Goal: Information Seeking & Learning: Learn about a topic

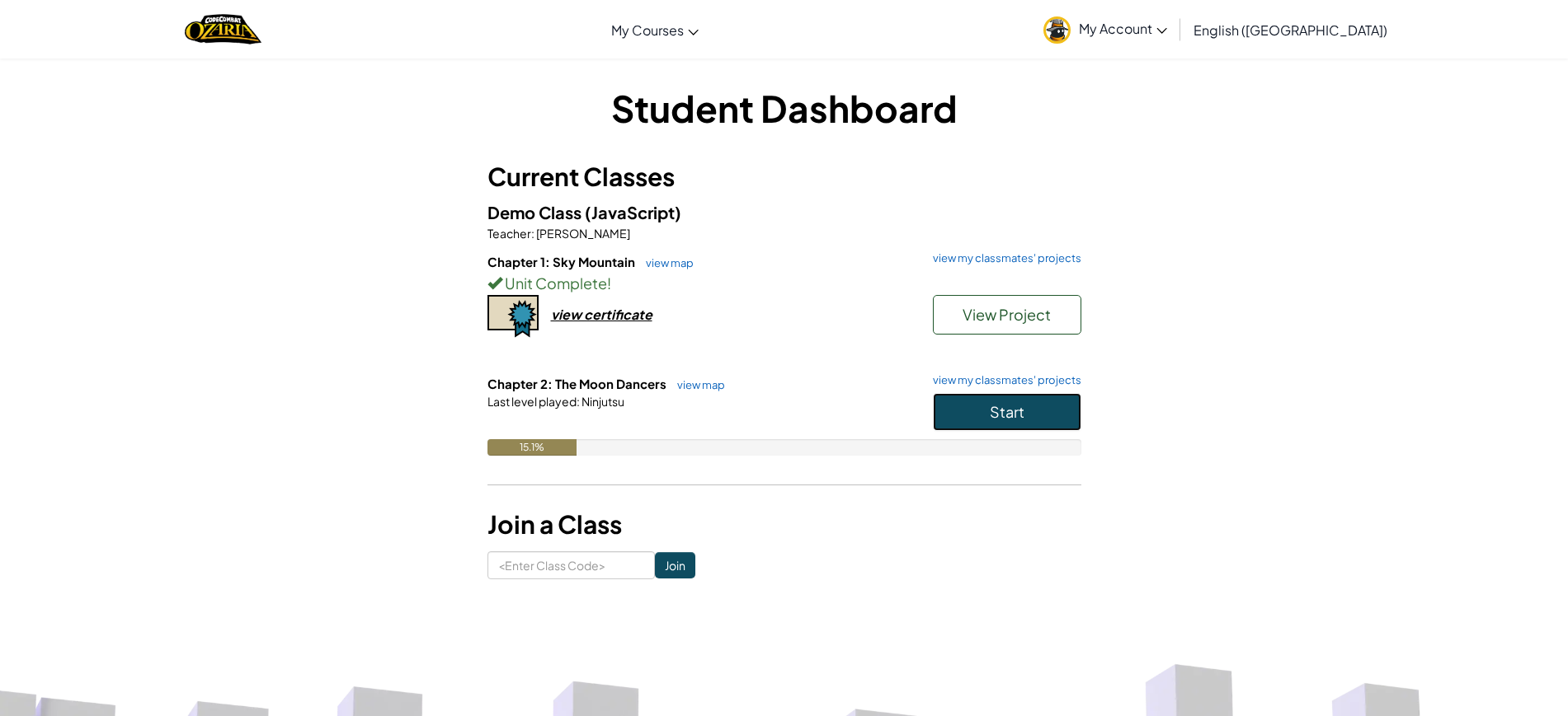
click at [1073, 422] on button "Start" at bounding box center [1008, 412] width 148 height 37
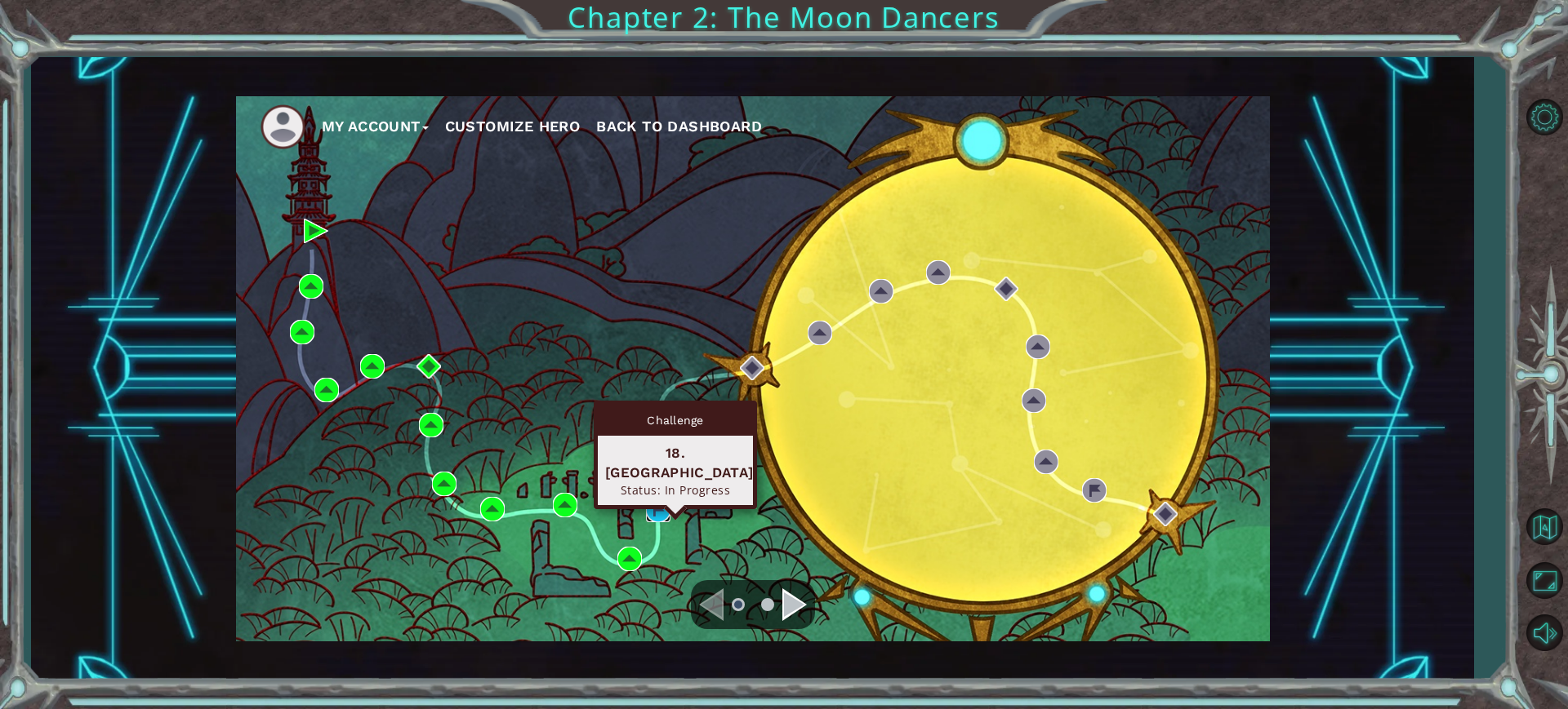
click at [653, 503] on img at bounding box center [657, 510] width 24 height 24
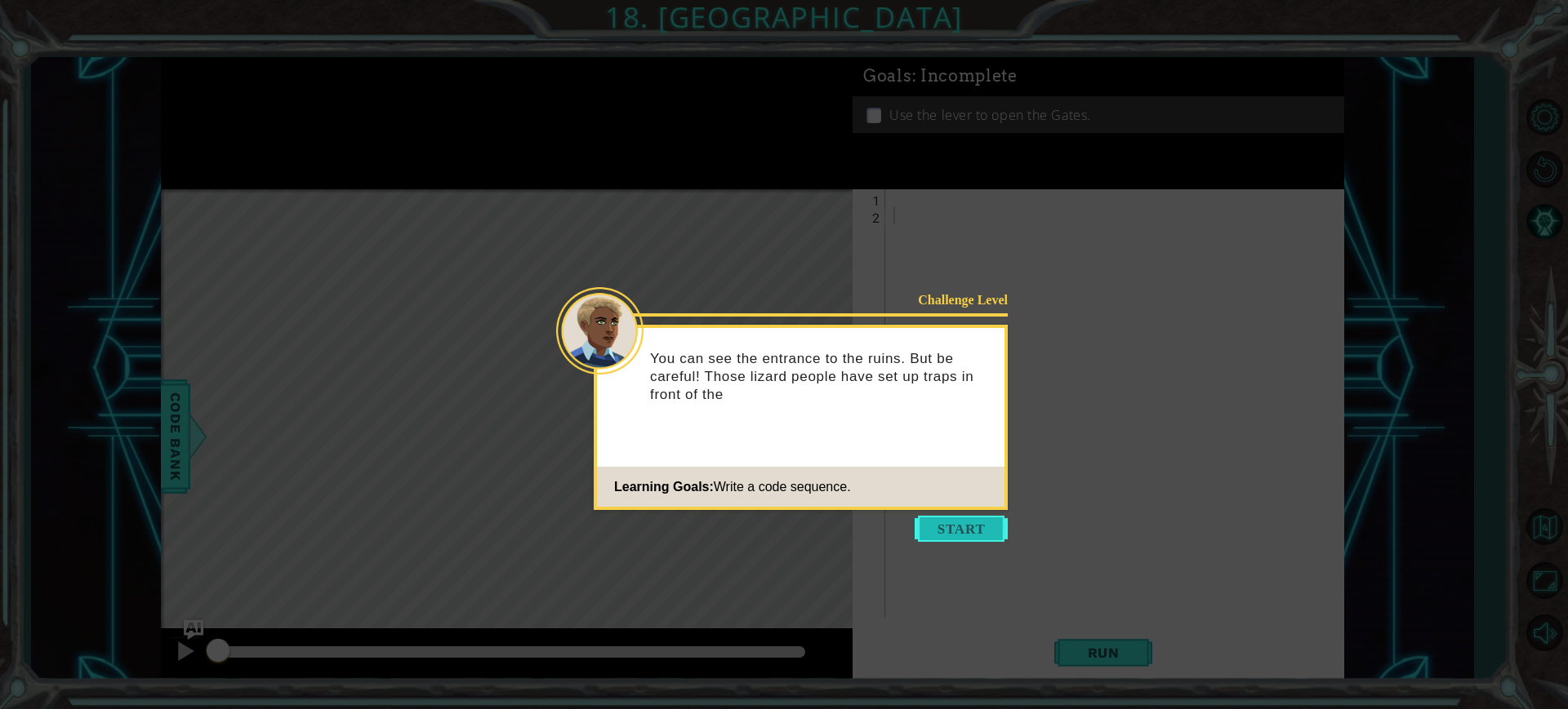
click at [998, 530] on button "Start" at bounding box center [960, 528] width 93 height 26
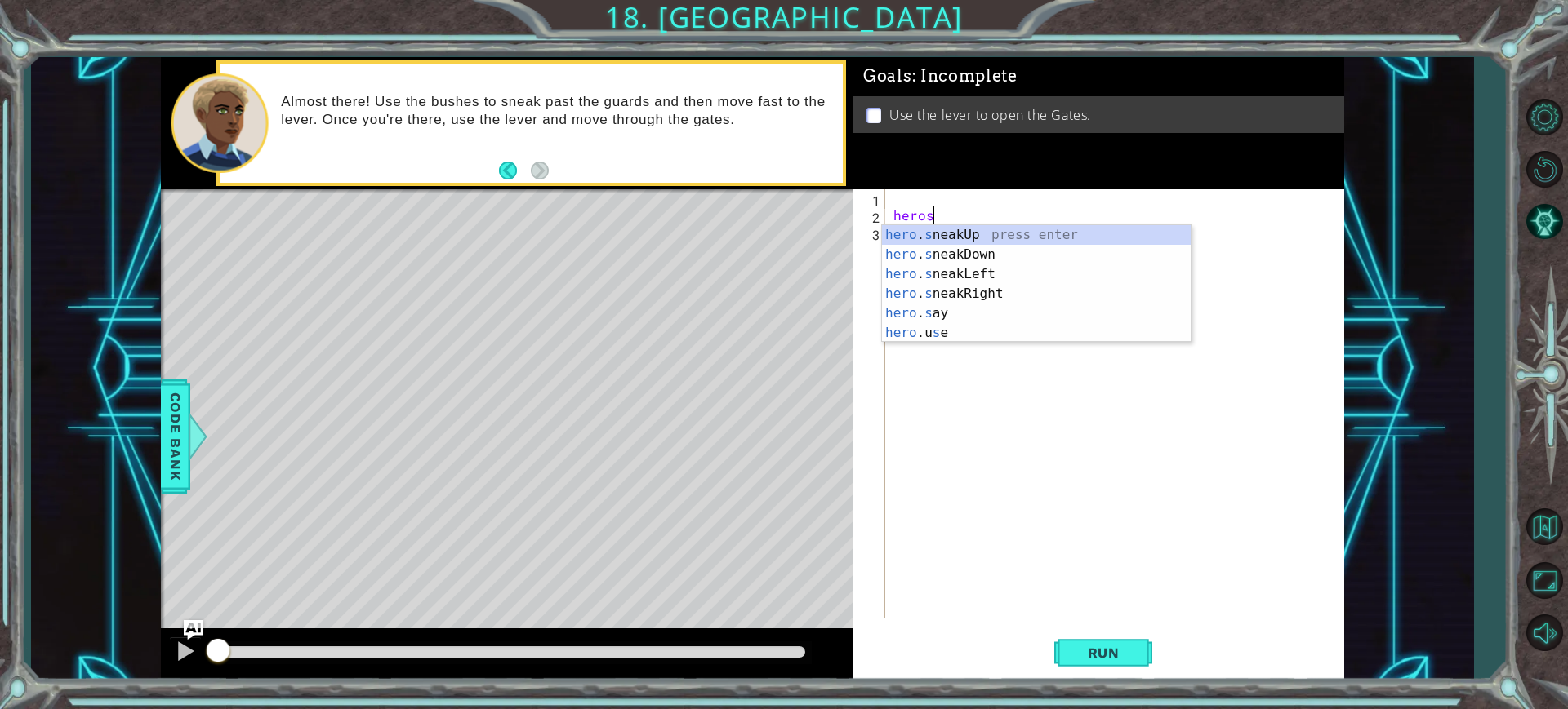
scroll to position [0, 3]
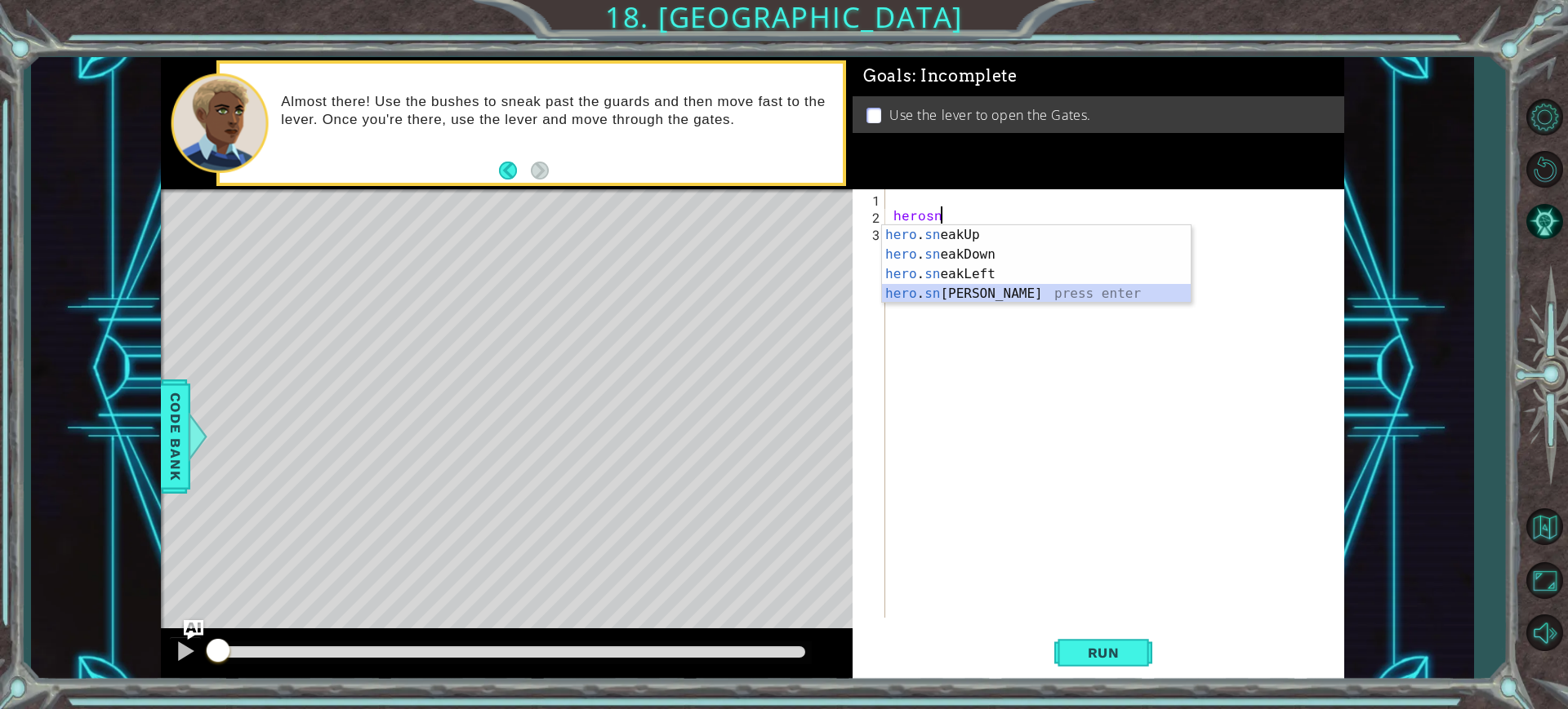
click at [1039, 286] on div "hero . sn eakUp press enter hero . sn eakDown press enter hero . sn eakLeft pre…" at bounding box center [1037, 284] width 309 height 117
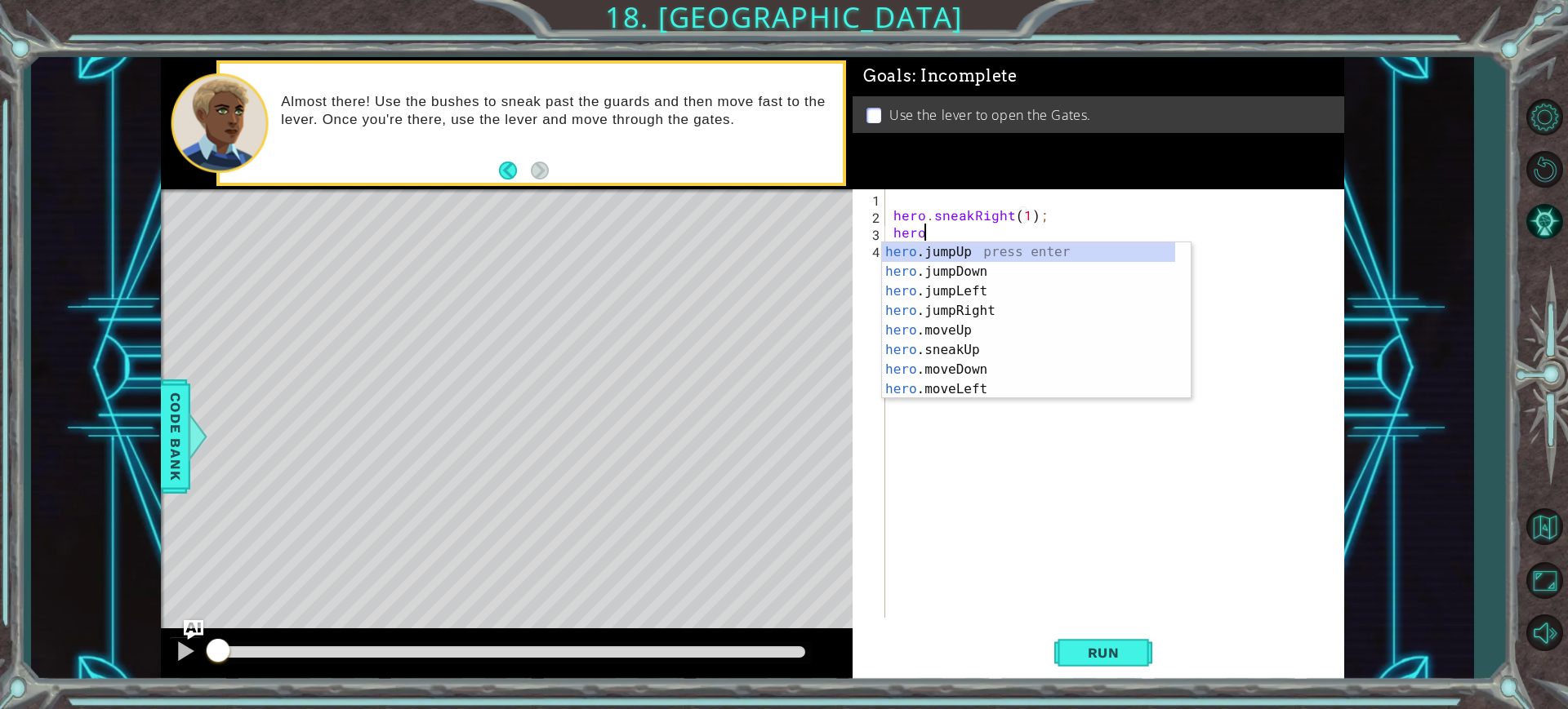
scroll to position [0, 2]
click at [1013, 251] on div "hero . s neakUp press enter hero . s neakDown press enter hero . s neakLeft pre…" at bounding box center [1037, 320] width 309 height 157
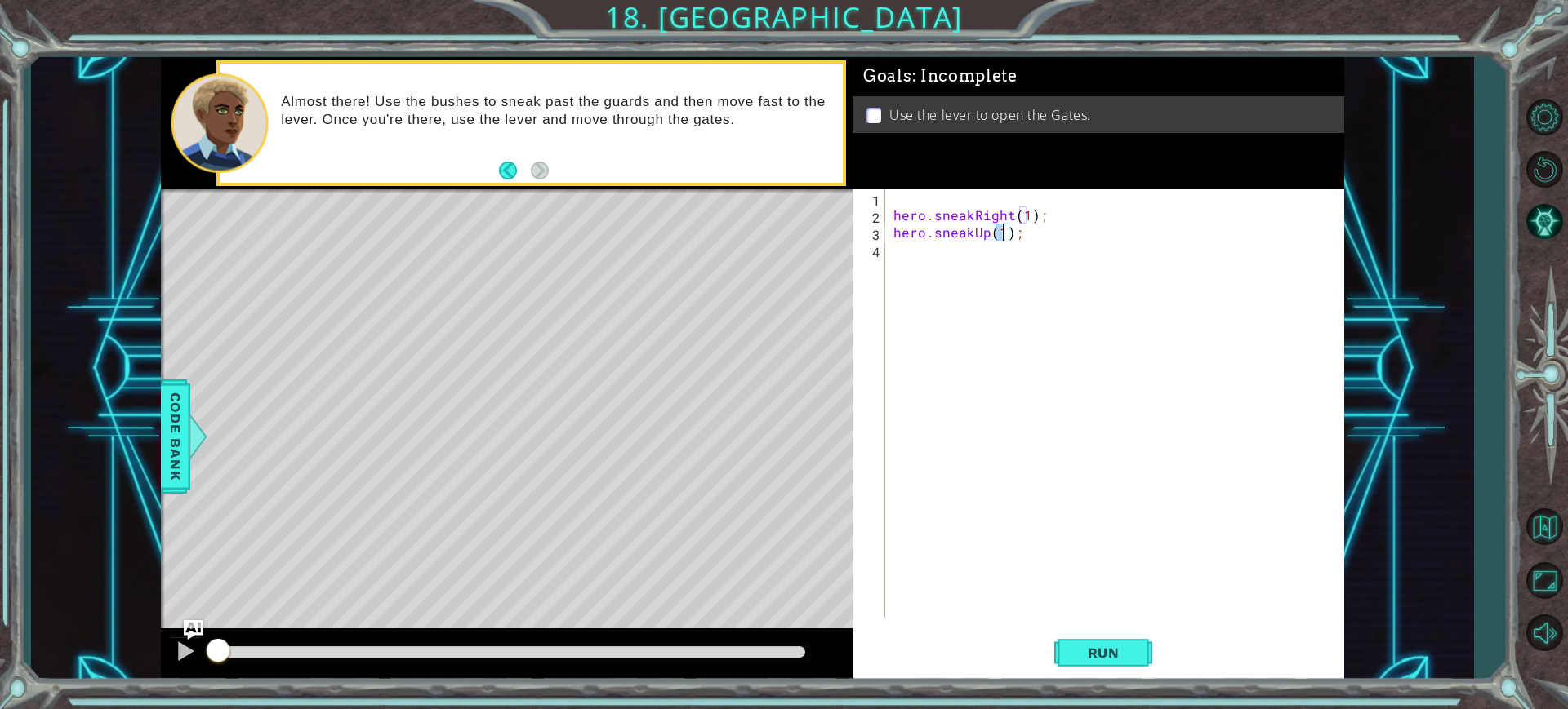
type textarea "hero.sneakUp(2);"
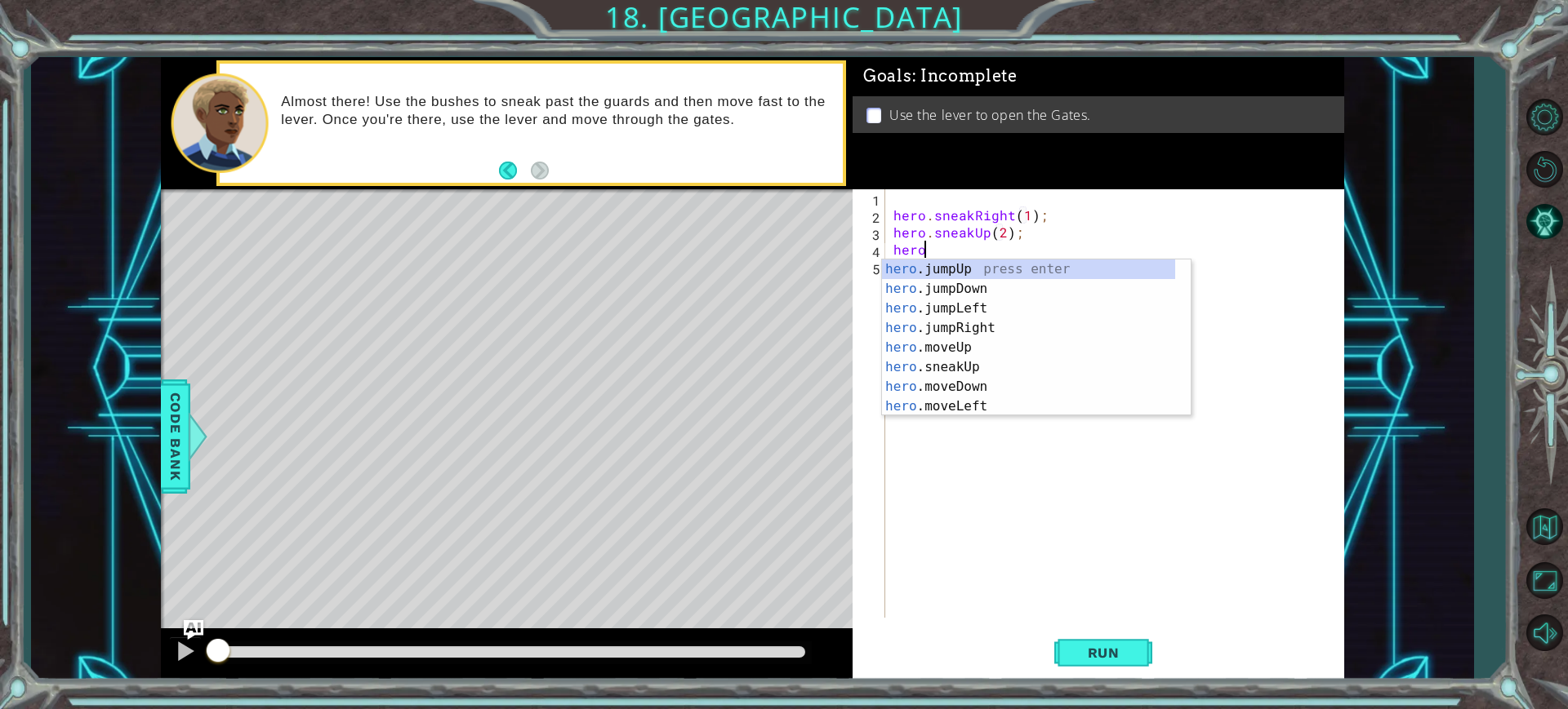
scroll to position [0, 3]
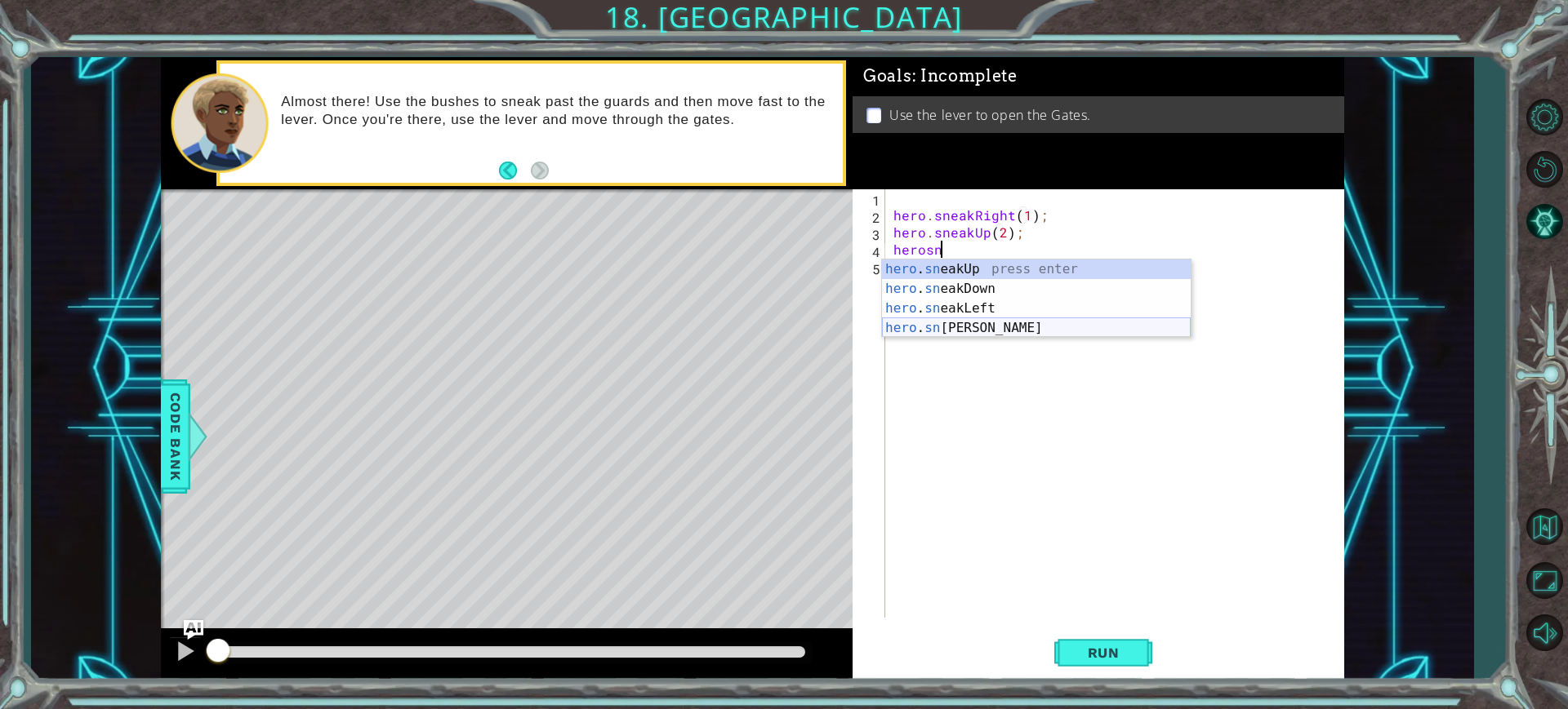
click at [1058, 323] on div "hero . sn eakUp press enter hero . sn eakDown press enter hero . sn eakLeft pre…" at bounding box center [1037, 318] width 309 height 117
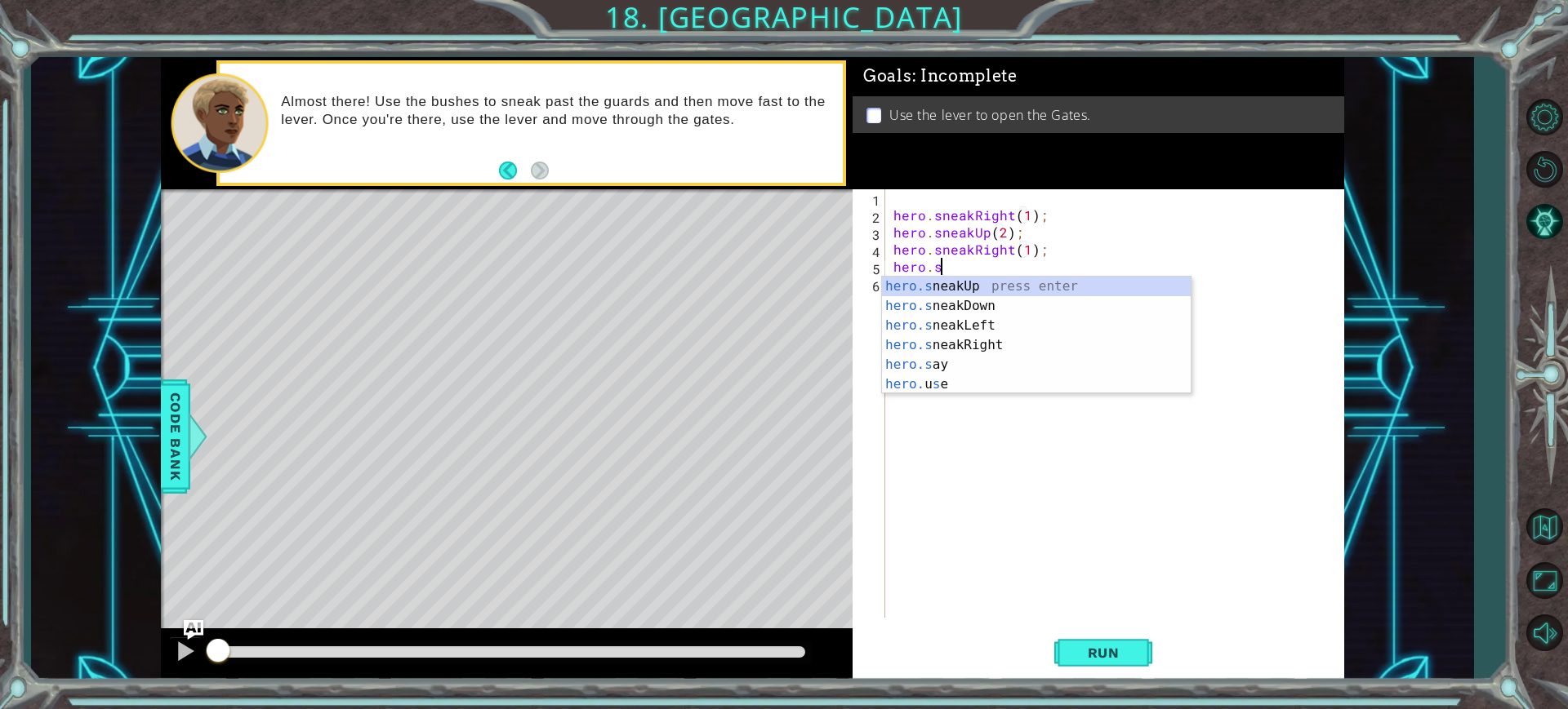
scroll to position [0, 13]
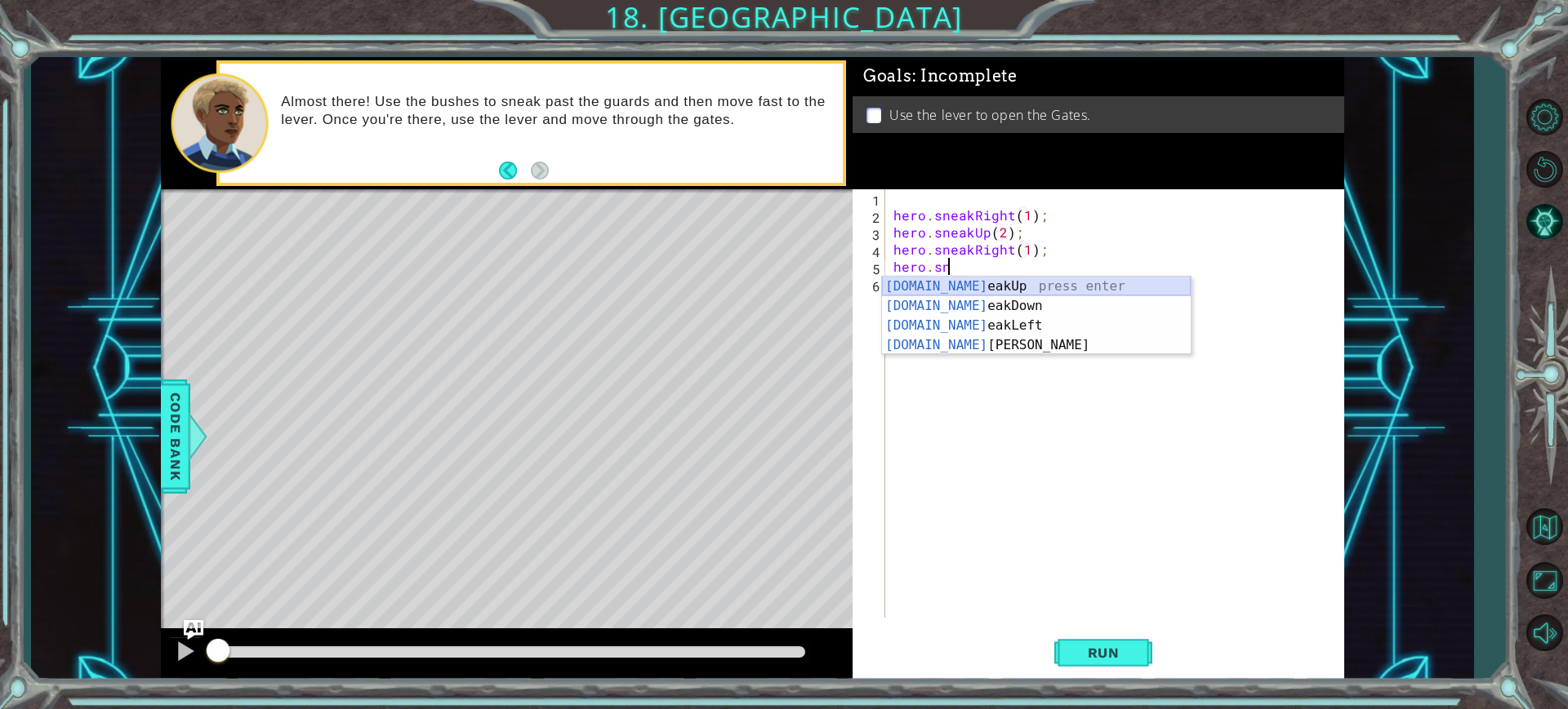
click at [1034, 290] on div "hero.sn eakUp press enter hero.sn eakDown press enter hero.sn eakLeft press ent…" at bounding box center [1037, 335] width 309 height 117
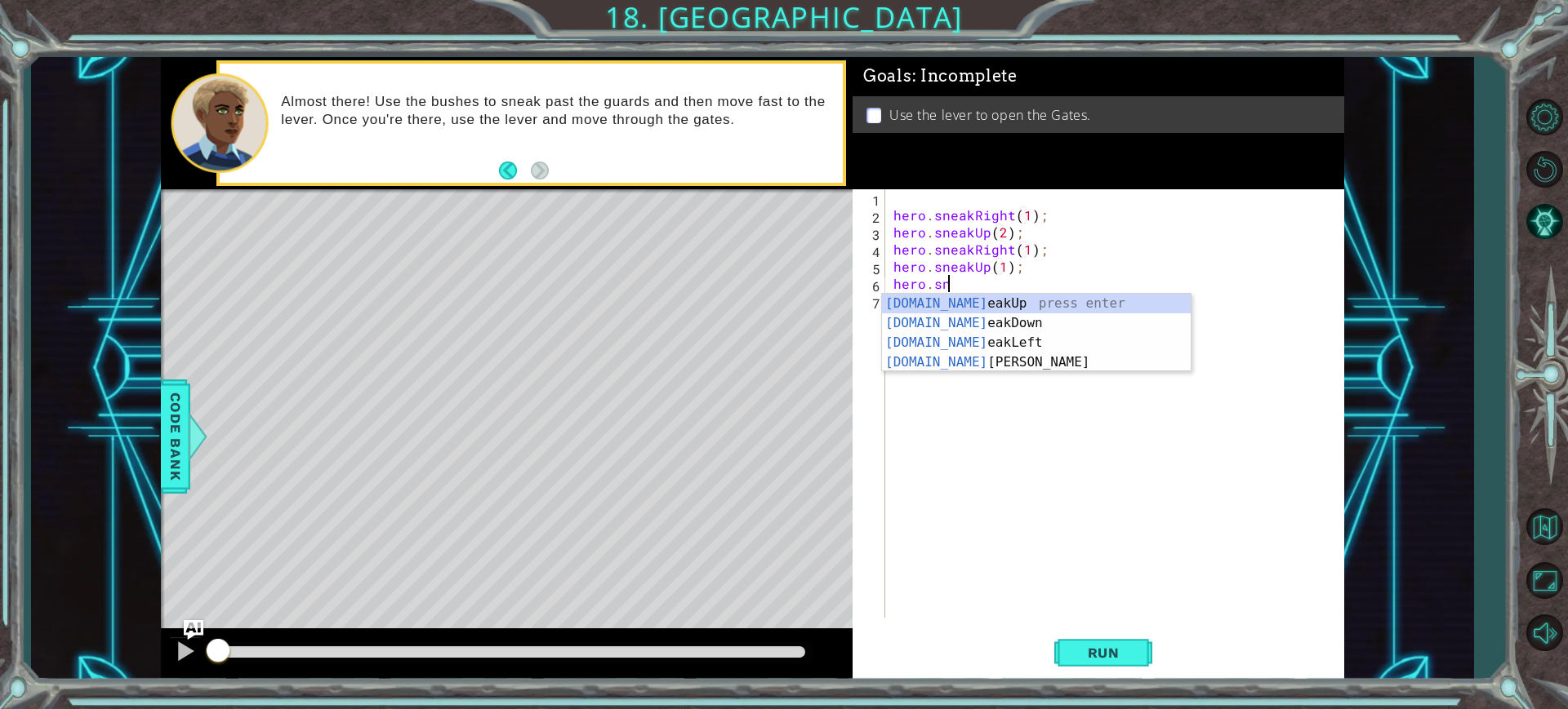
scroll to position [0, 11]
click at [968, 365] on div "hero.sne akUp press enter hero.sne akDown press enter hero.sne akLeft press ent…" at bounding box center [1037, 353] width 309 height 117
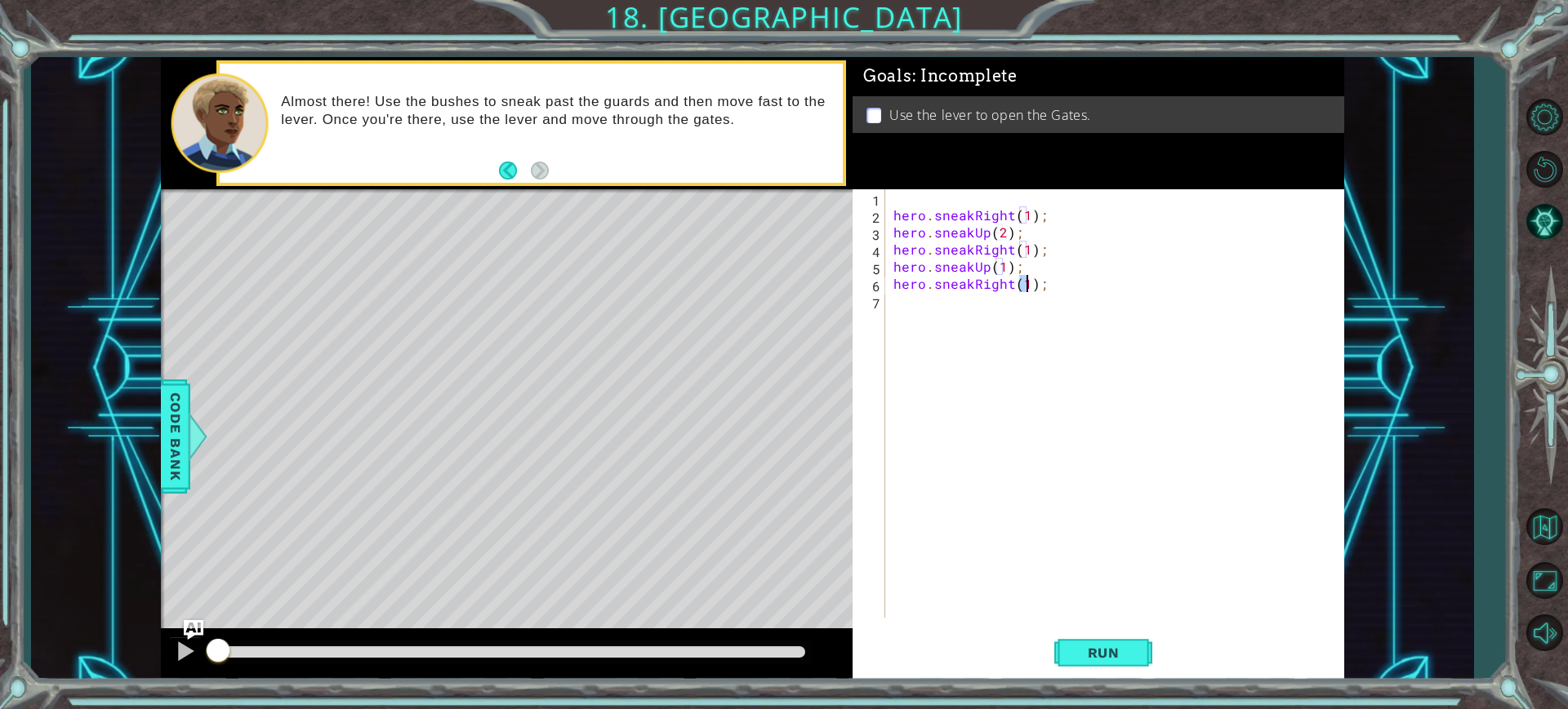
scroll to position [0, 8]
type textarea "hero.sneakRight(3);"
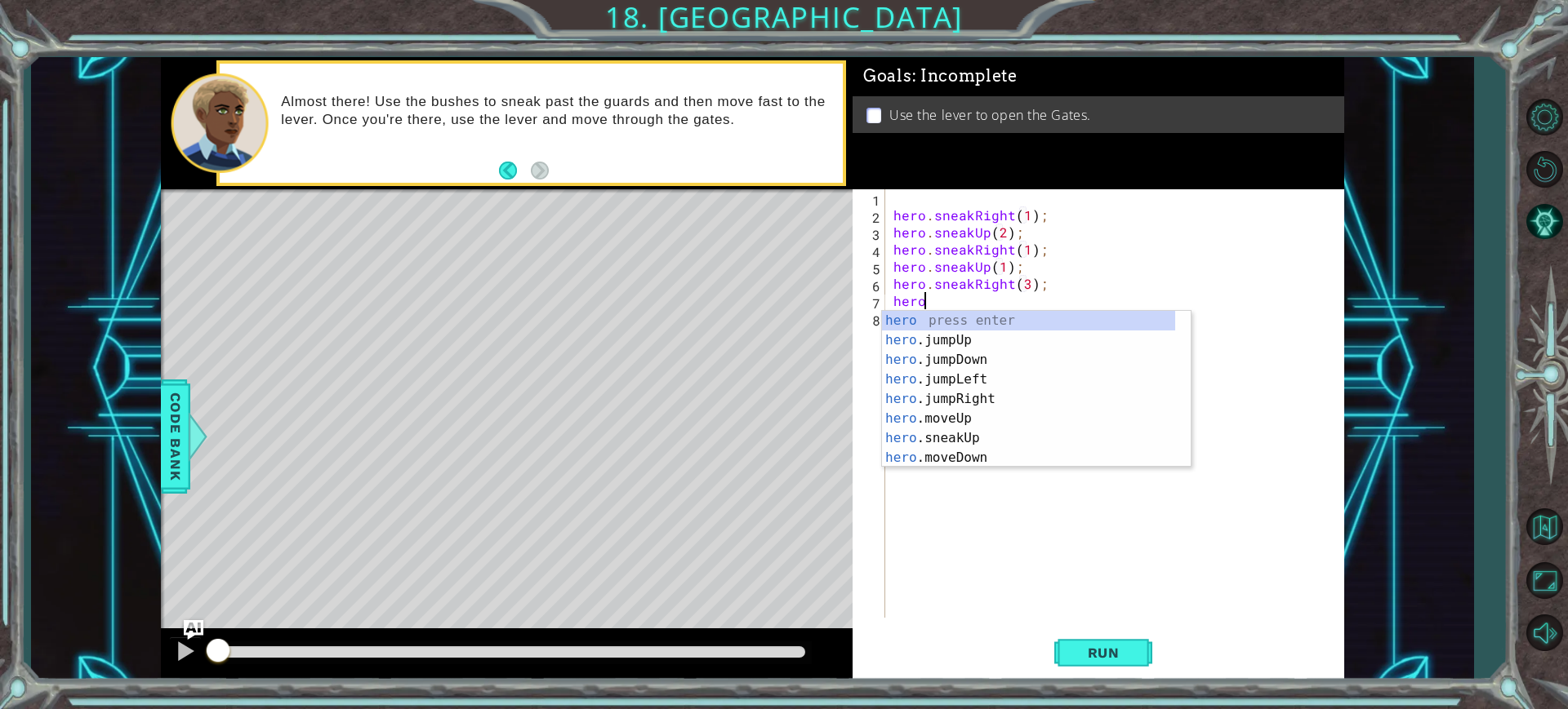
scroll to position [0, 3]
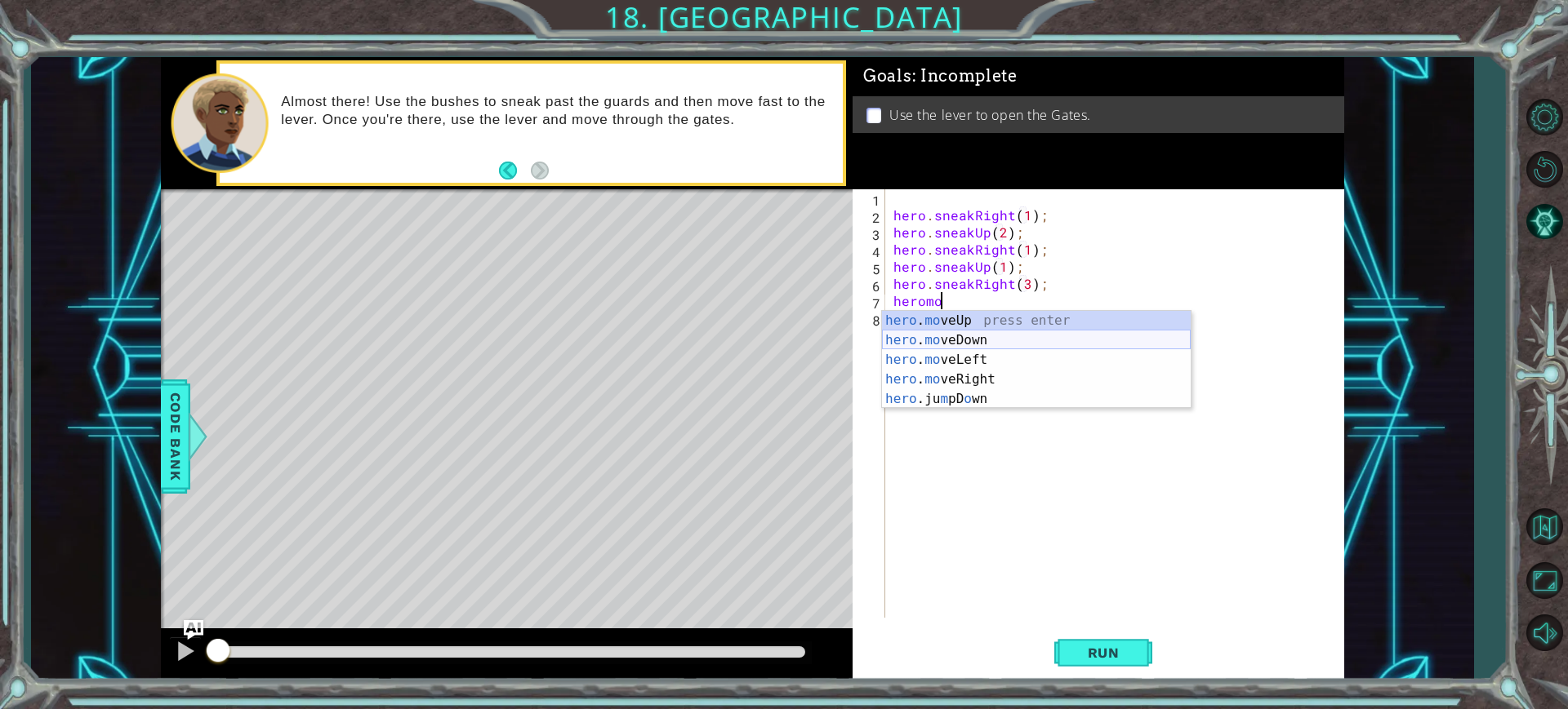
click at [979, 342] on div "hero . mo veUp press enter hero . mo veDown press enter hero . mo veLeft press …" at bounding box center [1037, 380] width 309 height 137
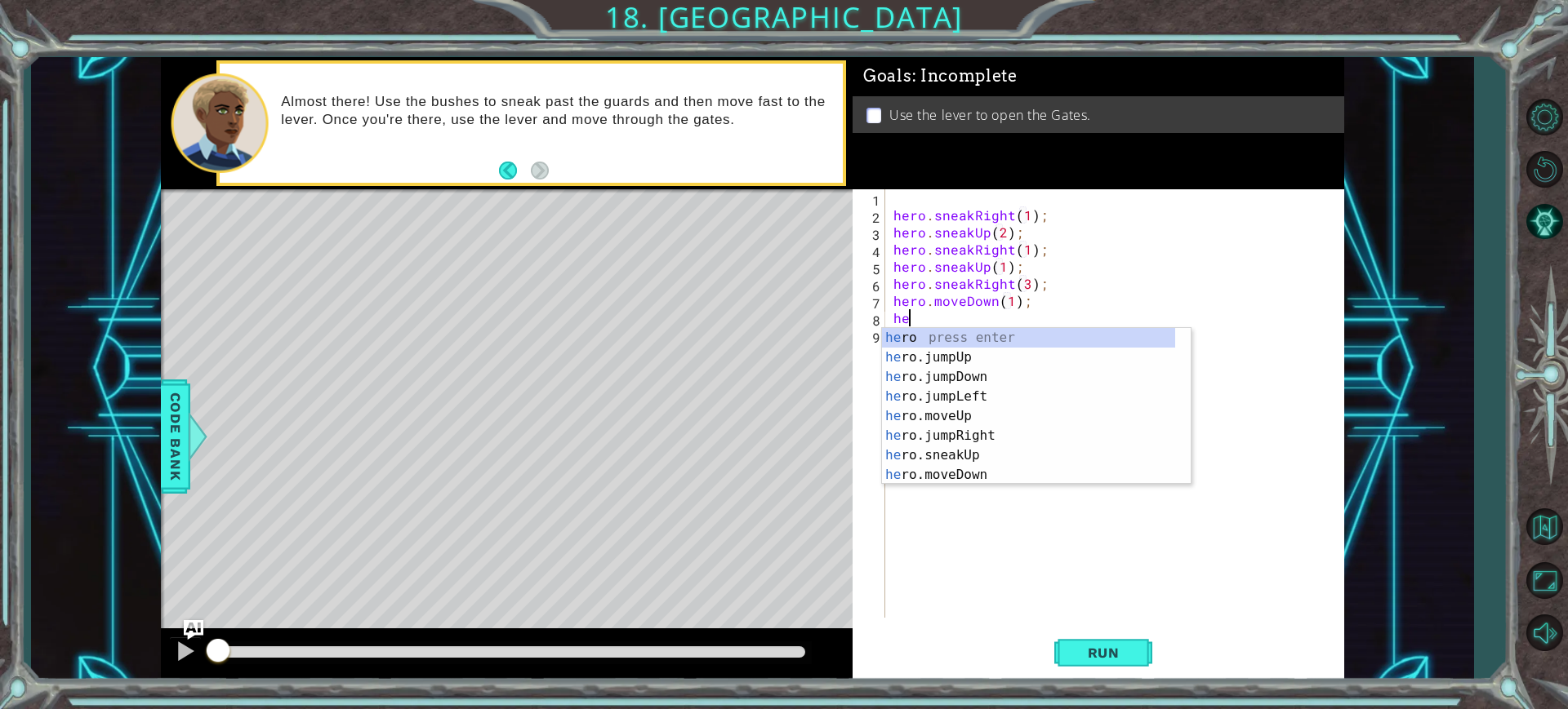
type textarea "hero.moveDown(1);hero"
click at [973, 377] on div "hero press enter hero .jumpUp press enter hero .jumpDown press enter hero .jump…" at bounding box center [1029, 426] width 293 height 196
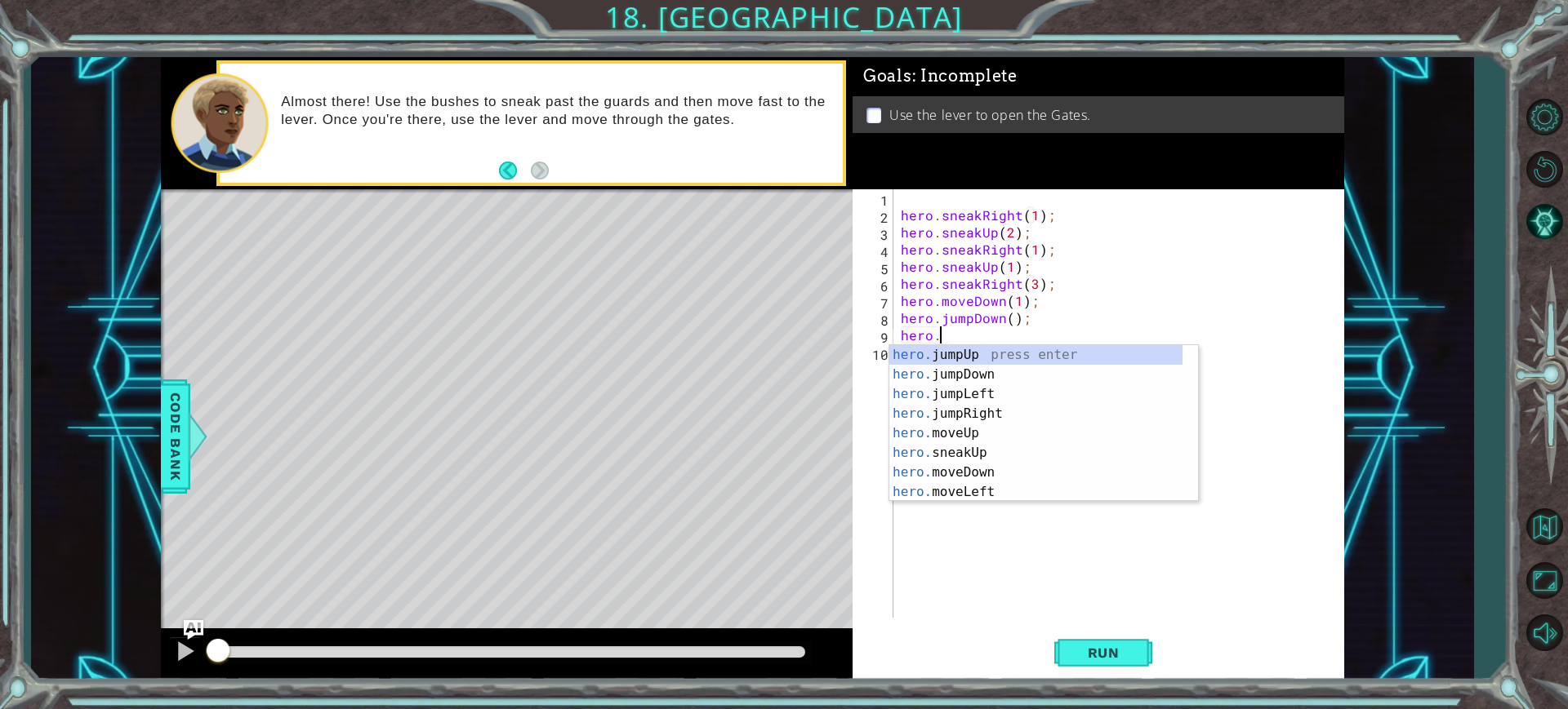
scroll to position [0, 3]
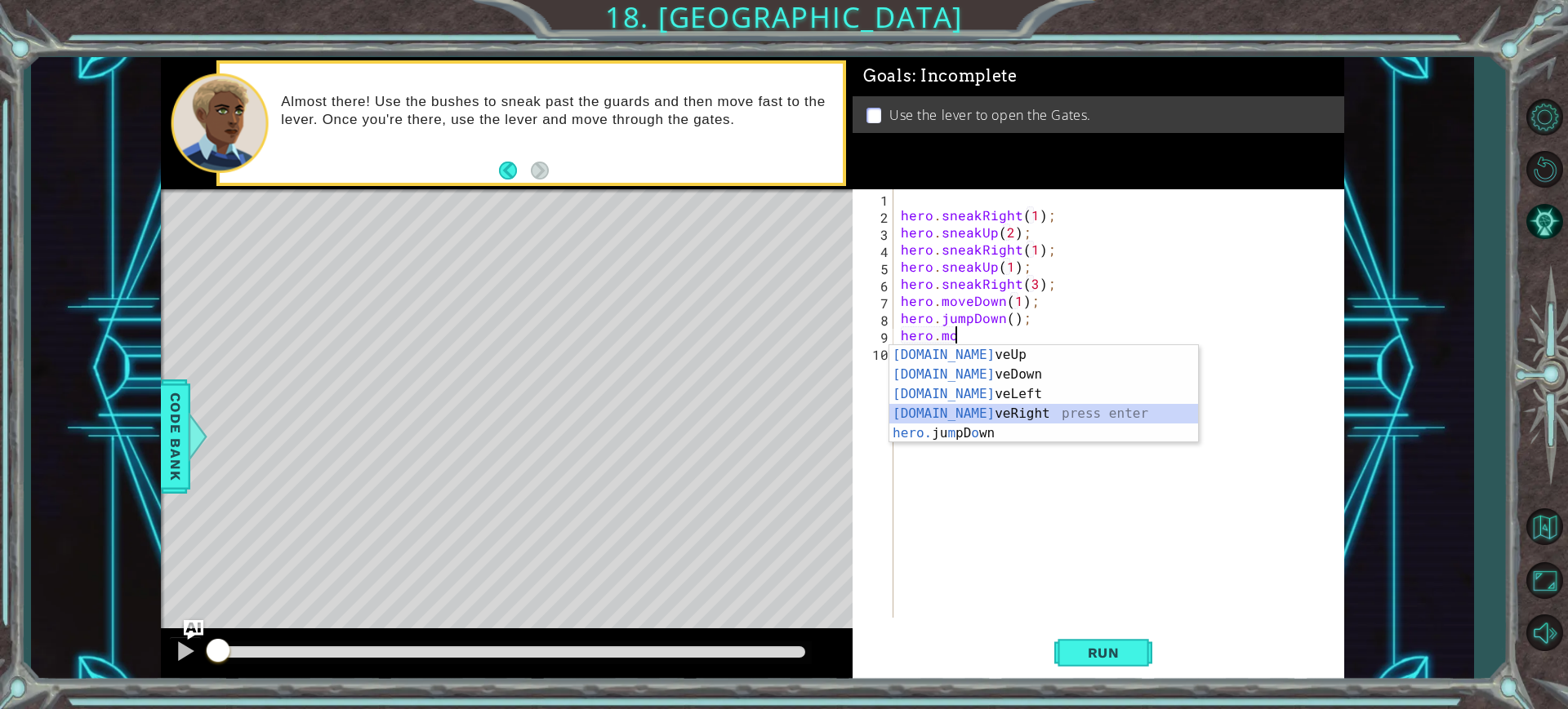
click at [1083, 407] on div "hero.mo veUp press enter hero.mo veDown press enter hero.mo veLeft press enter …" at bounding box center [1043, 414] width 309 height 137
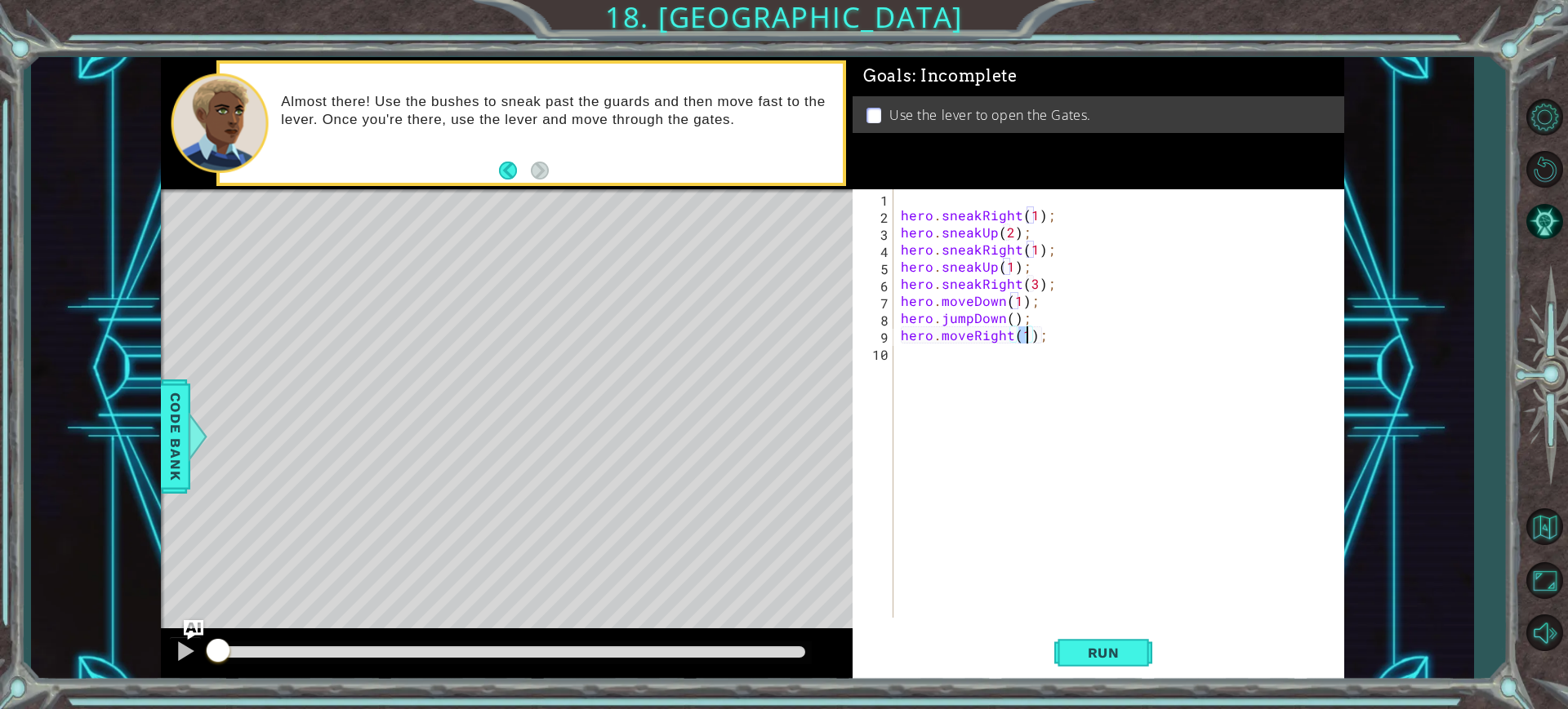
type textarea "hero.moveRight(2);"
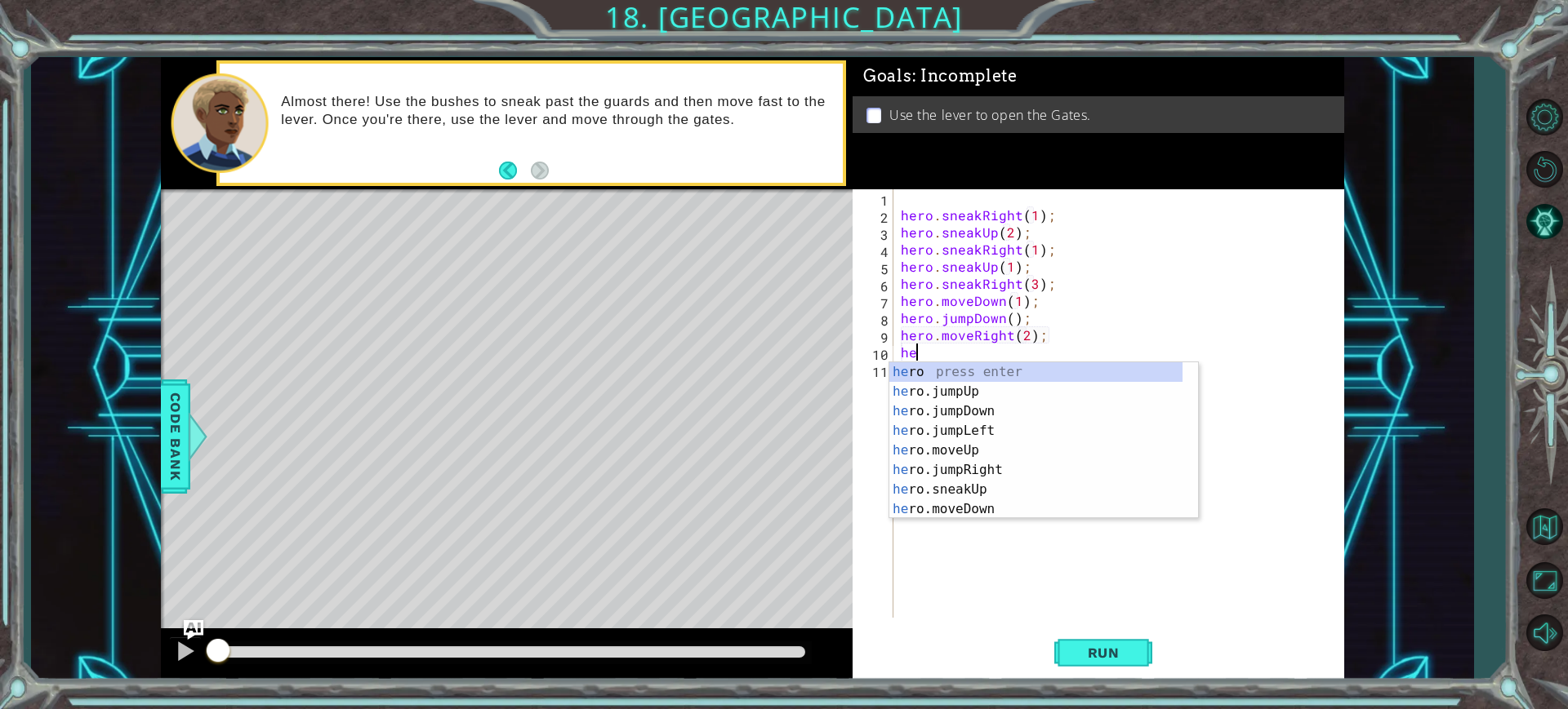
type textarea "hero"
click at [1081, 397] on div "hero press enter hero .jumpUp press enter hero .jumpDown press enter hero .jump…" at bounding box center [1036, 460] width 293 height 196
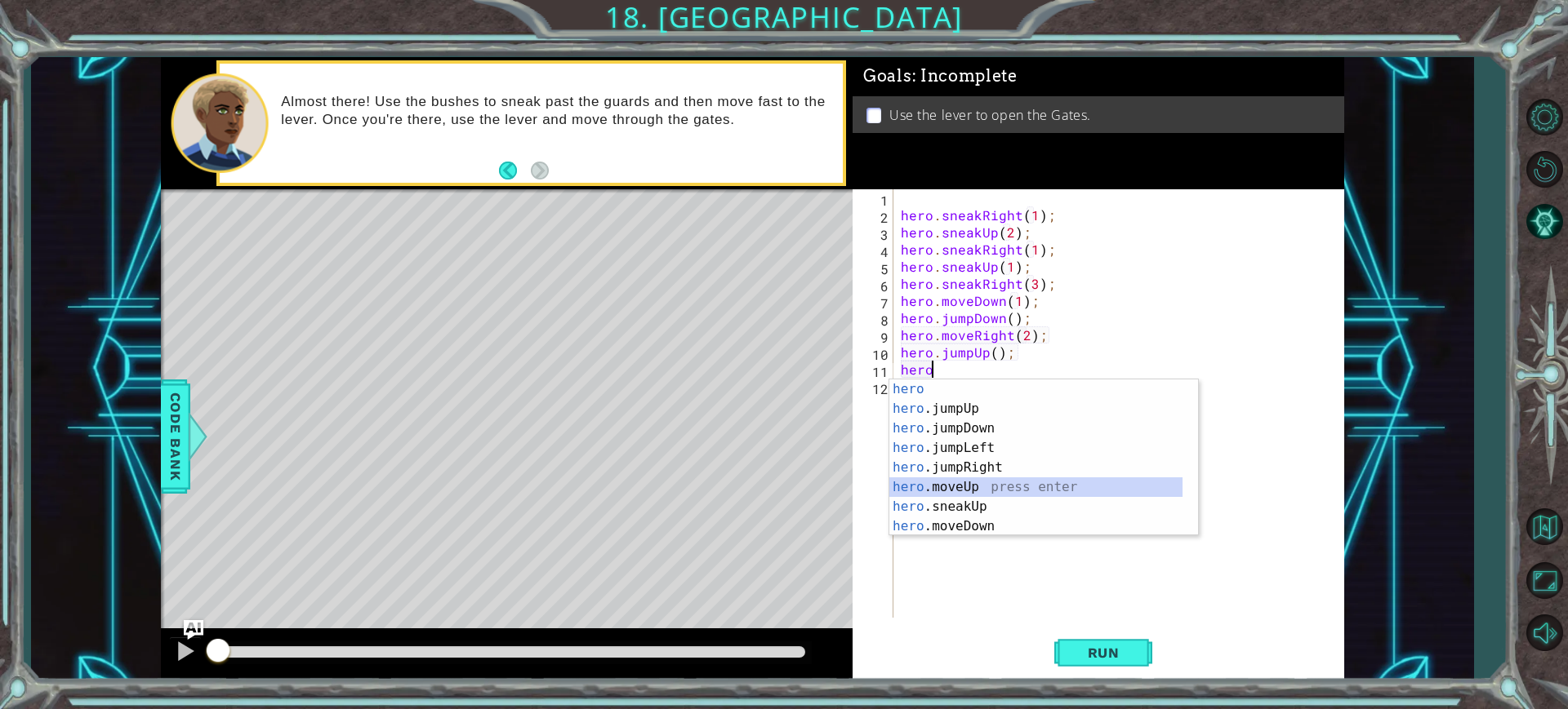
click at [1068, 485] on div "hero press enter hero .jumpUp press enter hero .jumpDown press enter hero .jump…" at bounding box center [1036, 478] width 293 height 196
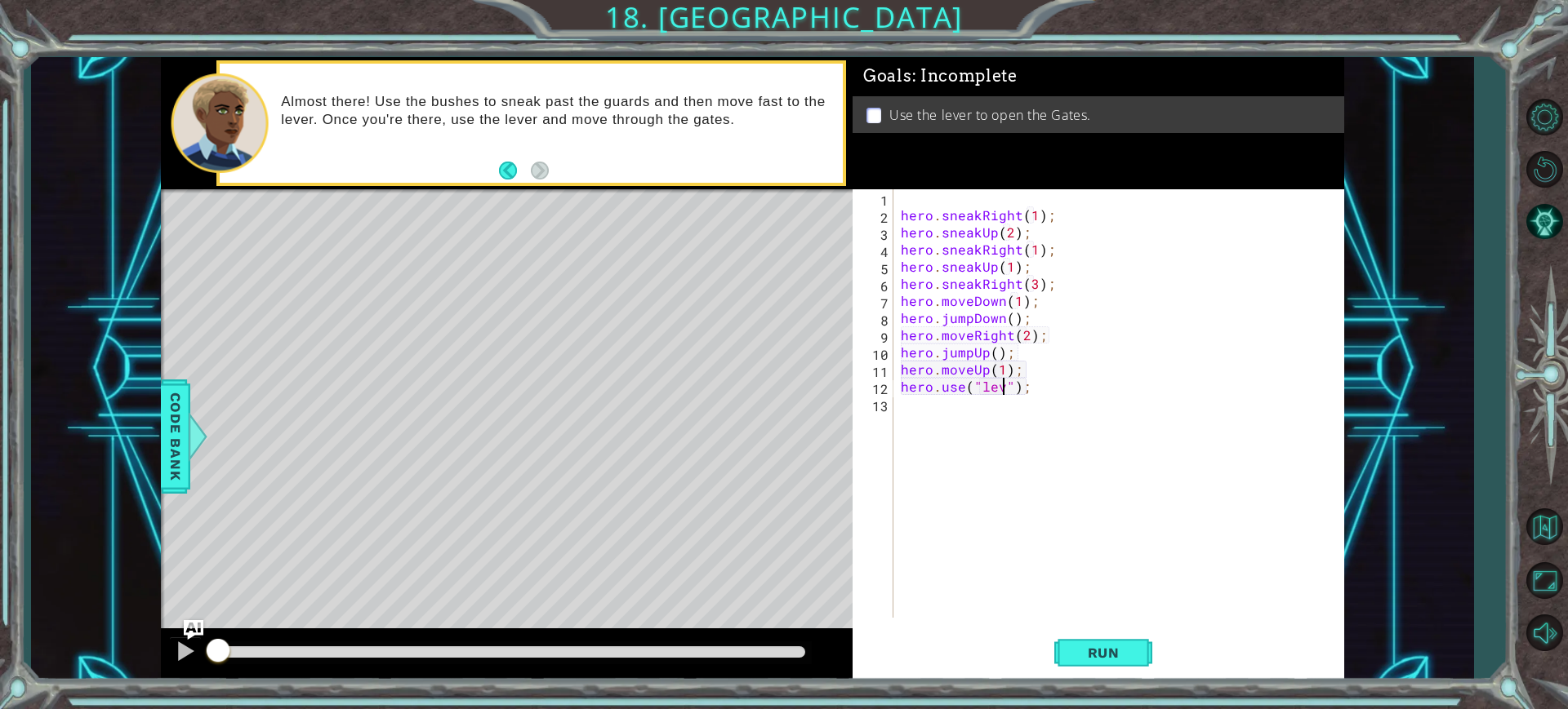
scroll to position [0, 8]
type textarea "hero.use("lever");"
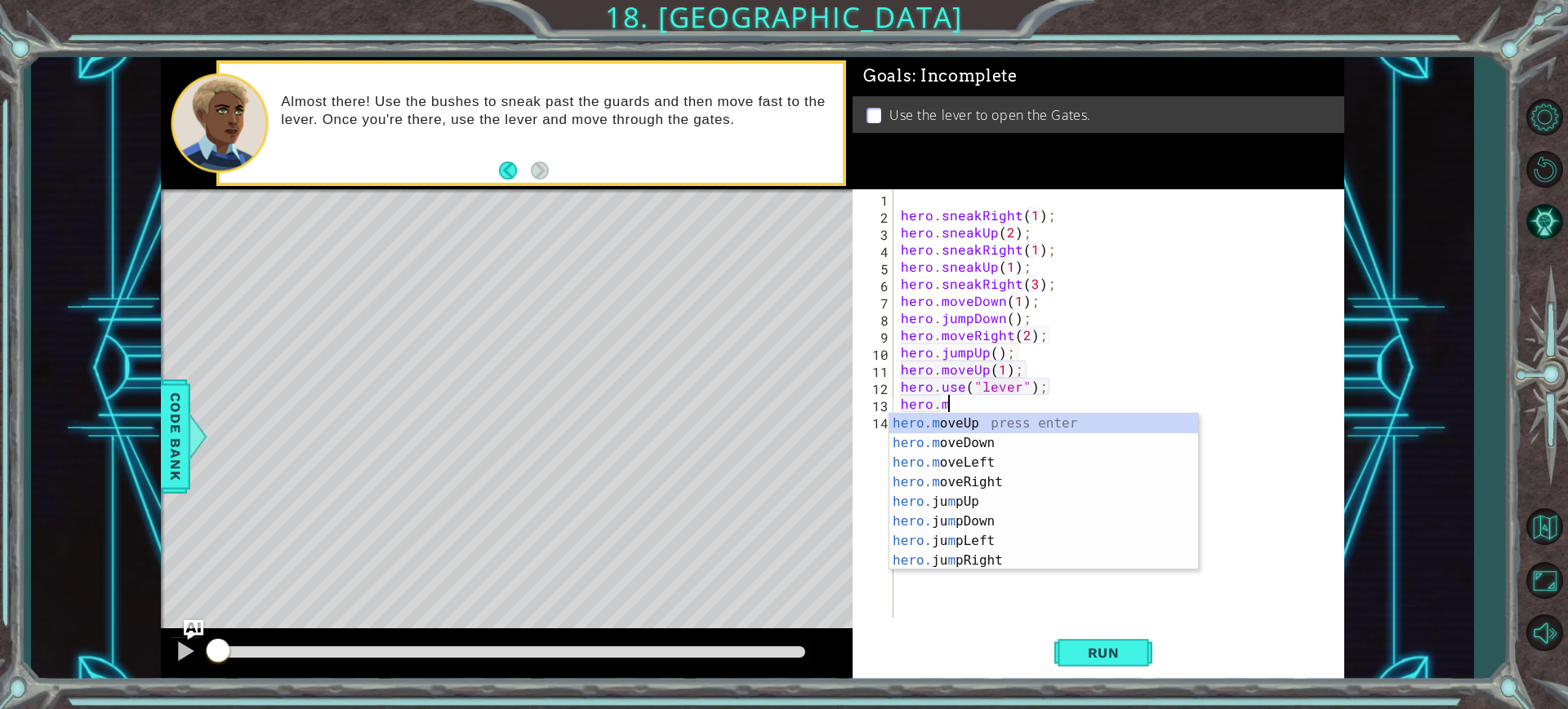
scroll to position [0, 3]
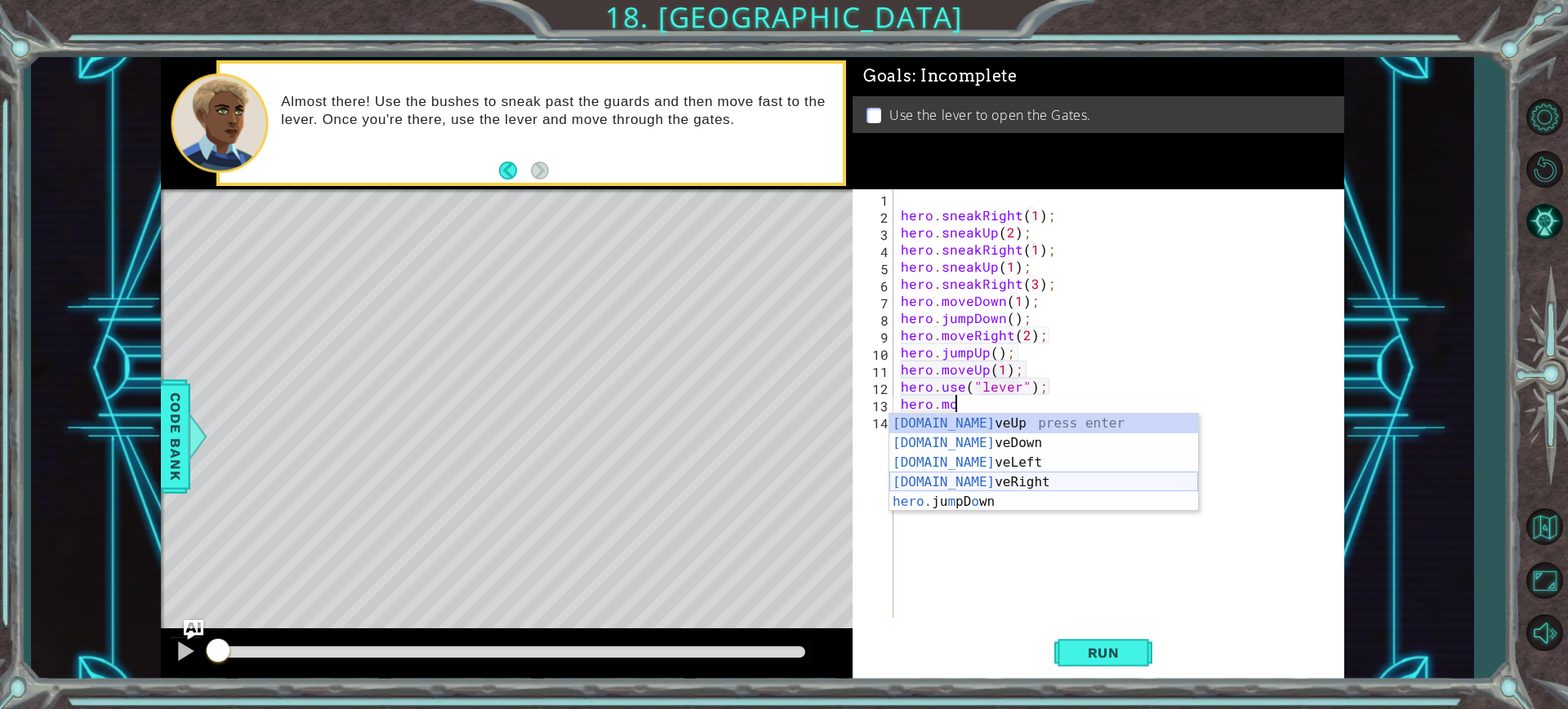
click at [1045, 476] on div "hero.mo veUp press enter hero.mo veDown press enter hero.mo veLeft press enter …" at bounding box center [1043, 482] width 309 height 137
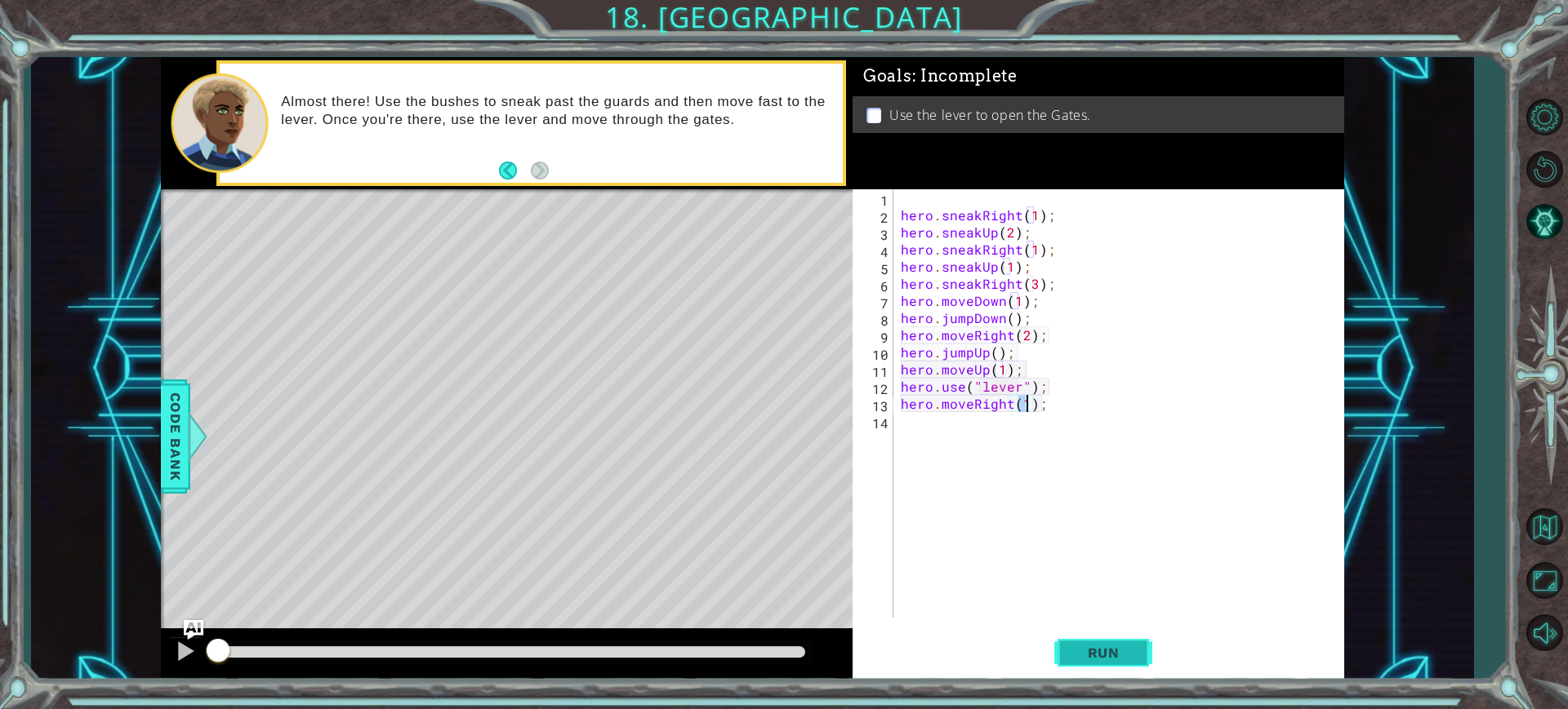
type textarea "hero.moveRight(1);"
click at [1082, 658] on span "Run" at bounding box center [1104, 652] width 64 height 17
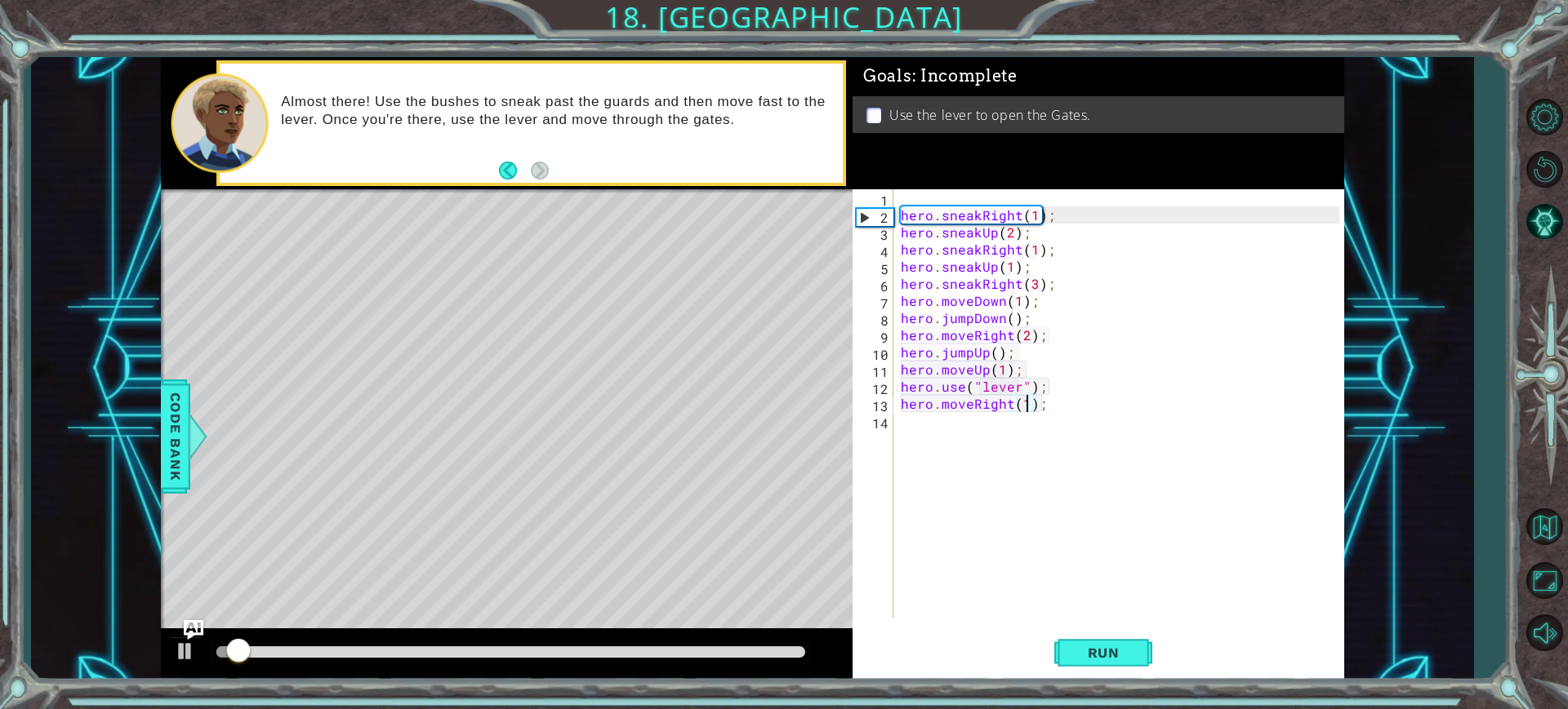
click at [349, 649] on div at bounding box center [511, 652] width 589 height 12
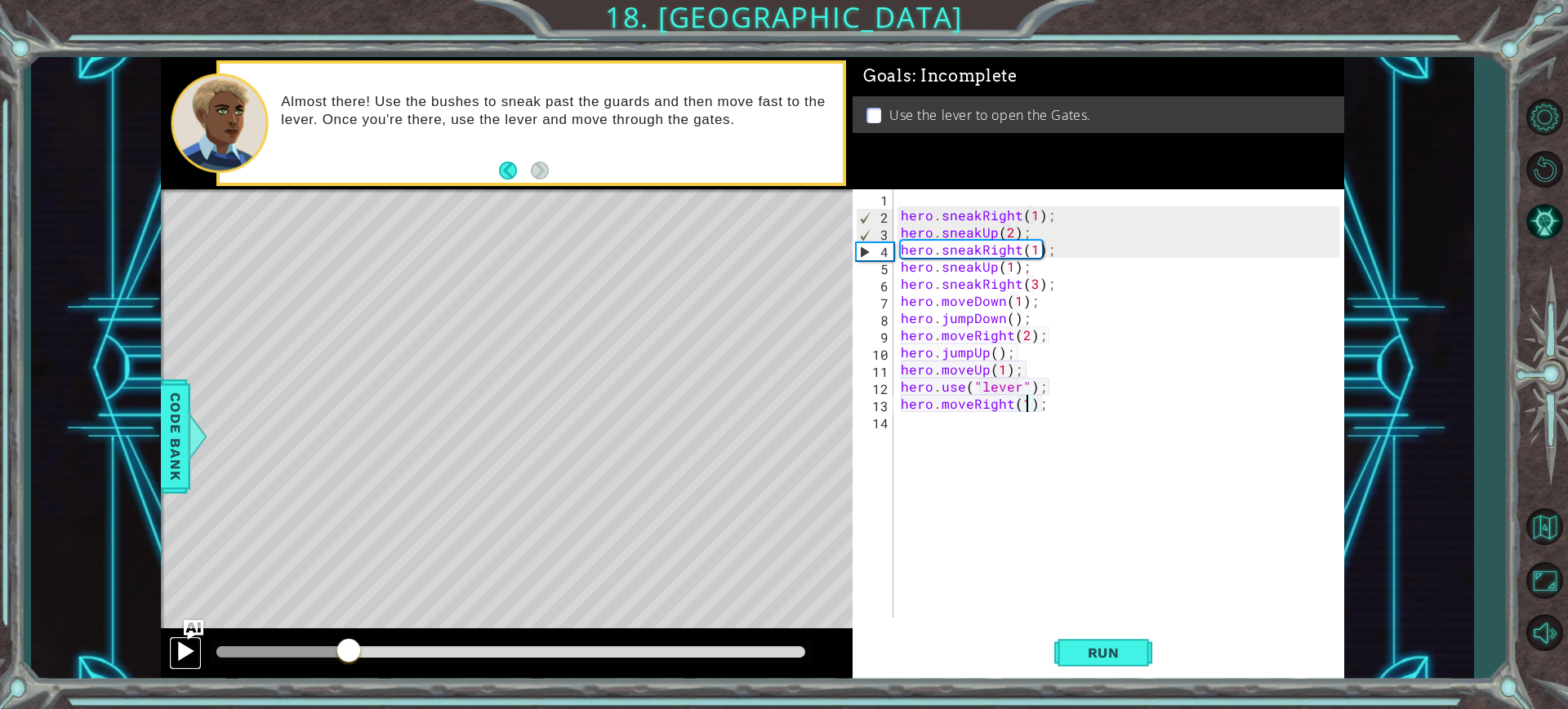
click at [192, 660] on div at bounding box center [186, 651] width 21 height 21
click at [718, 650] on div at bounding box center [511, 652] width 589 height 12
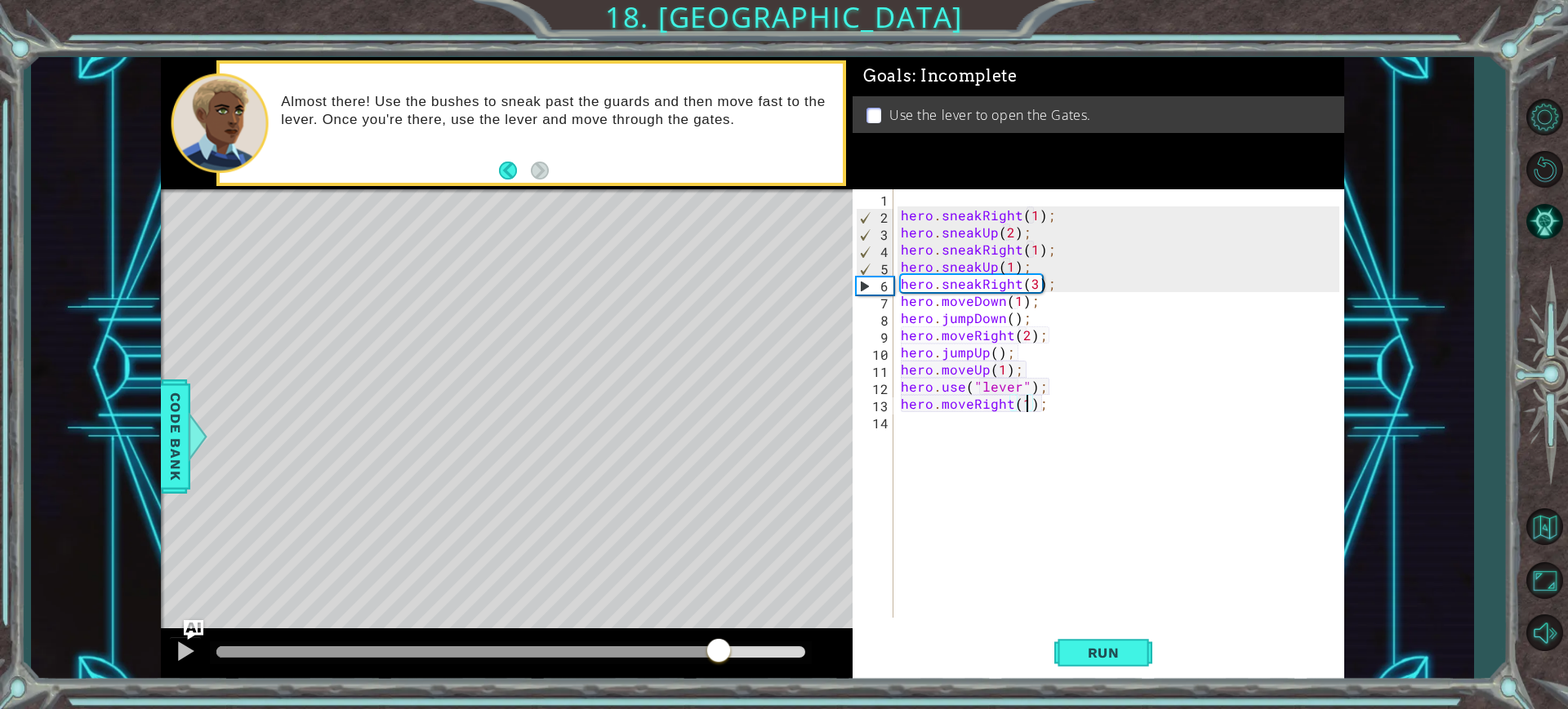
click at [1011, 417] on div "hero . sneakRight ( 1 ) ; hero . sneakUp ( 2 ) ; hero . sneakRight ( 1 ) ; hero…" at bounding box center [1123, 421] width 450 height 463
click at [584, 653] on div at bounding box center [401, 652] width 368 height 12
drag, startPoint x: 564, startPoint y: 652, endPoint x: 483, endPoint y: 657, distance: 81.2
click at [490, 657] on div at bounding box center [365, 652] width 297 height 12
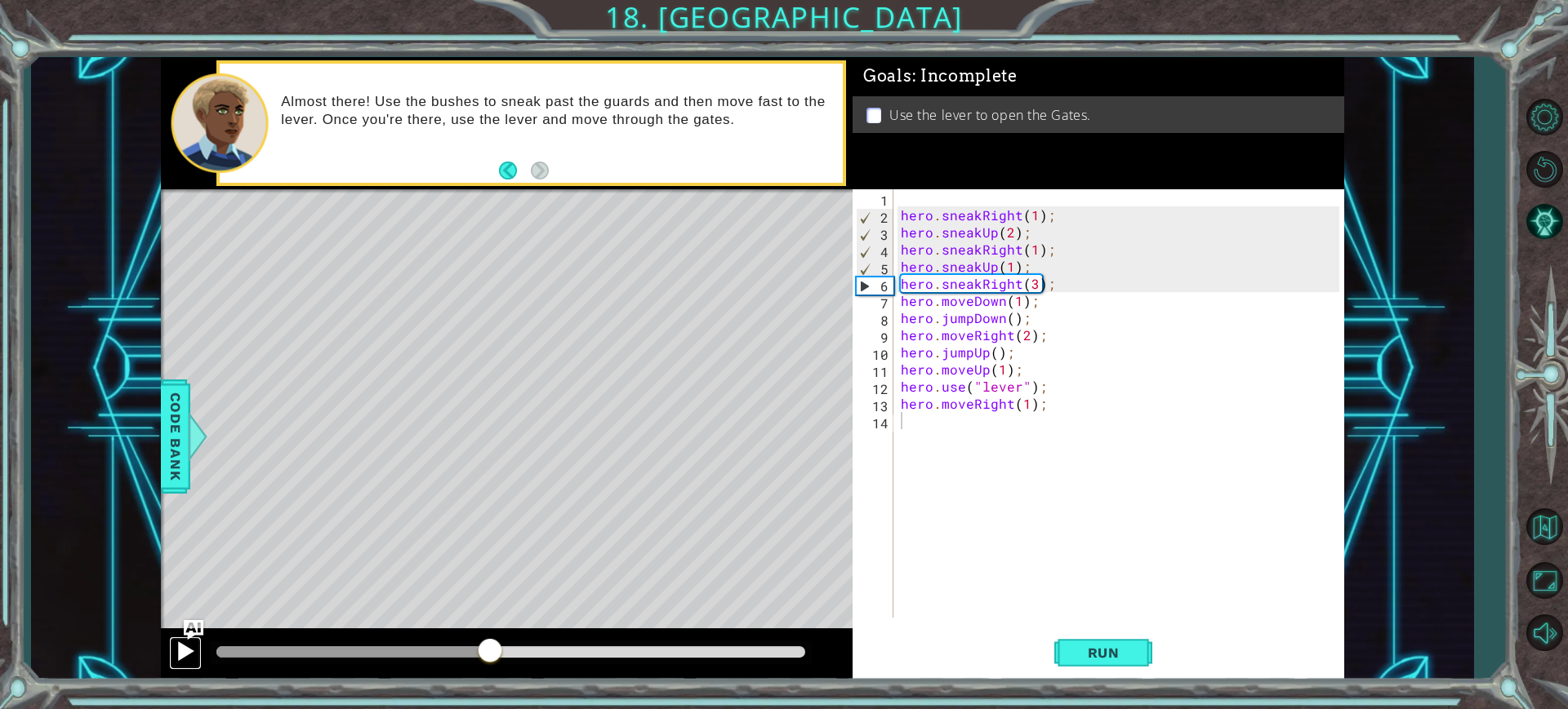
click at [182, 646] on div at bounding box center [186, 651] width 21 height 21
click at [482, 654] on div at bounding box center [350, 652] width 267 height 12
click at [416, 647] on div at bounding box center [350, 652] width 267 height 12
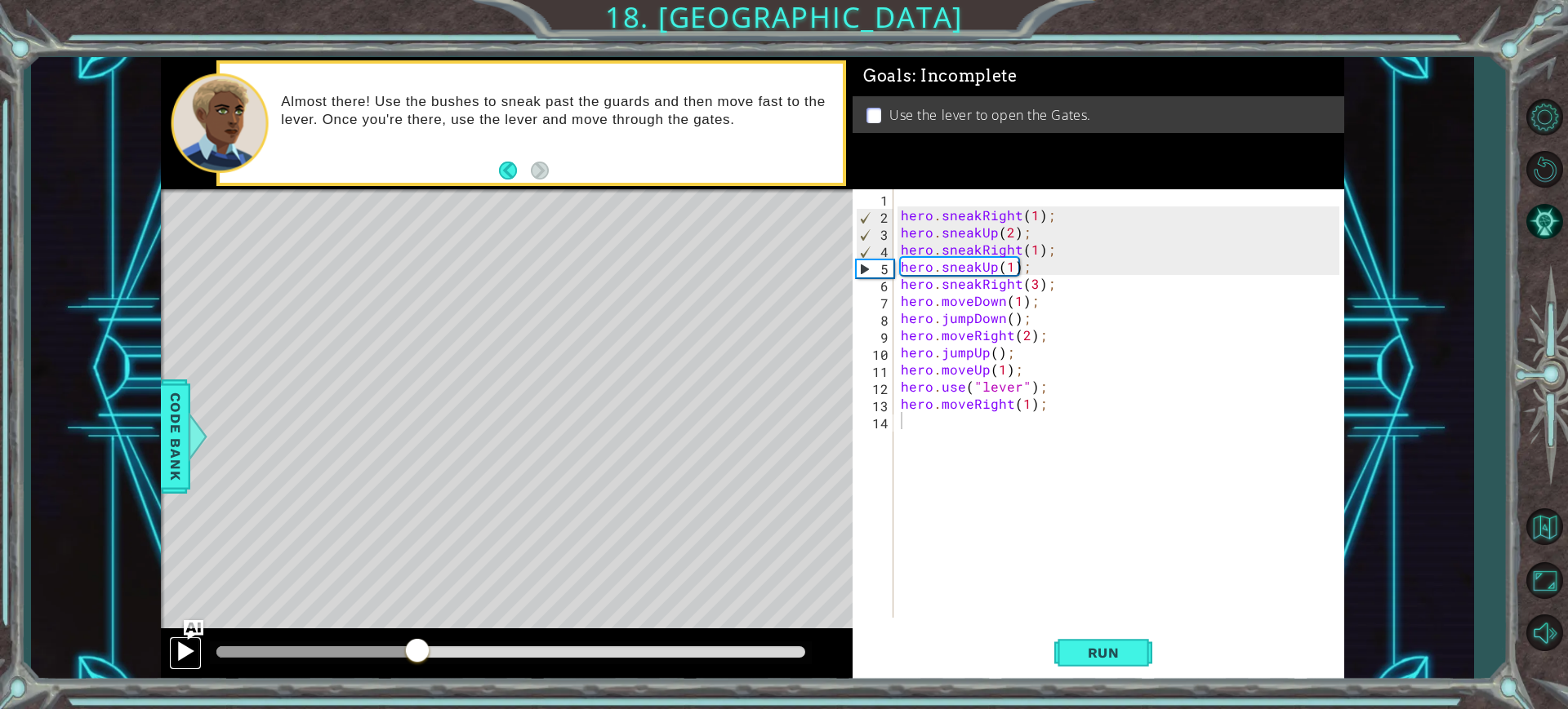
click at [184, 653] on div at bounding box center [186, 651] width 21 height 21
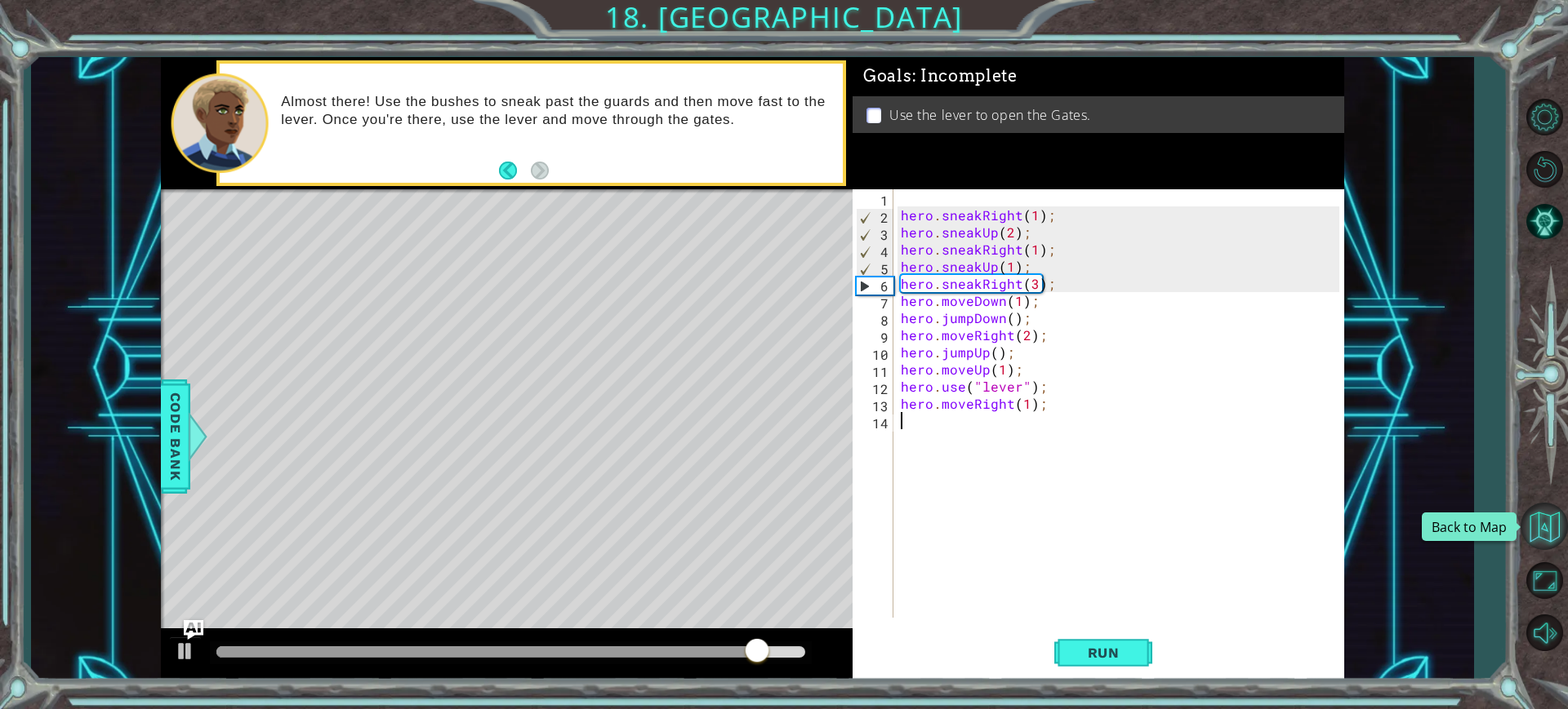
click at [1539, 512] on button "Back to Map" at bounding box center [1545, 526] width 47 height 47
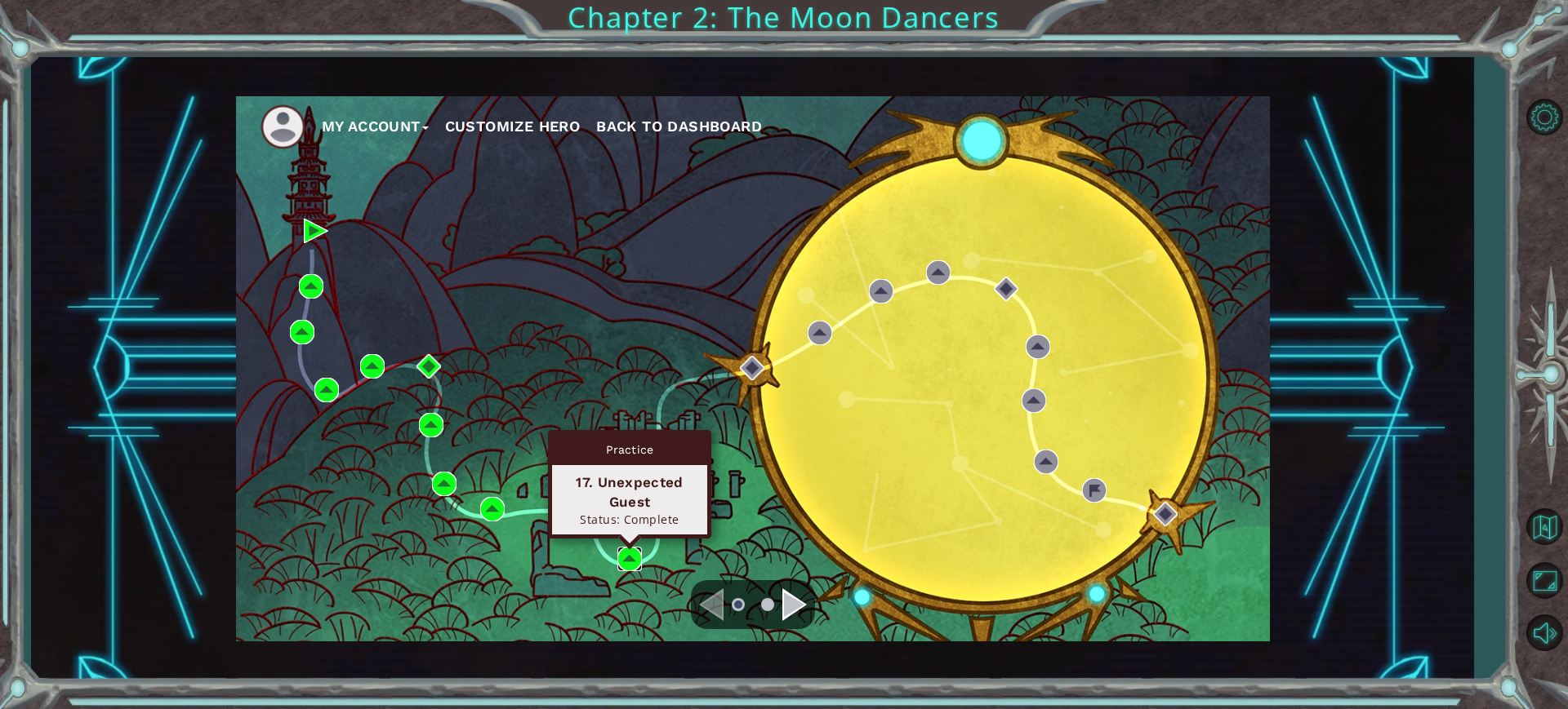
click at [625, 558] on img at bounding box center [629, 559] width 24 height 24
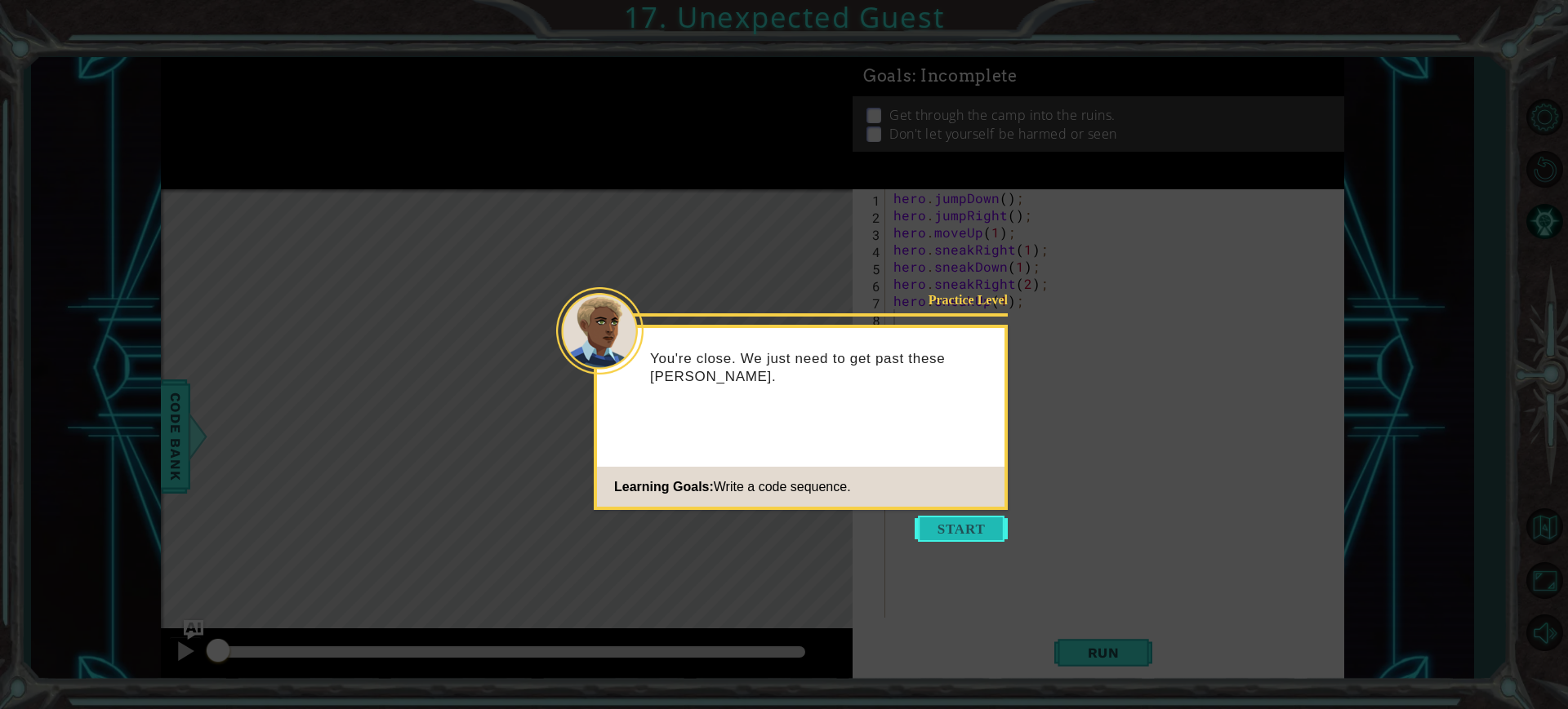
click at [944, 529] on button "Start" at bounding box center [960, 528] width 93 height 26
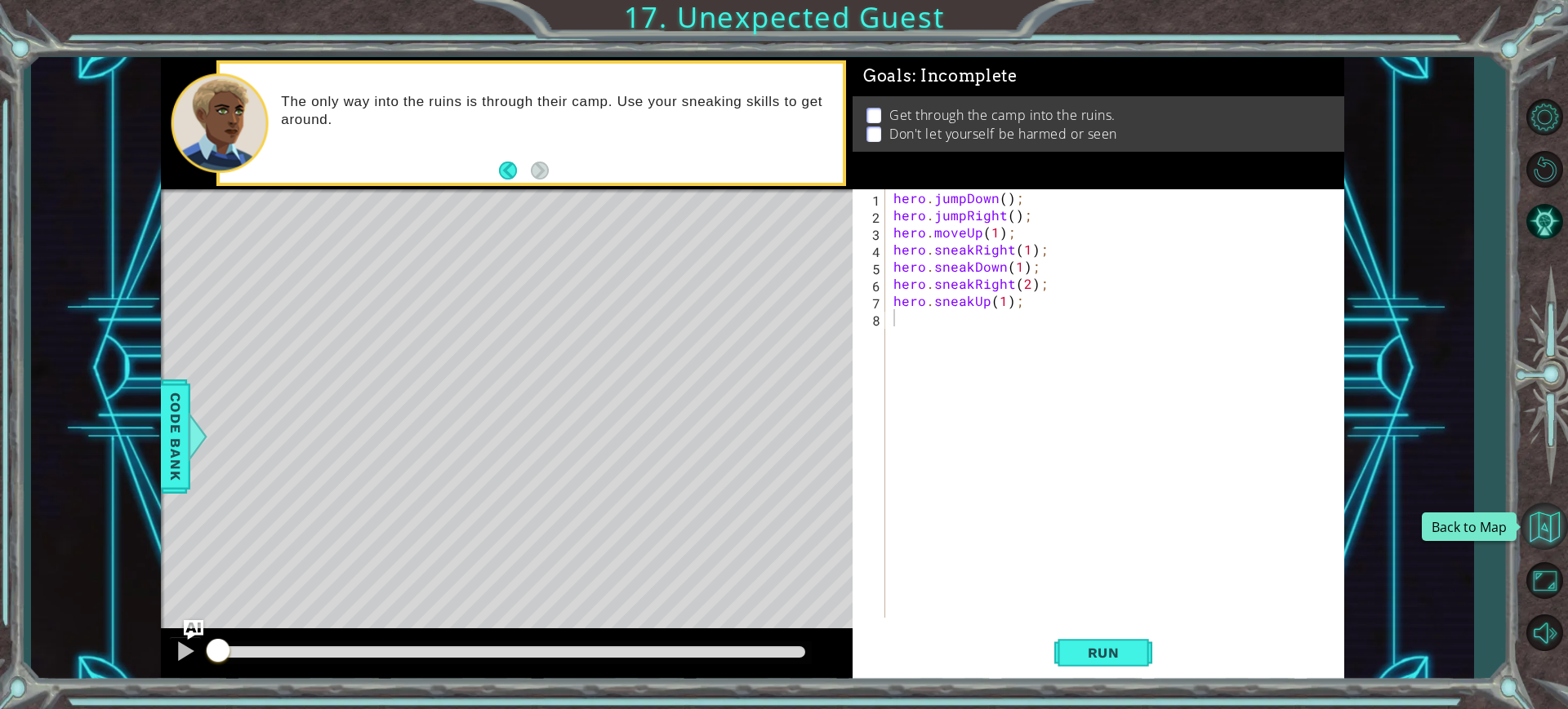
click at [1551, 528] on button "Back to Map" at bounding box center [1545, 526] width 47 height 47
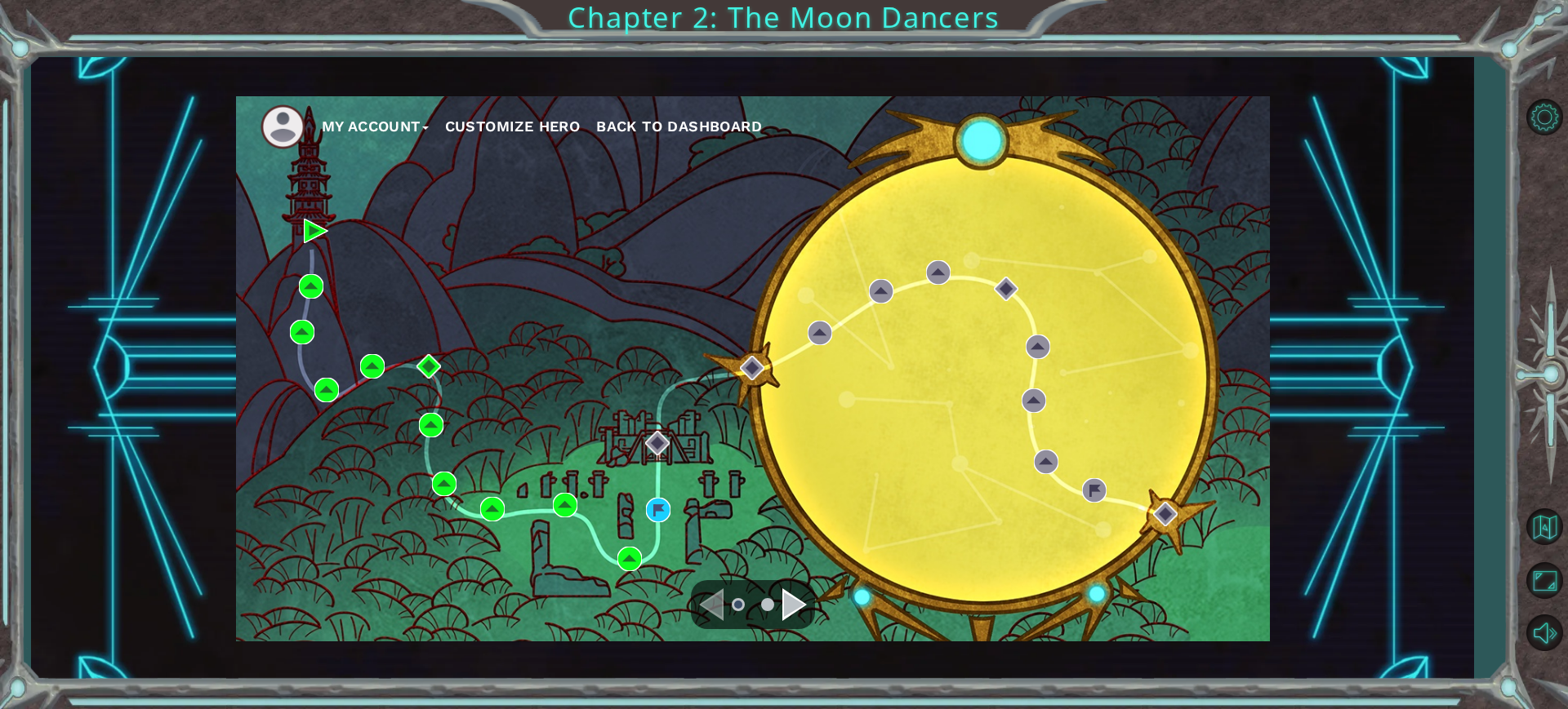
click at [559, 504] on div "My Account Customize Hero Back to Dashboard" at bounding box center [753, 369] width 1034 height 545
click at [559, 504] on img at bounding box center [565, 505] width 24 height 24
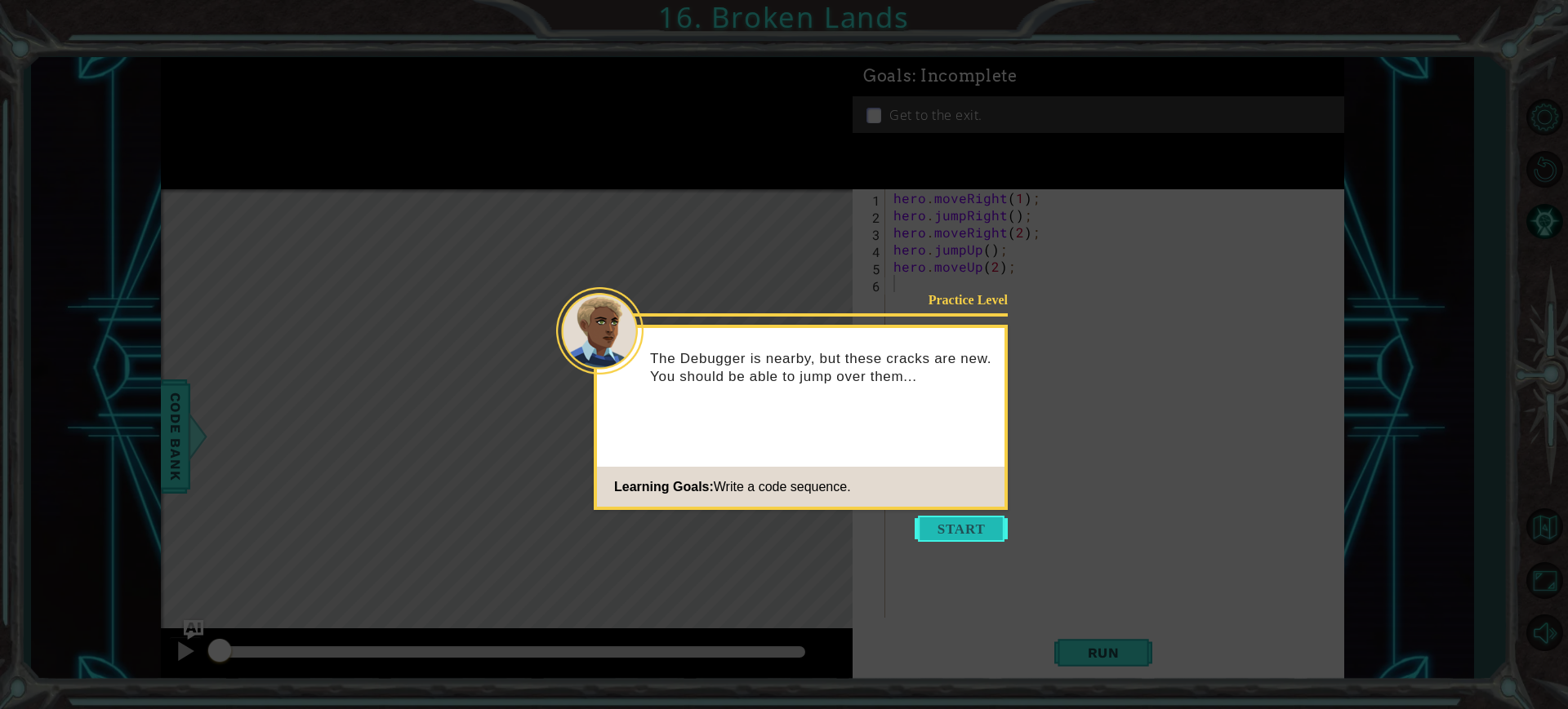
click at [994, 521] on button "Start" at bounding box center [960, 528] width 93 height 26
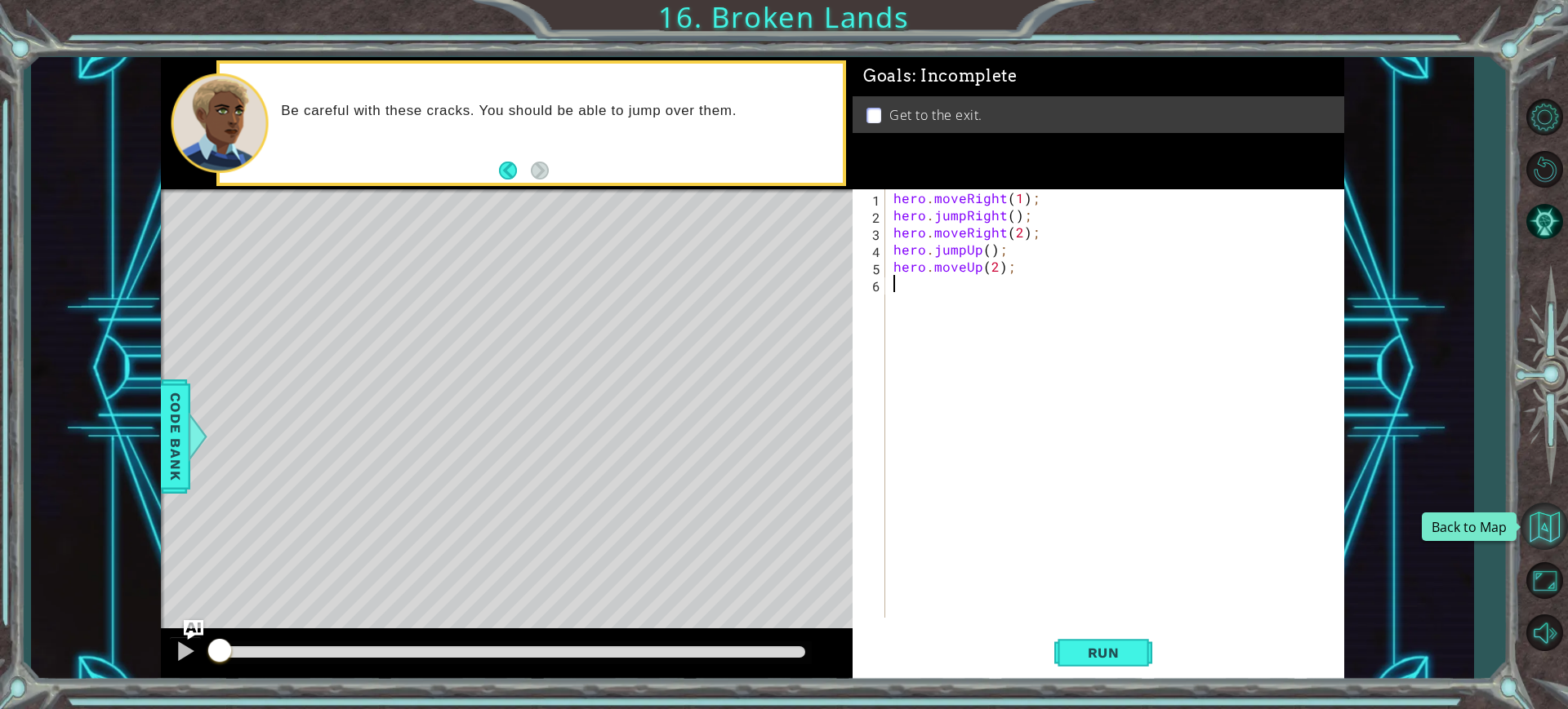
click at [1542, 512] on button "Back to Map" at bounding box center [1545, 526] width 47 height 47
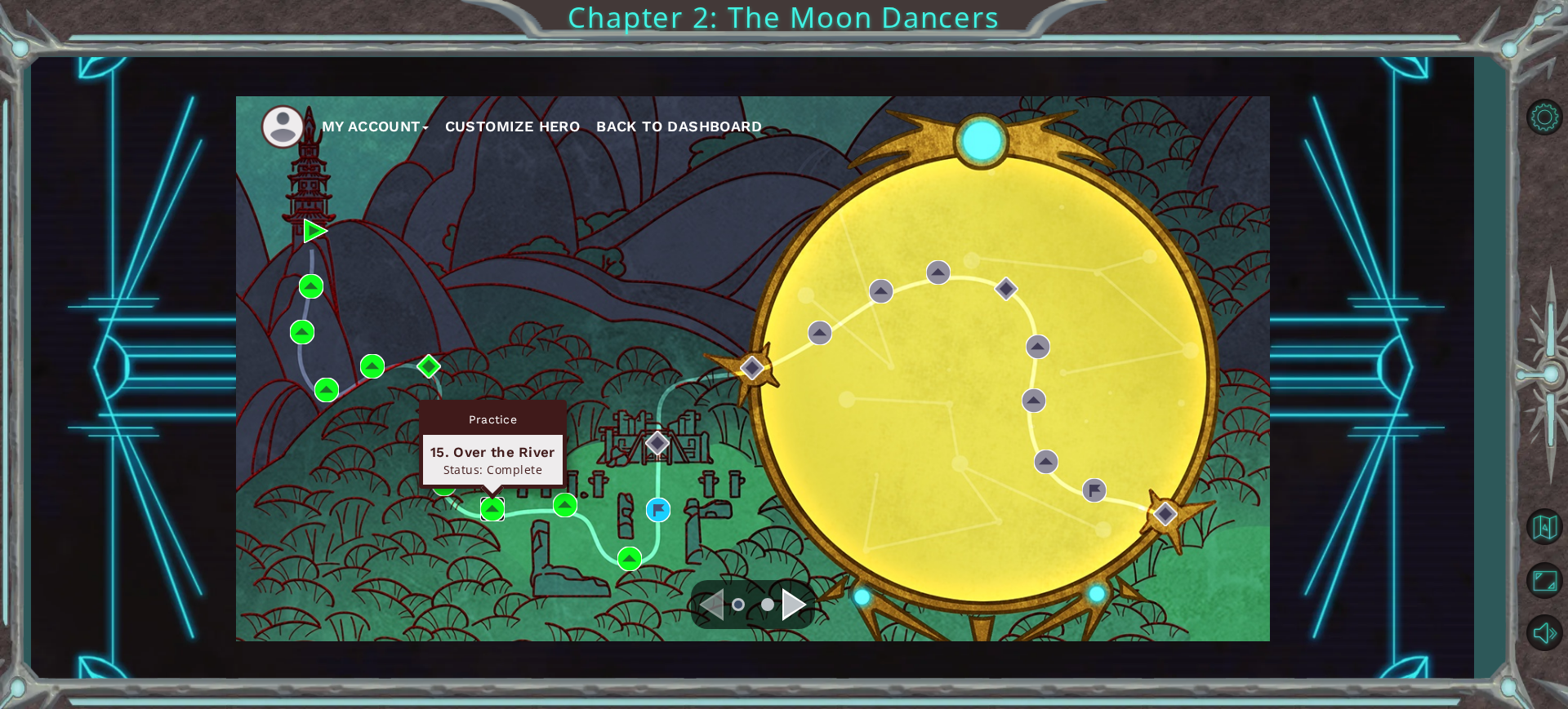
click at [493, 511] on img at bounding box center [492, 509] width 24 height 24
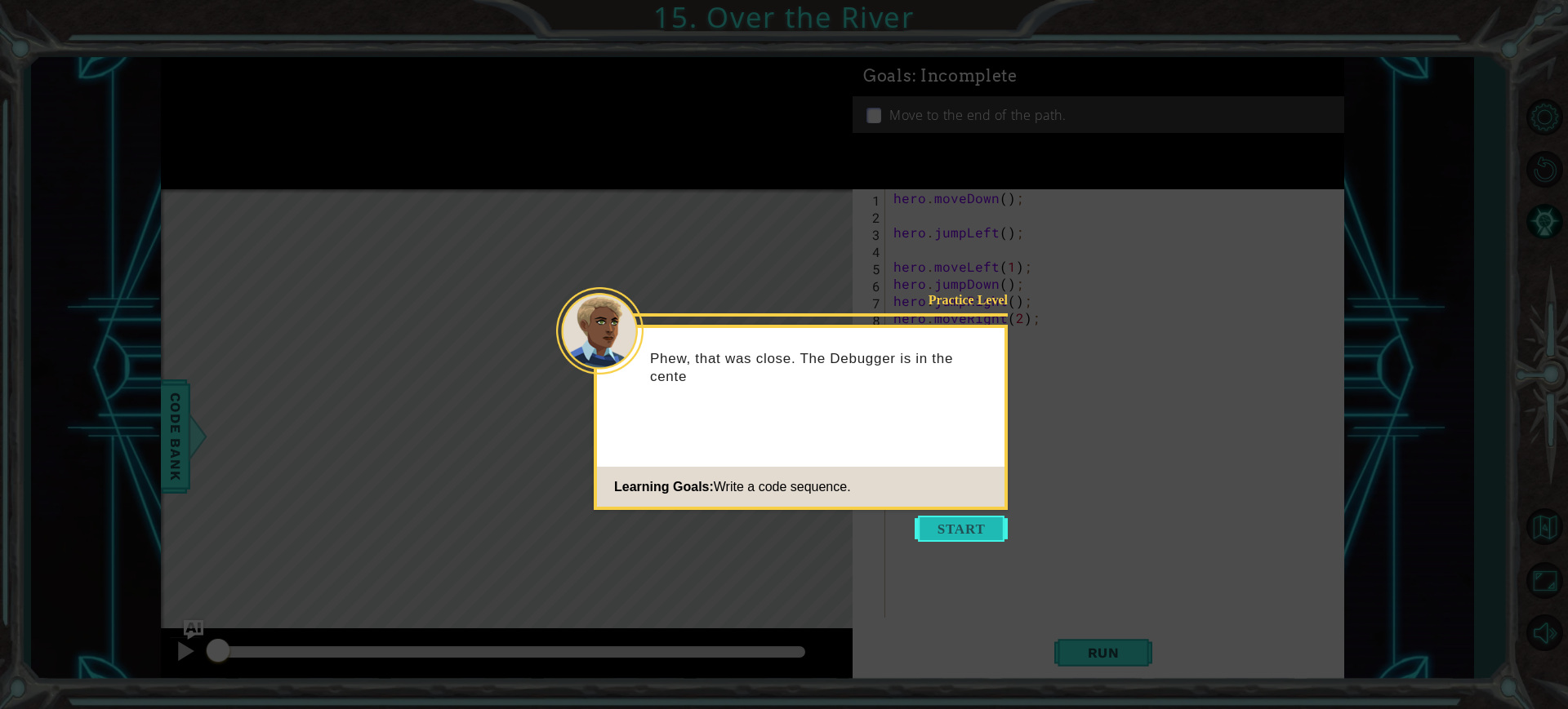
click at [965, 524] on button "Start" at bounding box center [960, 528] width 93 height 26
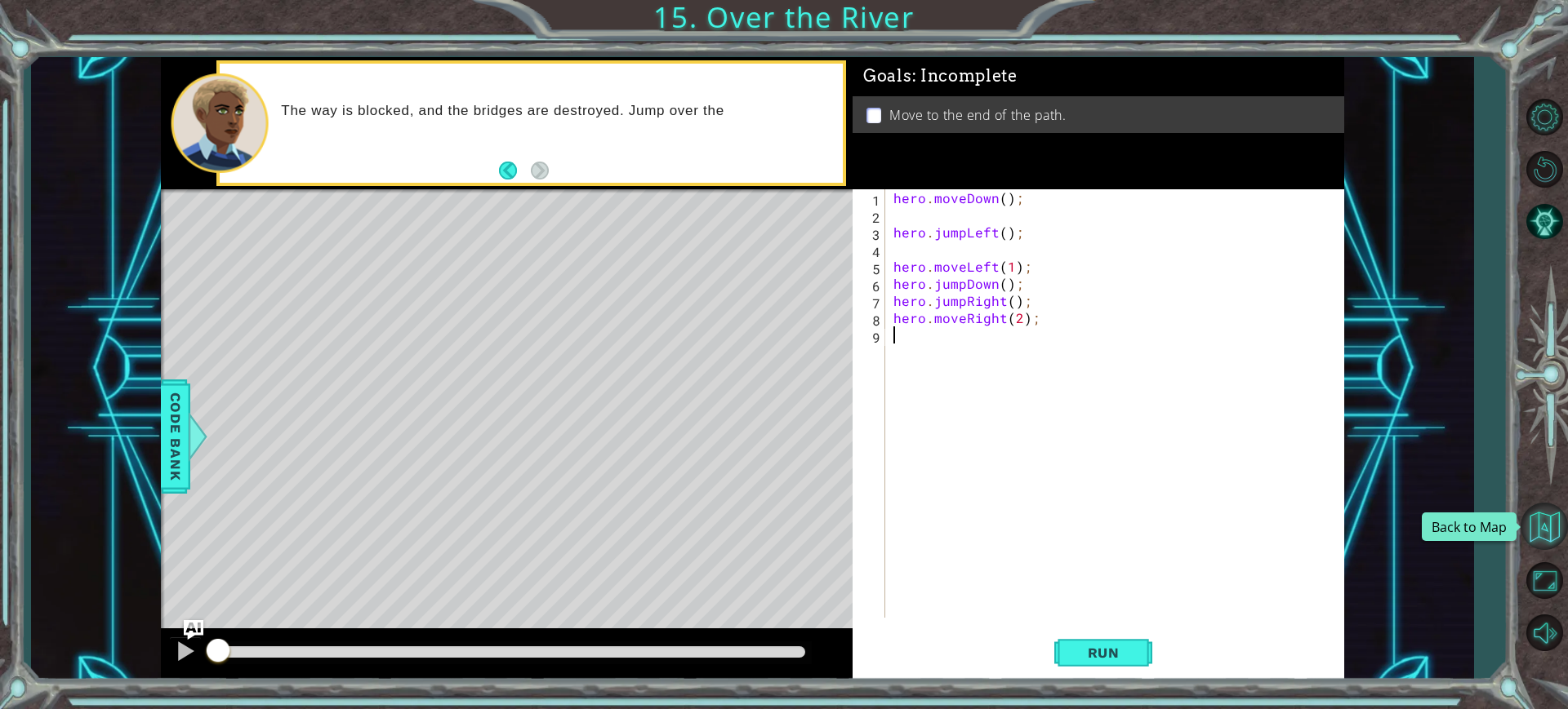
click at [1547, 523] on button "Back to Map" at bounding box center [1545, 526] width 47 height 47
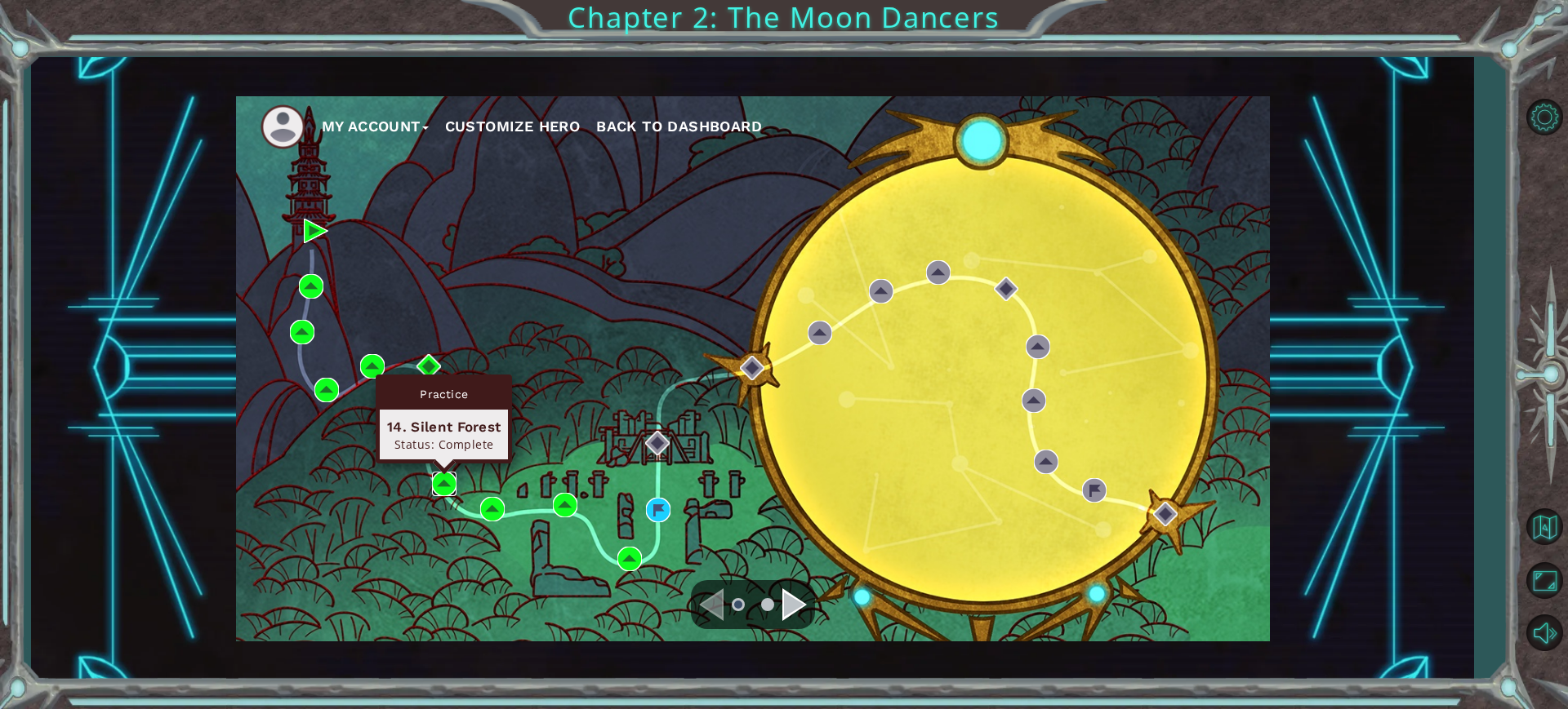
click at [448, 485] on img at bounding box center [444, 483] width 24 height 24
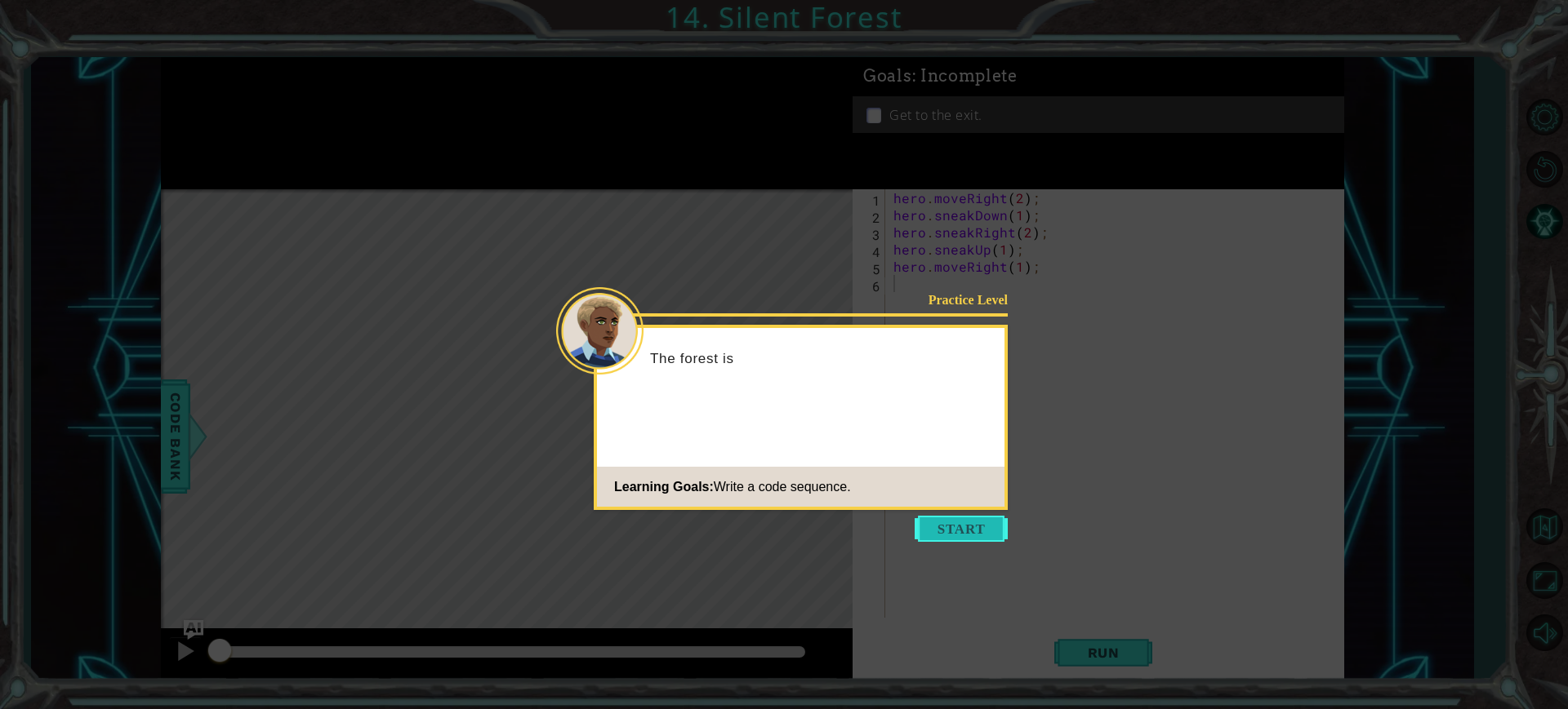
click at [955, 525] on button "Start" at bounding box center [960, 528] width 93 height 26
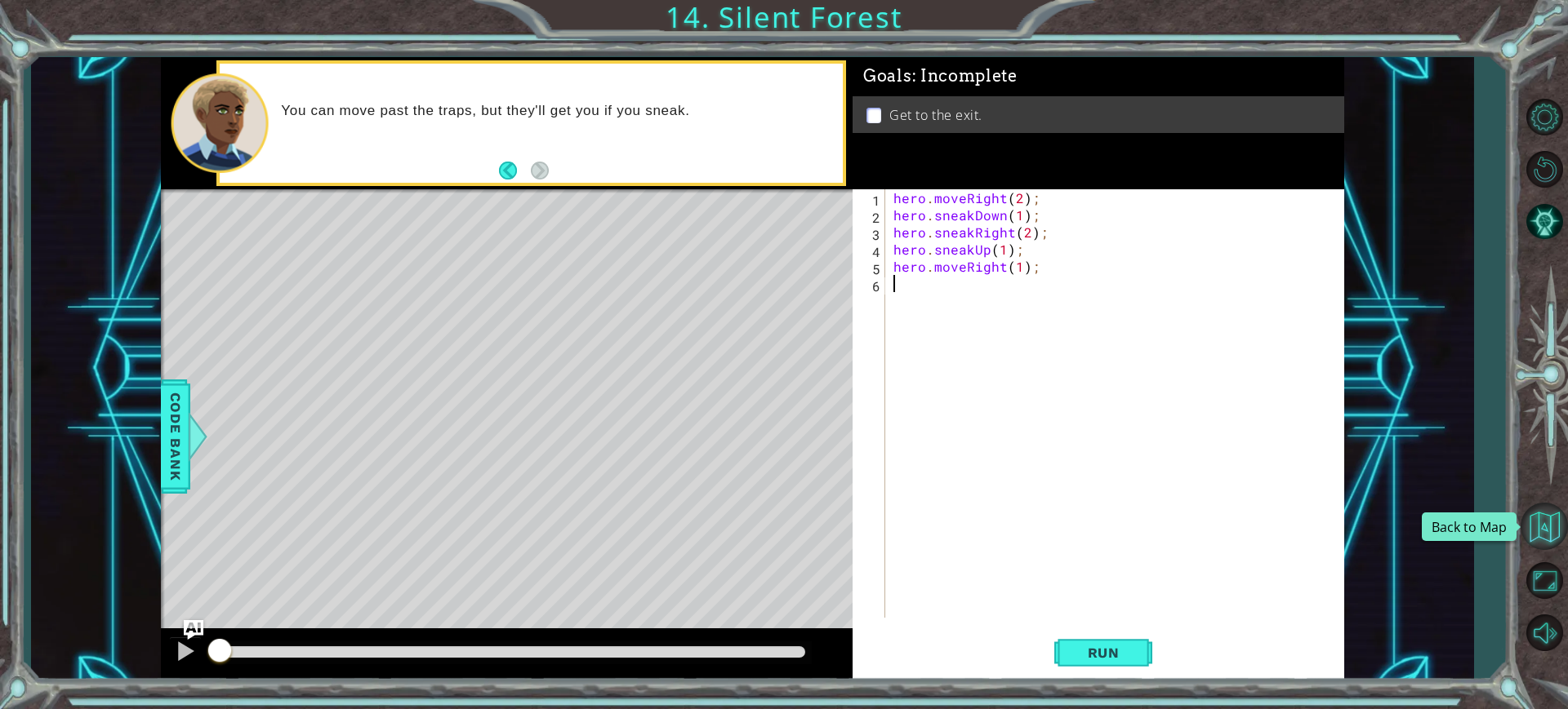
click at [1536, 525] on button "Back to Map" at bounding box center [1545, 526] width 47 height 47
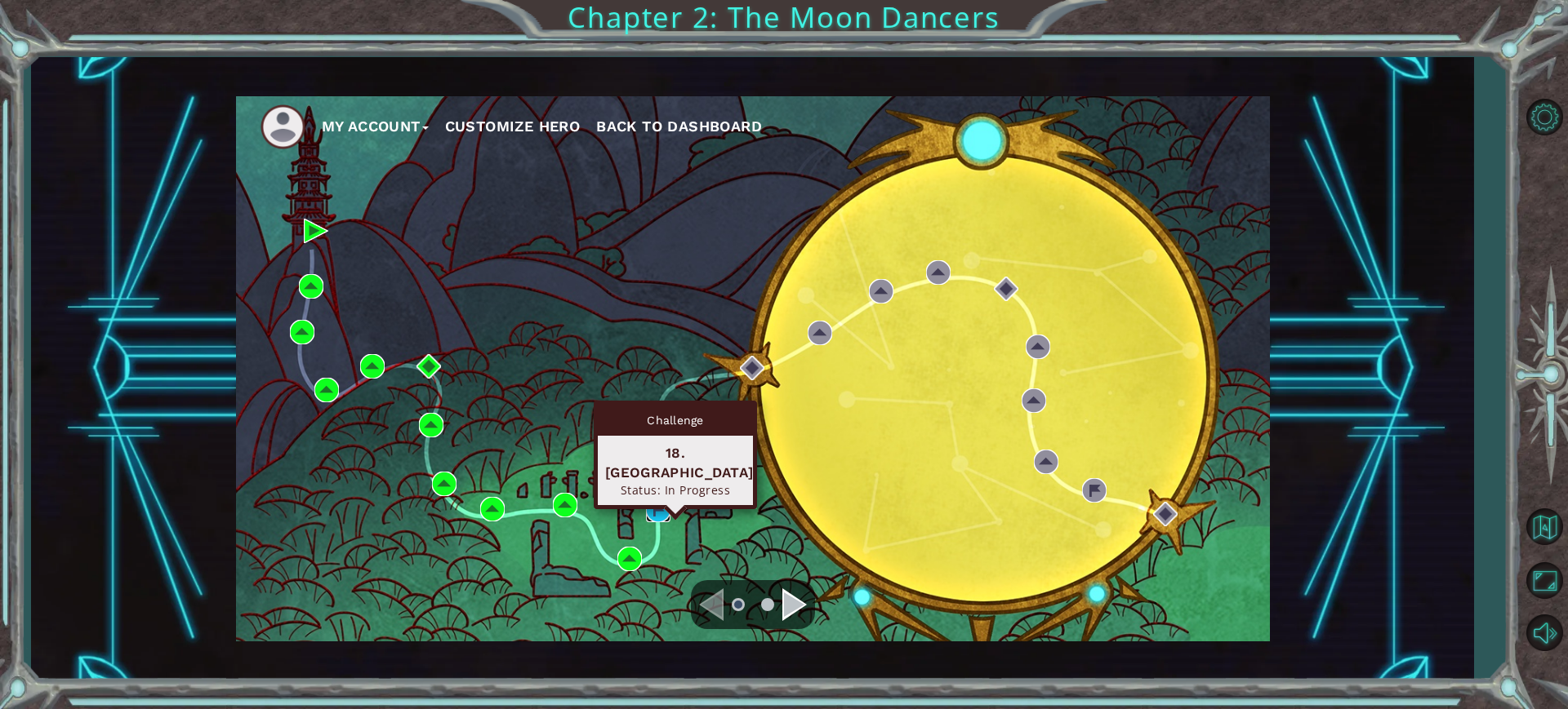
click at [663, 508] on img at bounding box center [657, 510] width 24 height 24
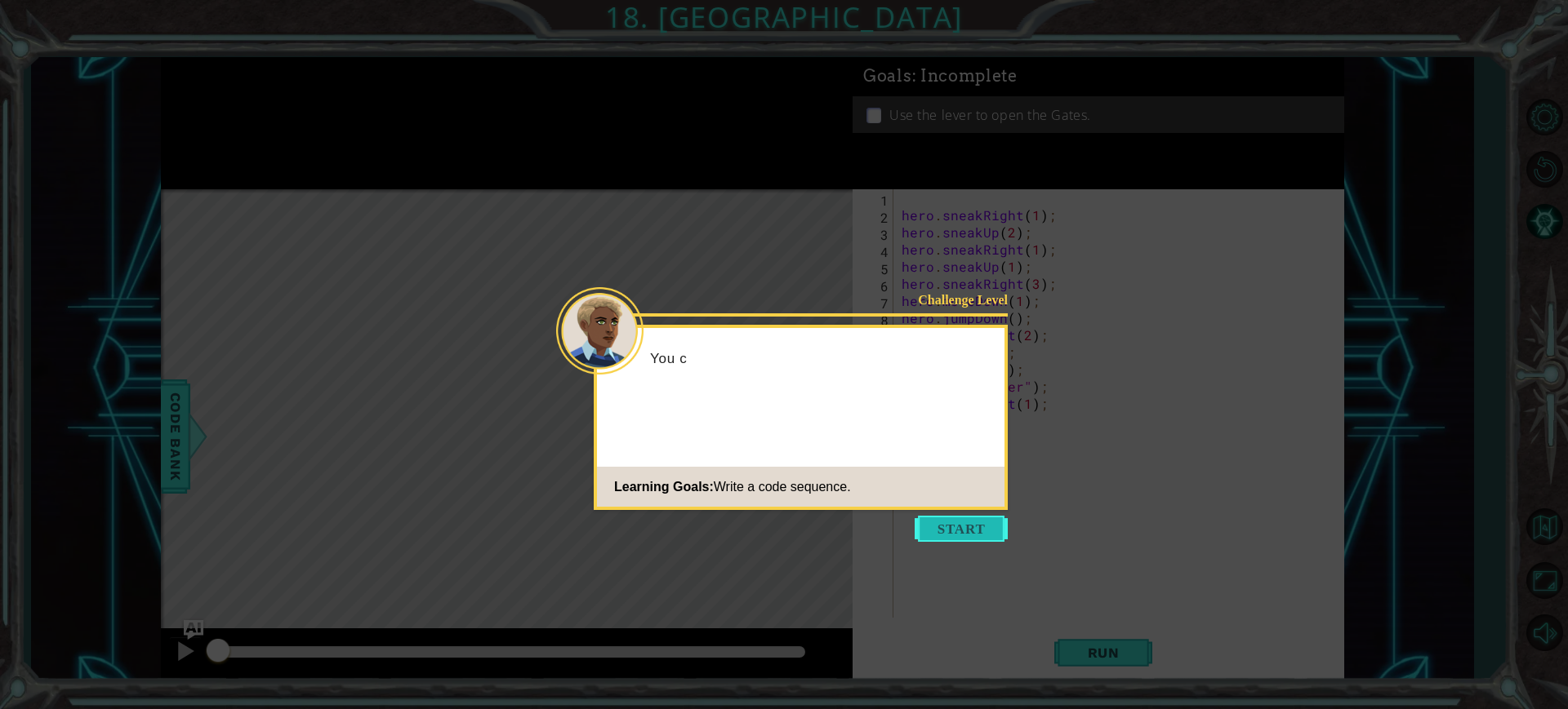
click at [980, 530] on button "Start" at bounding box center [960, 528] width 93 height 26
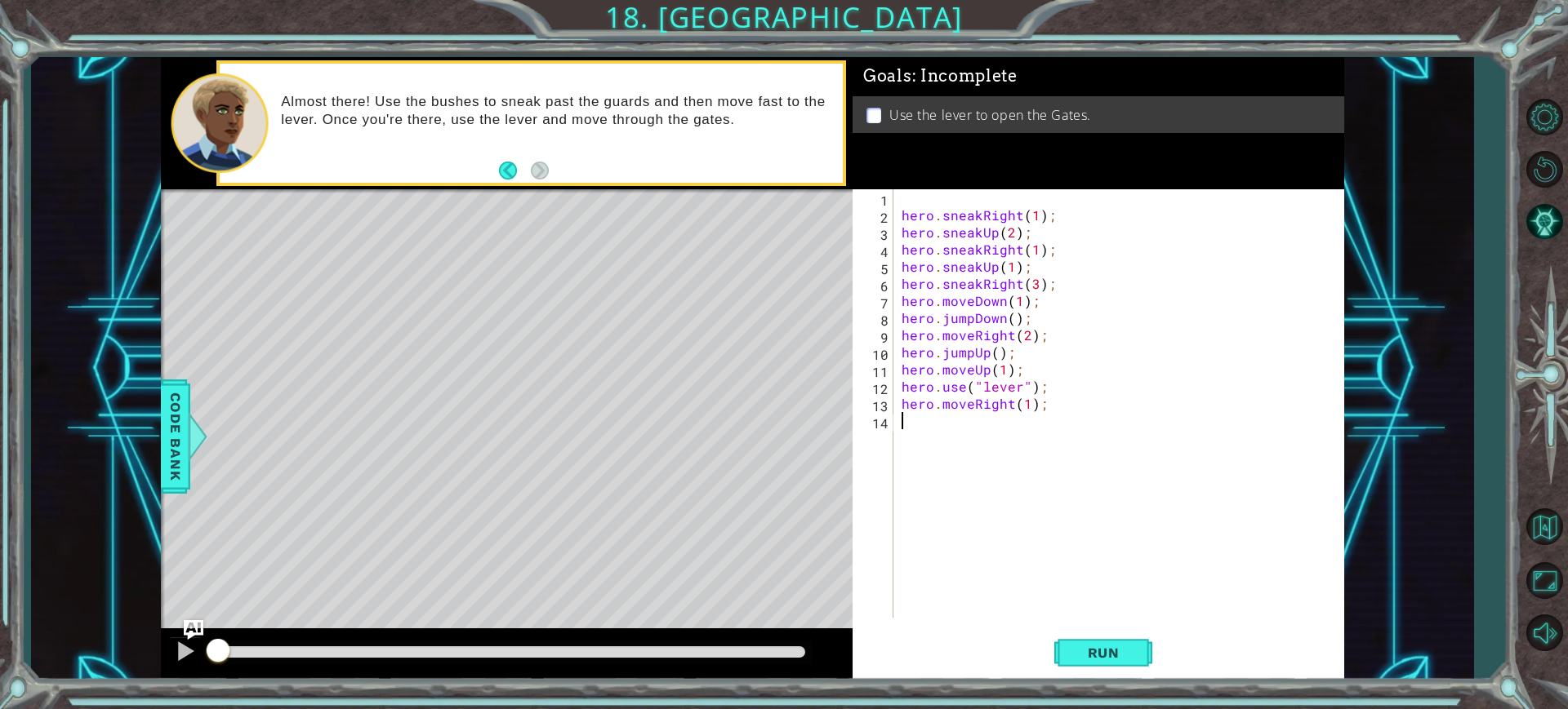
click at [989, 285] on div "hero . sneakRight ( 1 ) ; hero . sneakUp ( 2 ) ; hero . sneakRight ( 1 ) ; hero…" at bounding box center [1123, 421] width 449 height 463
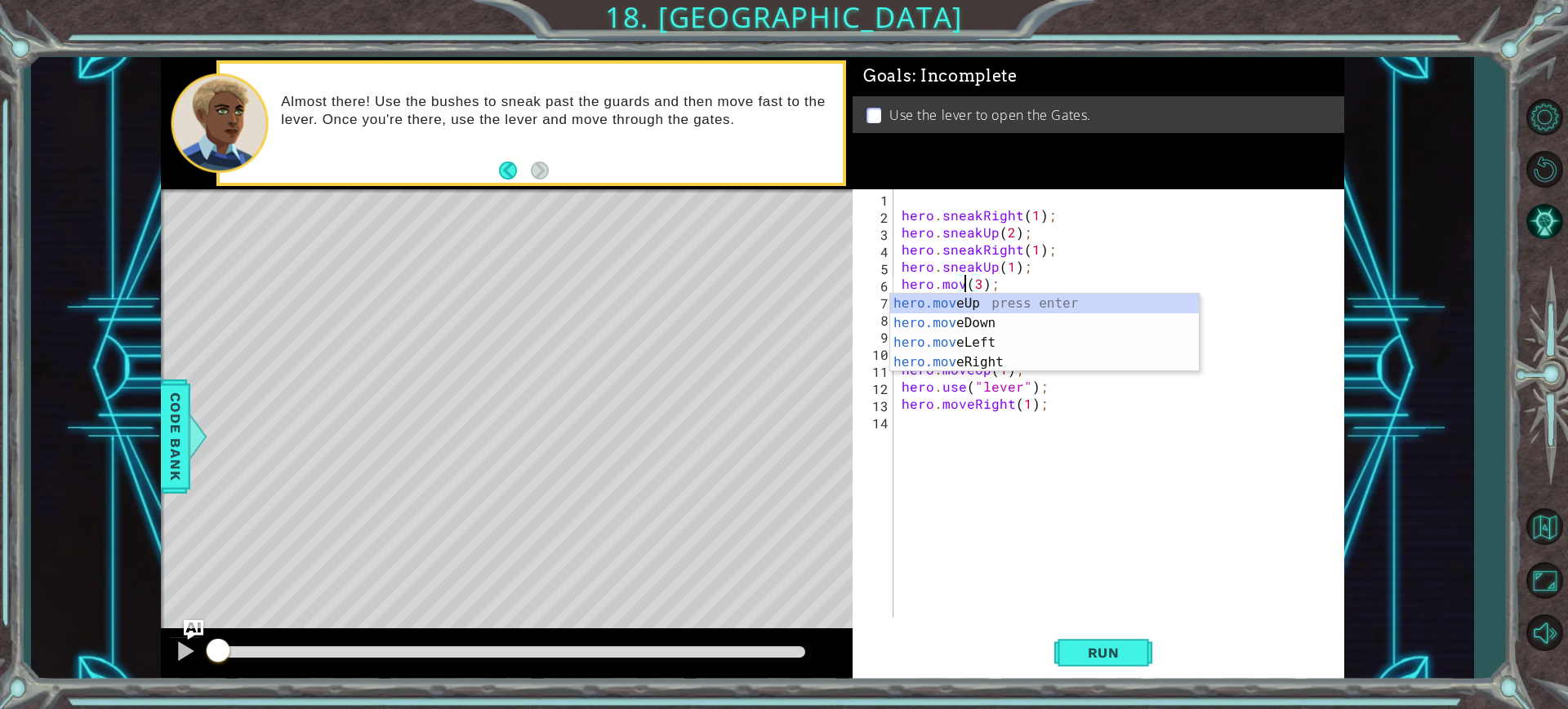
scroll to position [0, 5]
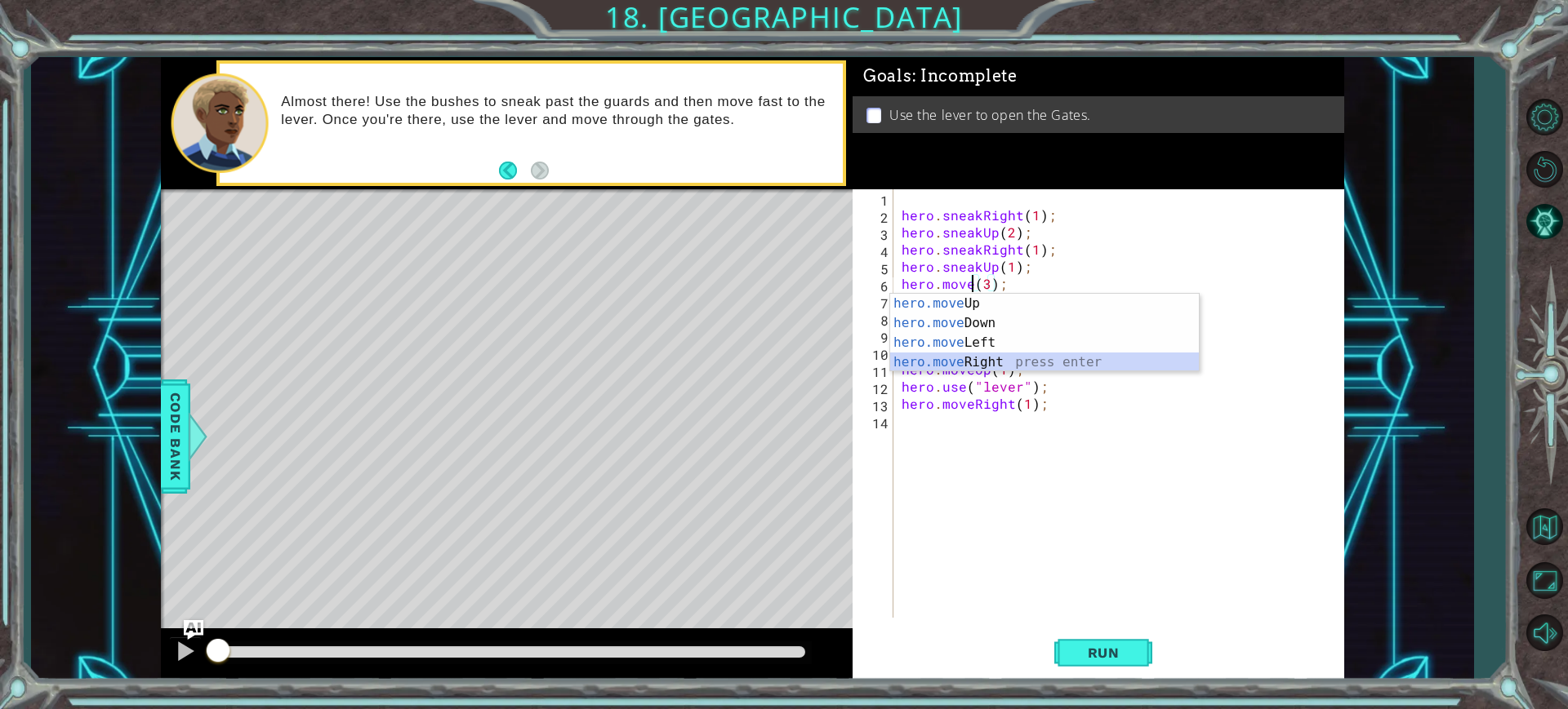
click at [1024, 367] on div "hero.move Up press enter hero.move Down press enter hero.move Left press enter …" at bounding box center [1044, 353] width 309 height 117
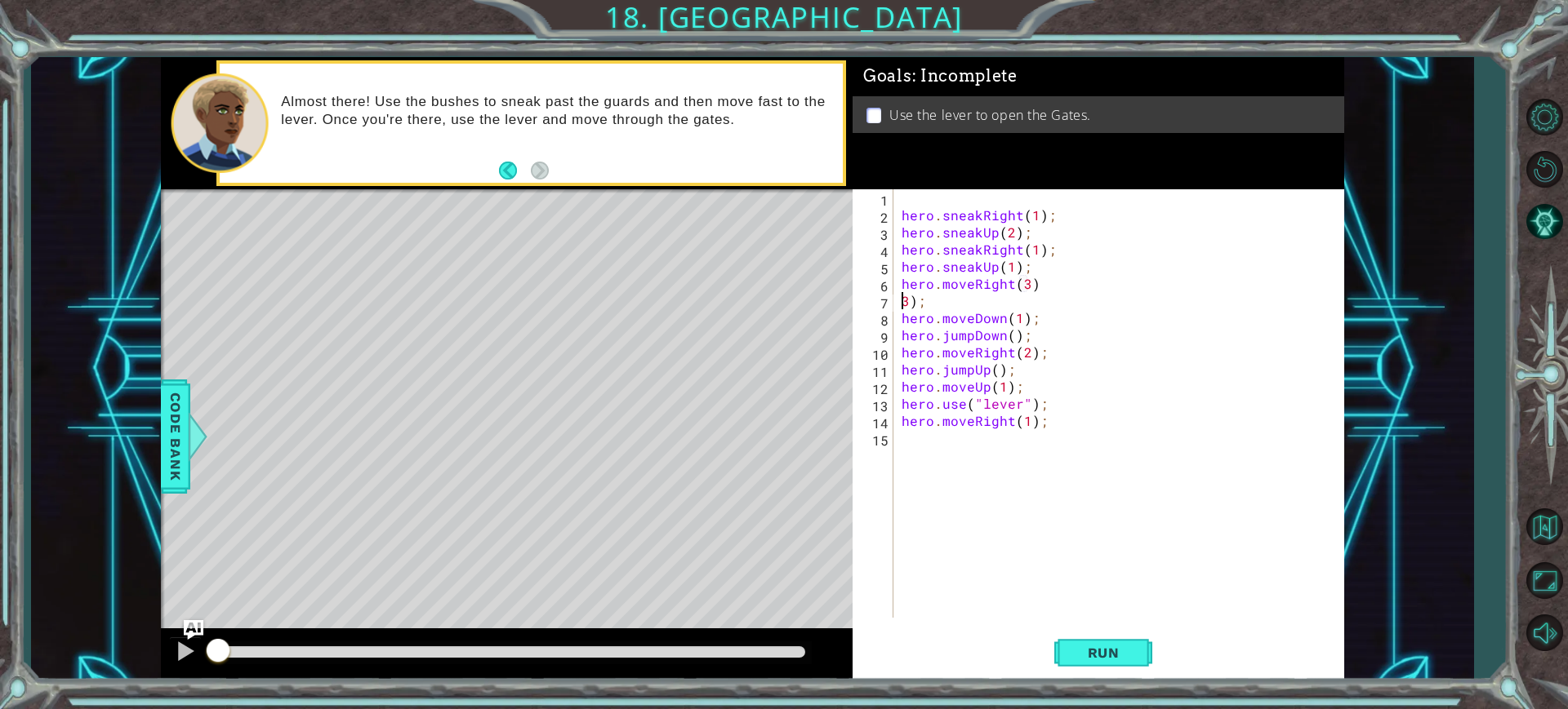
scroll to position [0, 0]
type textarea "hero.moveRight(3);"
click at [1127, 645] on span "Run" at bounding box center [1104, 652] width 64 height 17
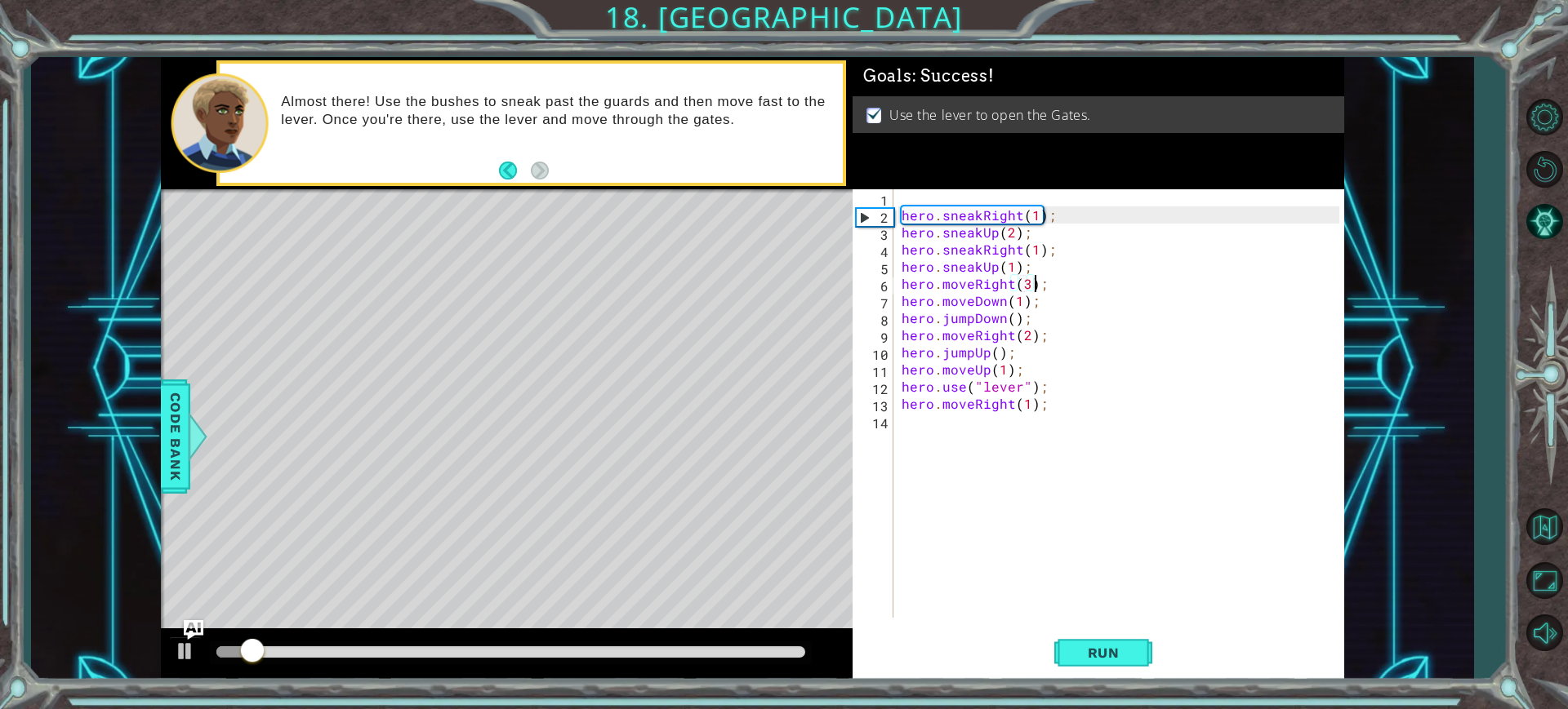
click at [659, 645] on div at bounding box center [511, 652] width 602 height 22
click at [657, 645] on div at bounding box center [511, 652] width 602 height 22
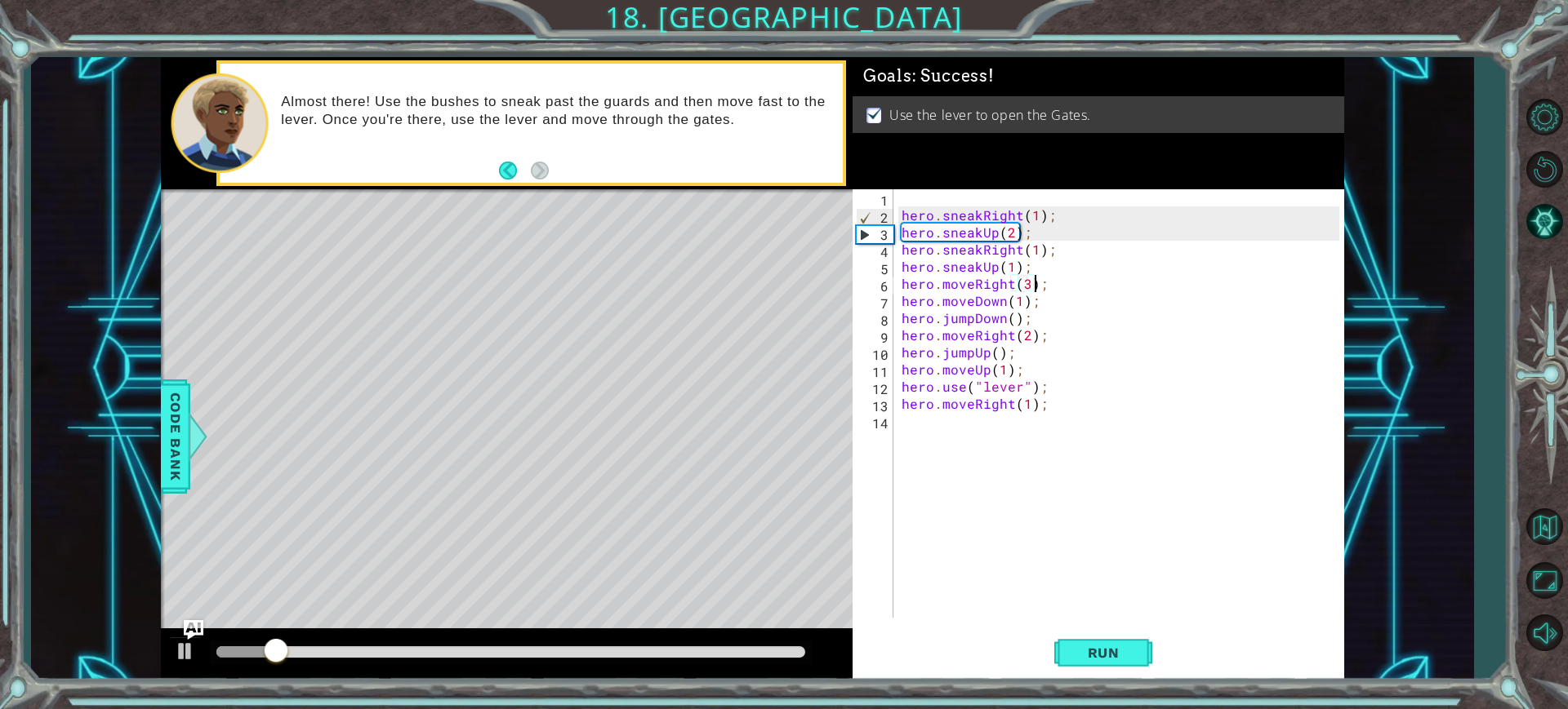
click at [669, 659] on div at bounding box center [511, 652] width 602 height 22
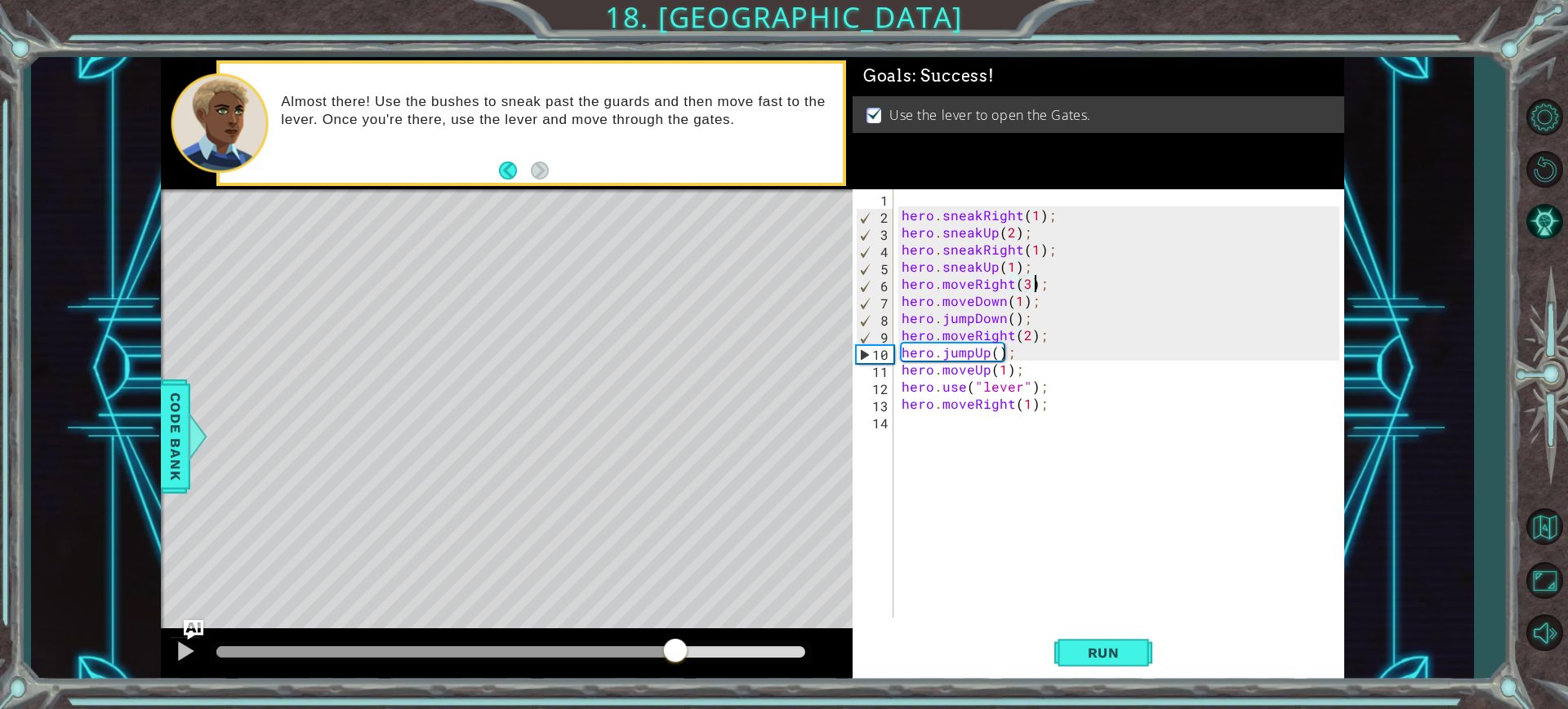
click at [675, 654] on div at bounding box center [511, 652] width 589 height 12
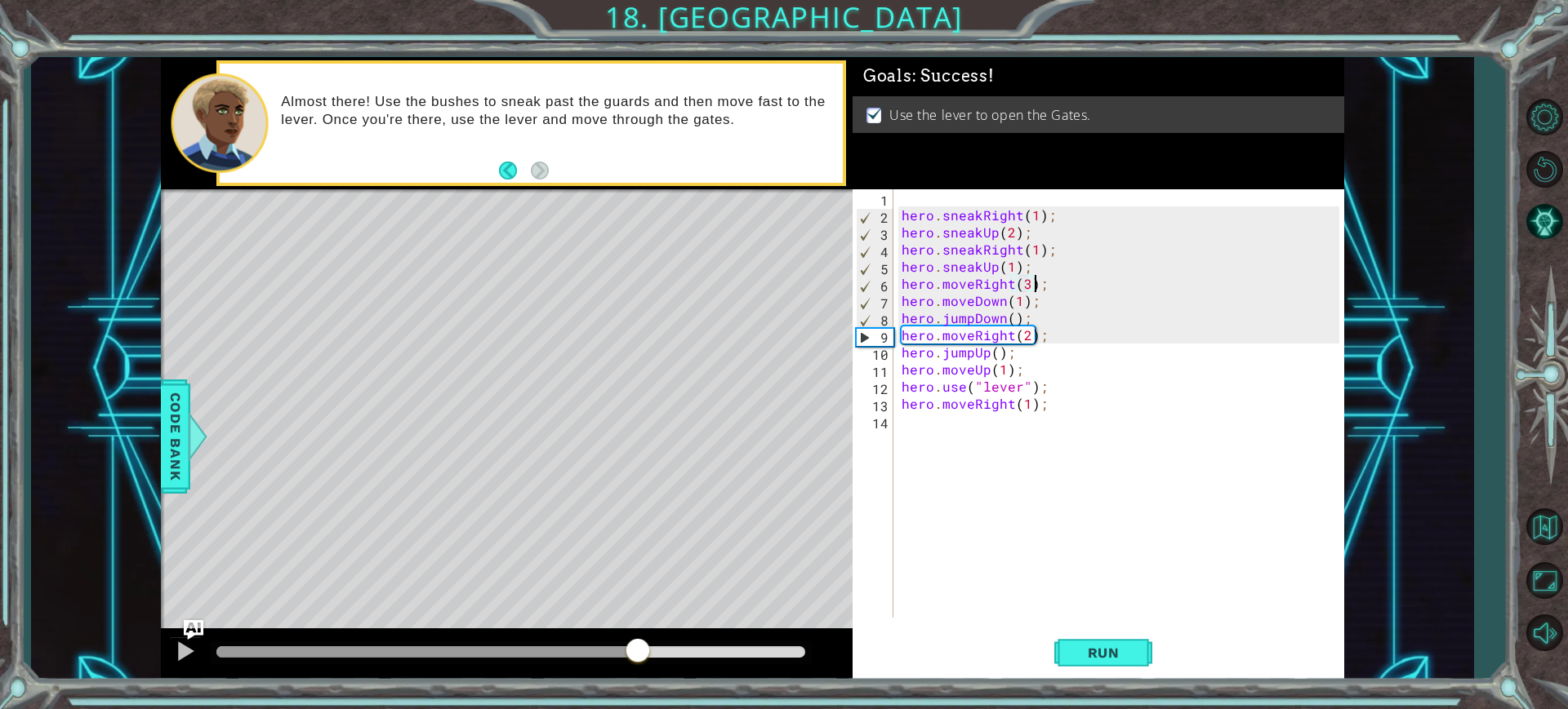
click at [637, 647] on div at bounding box center [427, 652] width 421 height 12
click at [195, 640] on img "Ask AI" at bounding box center [193, 631] width 21 height 21
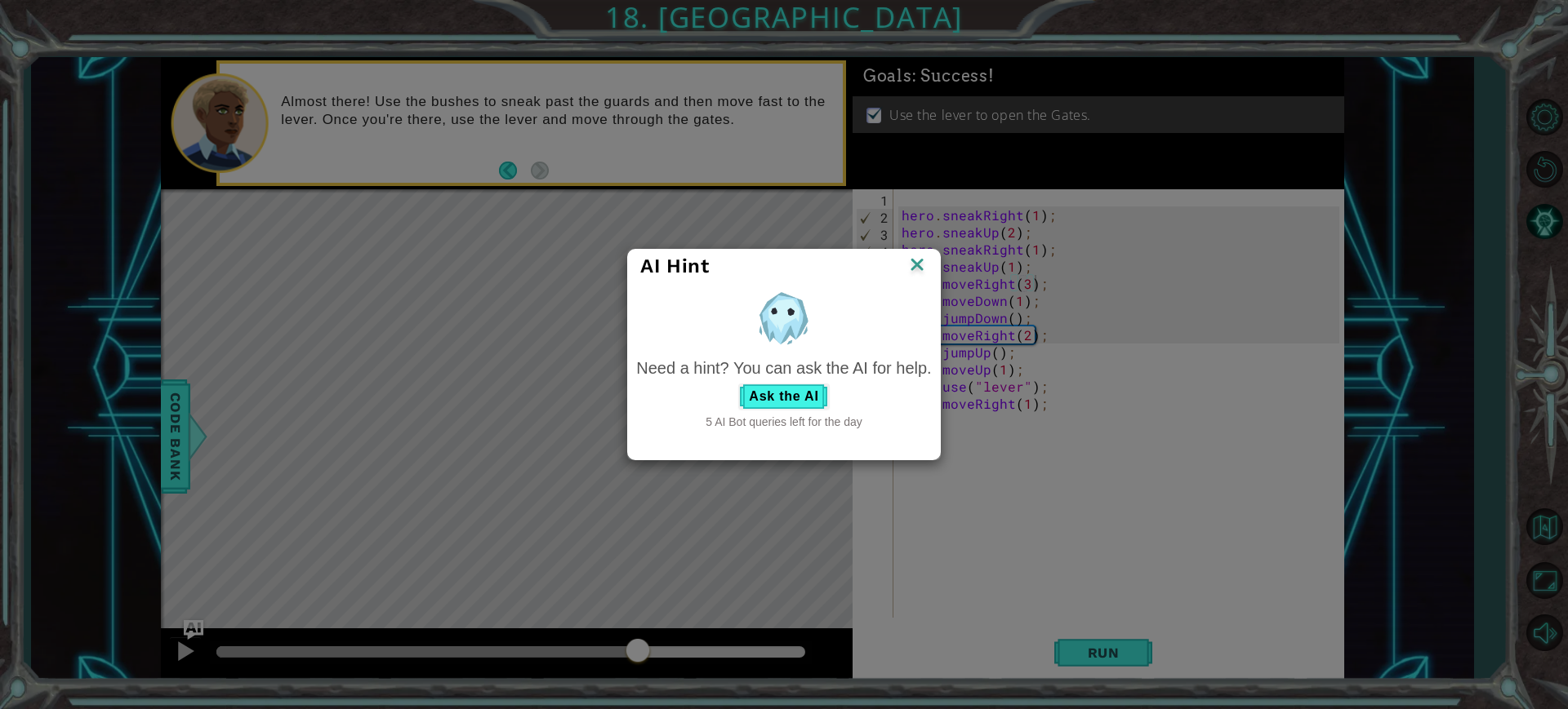
click at [920, 266] on img at bounding box center [917, 266] width 21 height 24
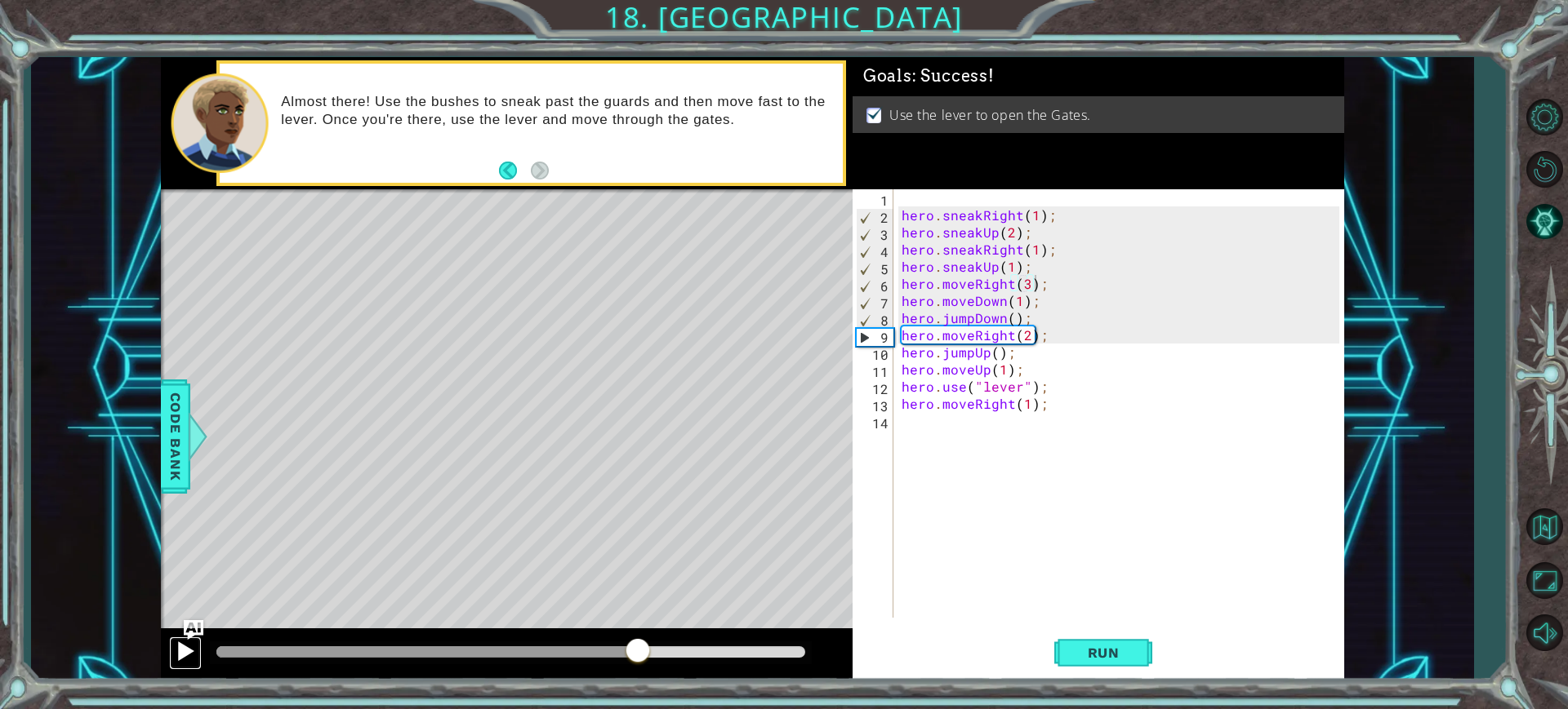
click at [184, 648] on div at bounding box center [186, 651] width 21 height 21
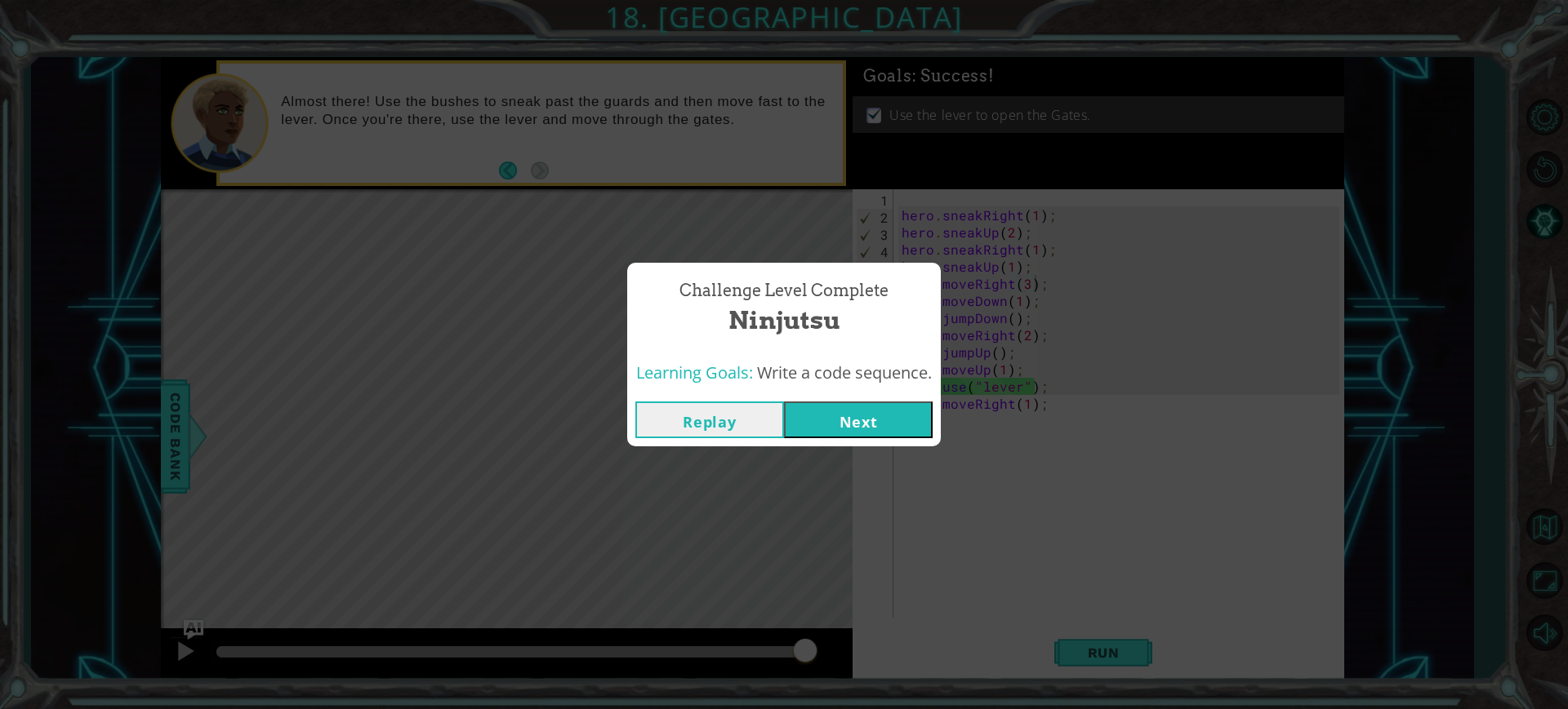
click at [878, 411] on button "Next" at bounding box center [859, 420] width 148 height 37
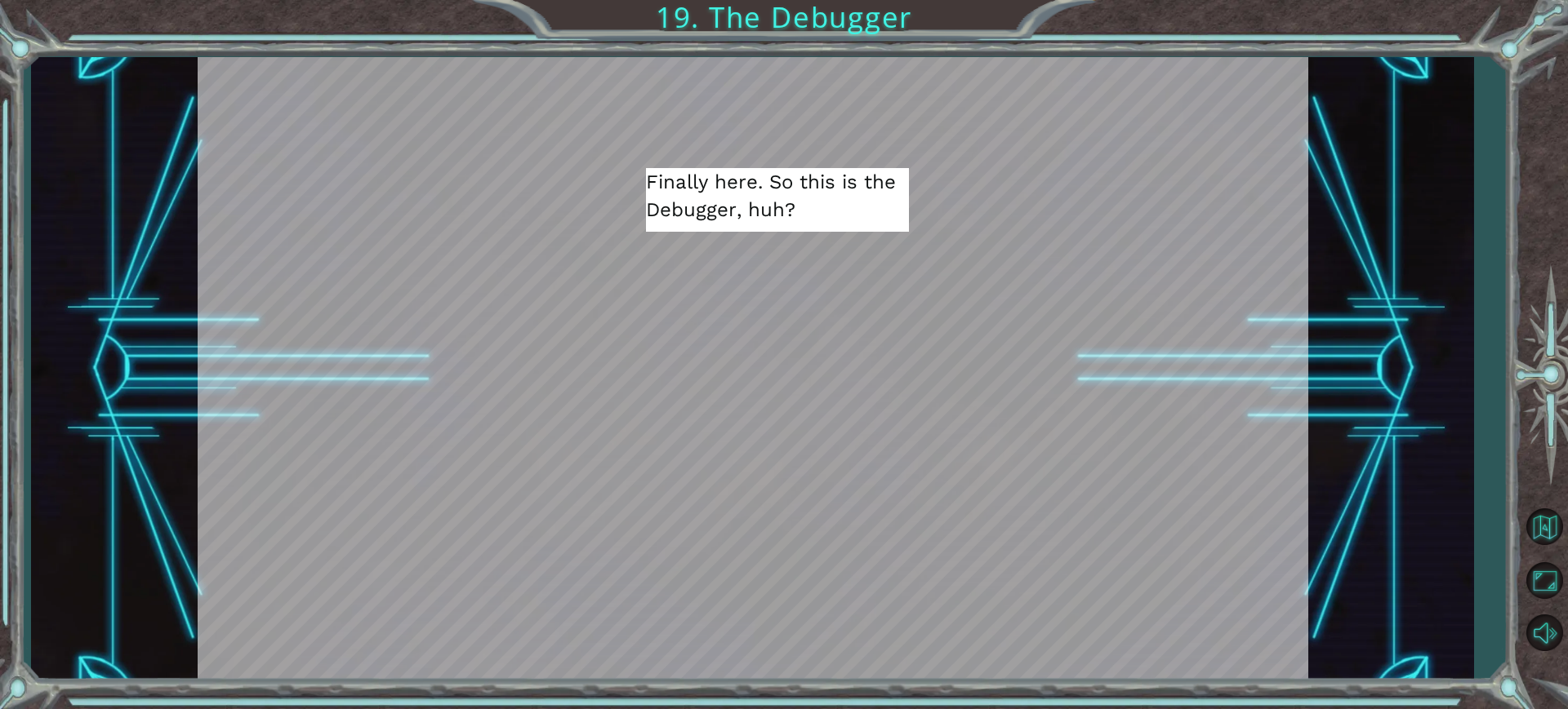
click at [817, 643] on div at bounding box center [809, 654] width 36 height 33
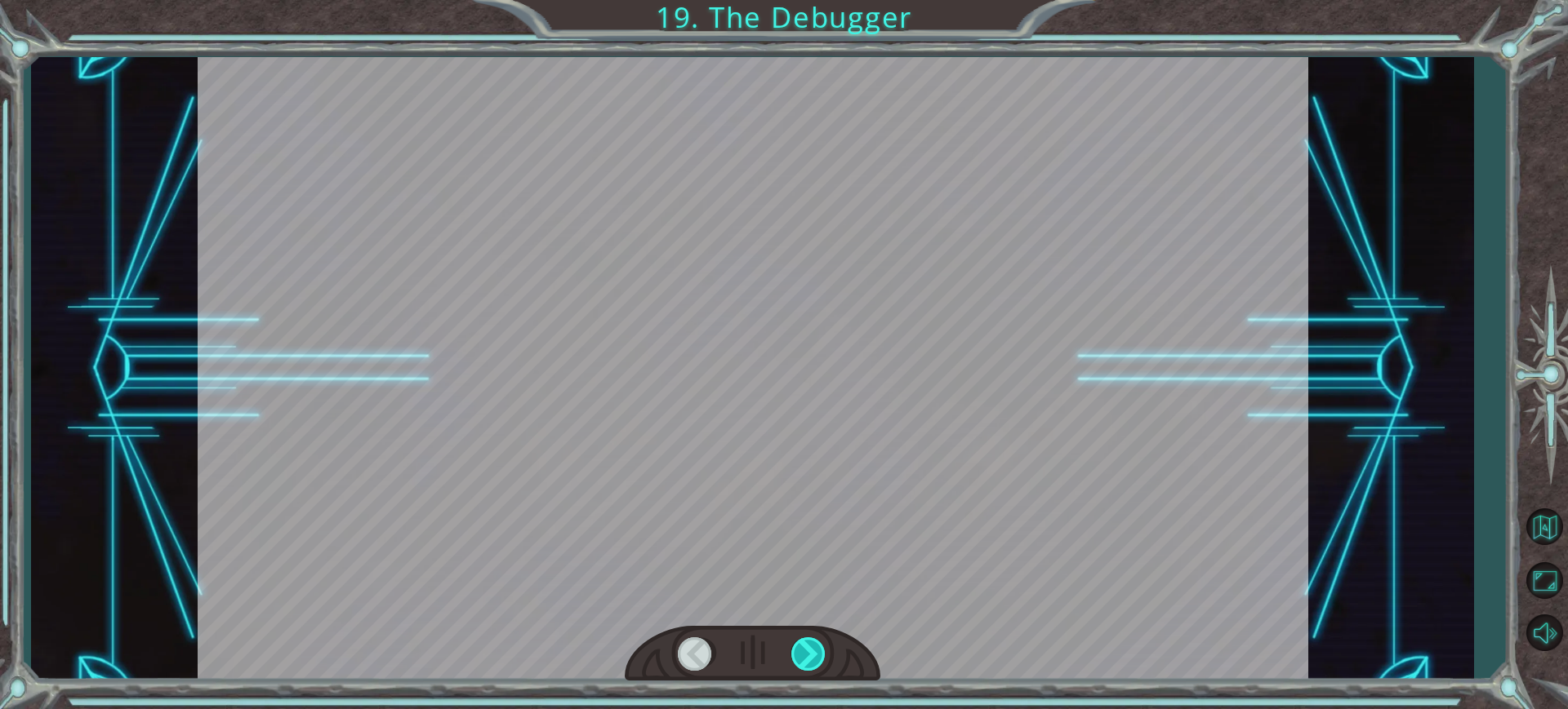
click at [817, 643] on div at bounding box center [809, 654] width 36 height 33
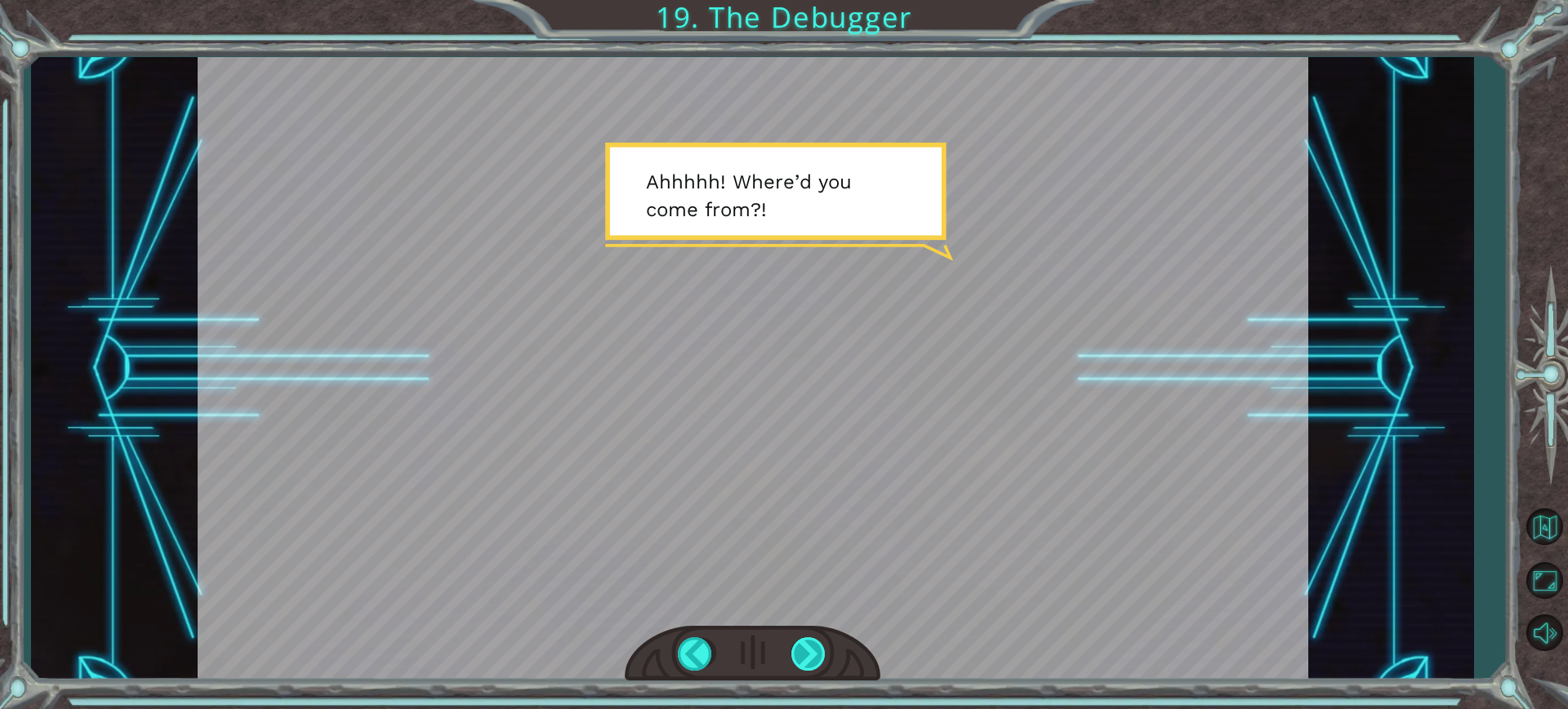
click at [817, 643] on div at bounding box center [809, 654] width 36 height 33
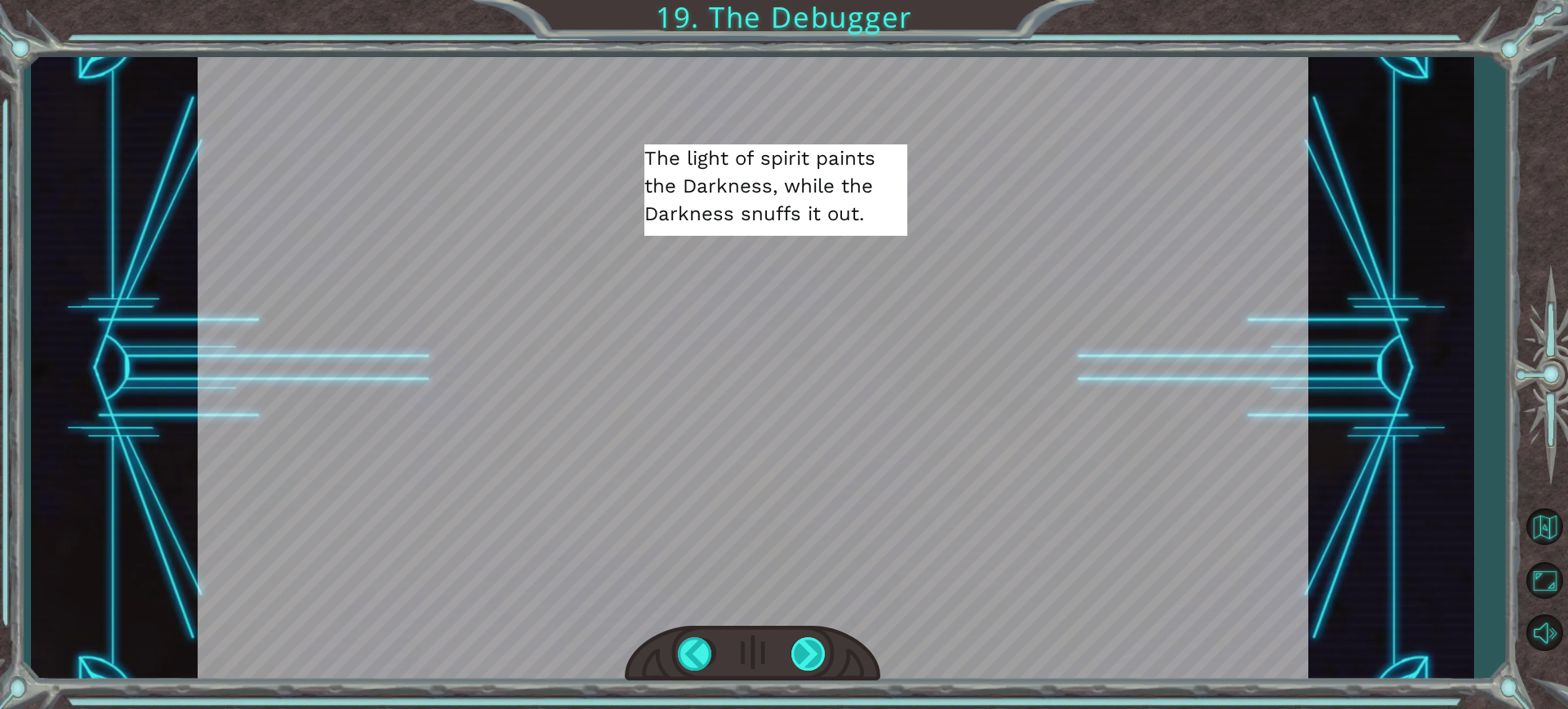
click at [817, 643] on div at bounding box center [809, 654] width 36 height 33
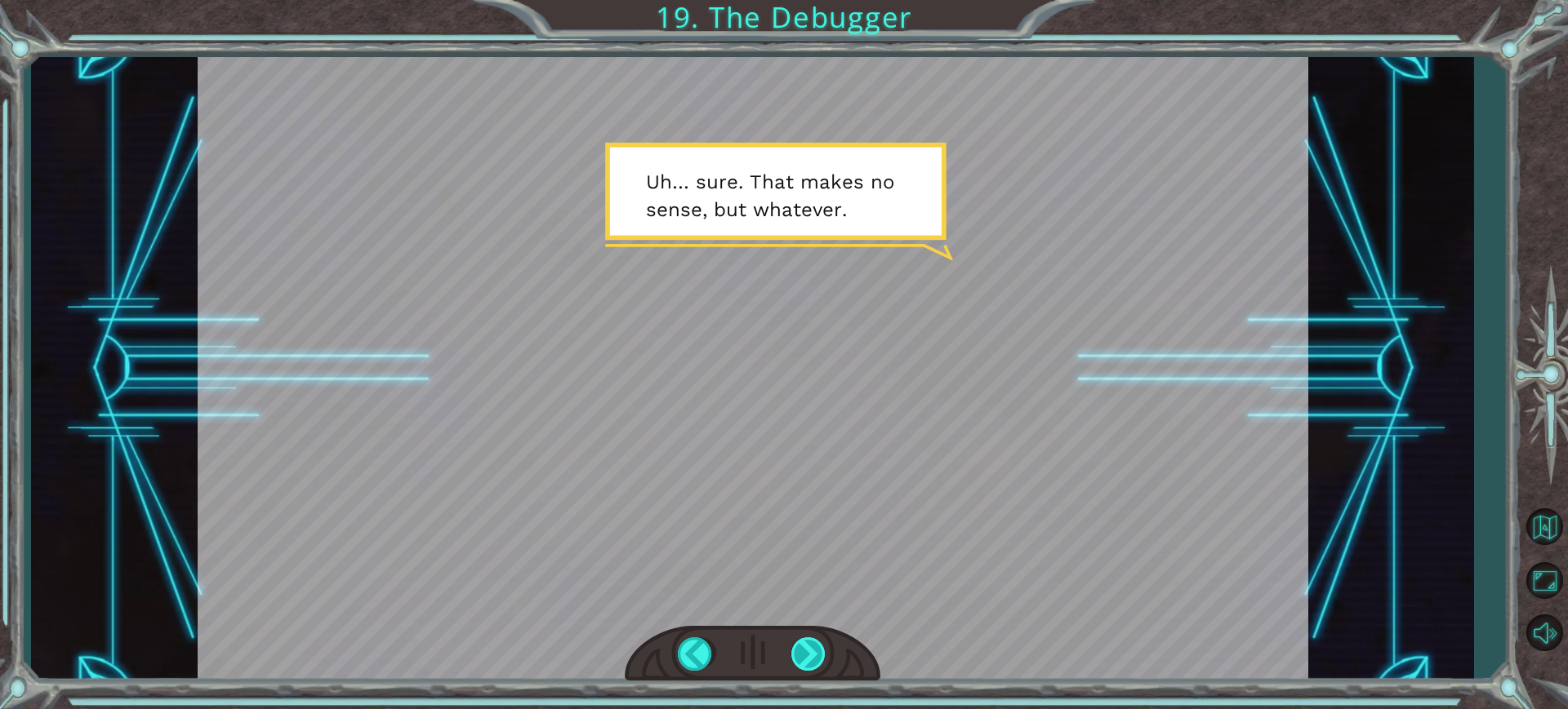
click at [817, 643] on div at bounding box center [809, 654] width 36 height 33
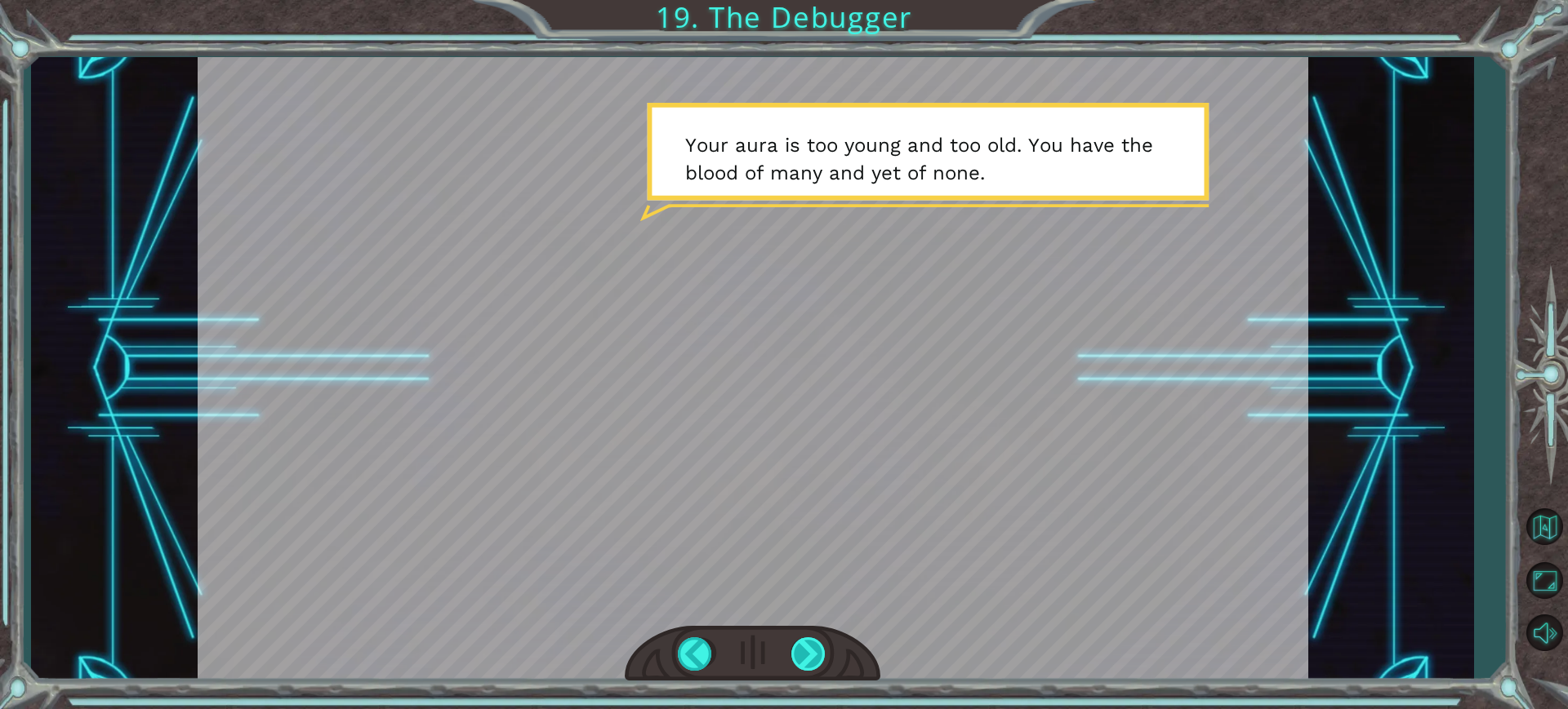
click at [817, 643] on div at bounding box center [809, 654] width 36 height 33
click at [814, 643] on div at bounding box center [809, 654] width 36 height 33
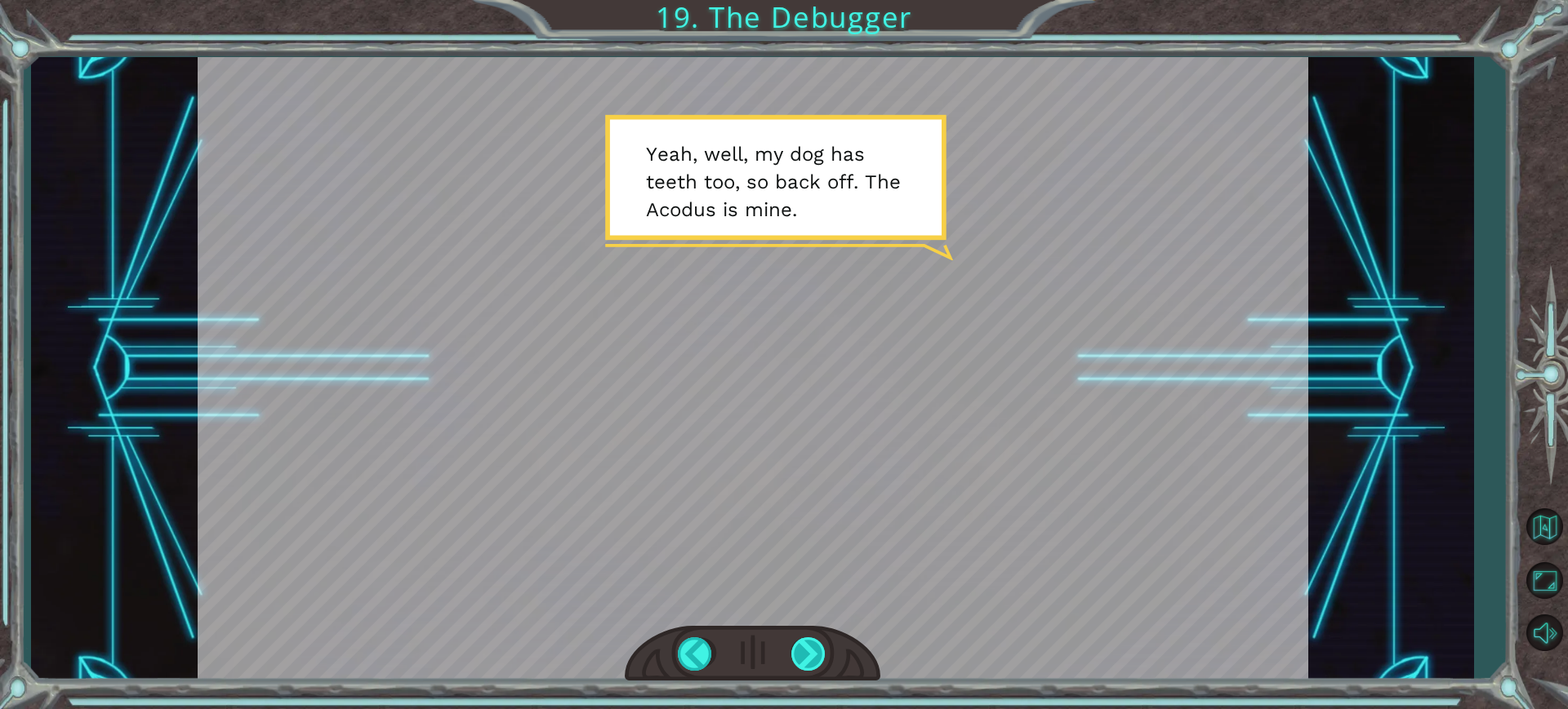
click at [814, 643] on div at bounding box center [809, 654] width 36 height 33
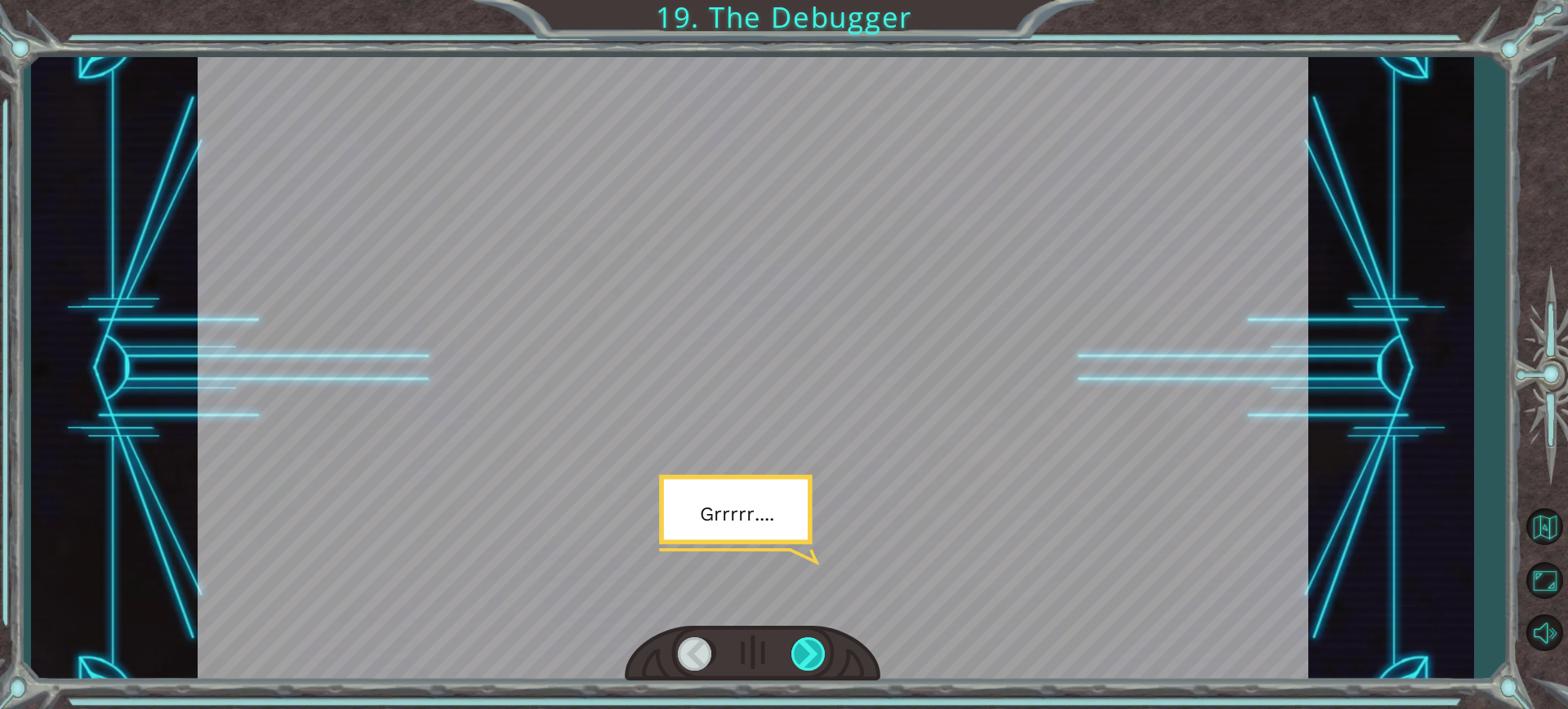
click at [814, 643] on div at bounding box center [809, 654] width 36 height 33
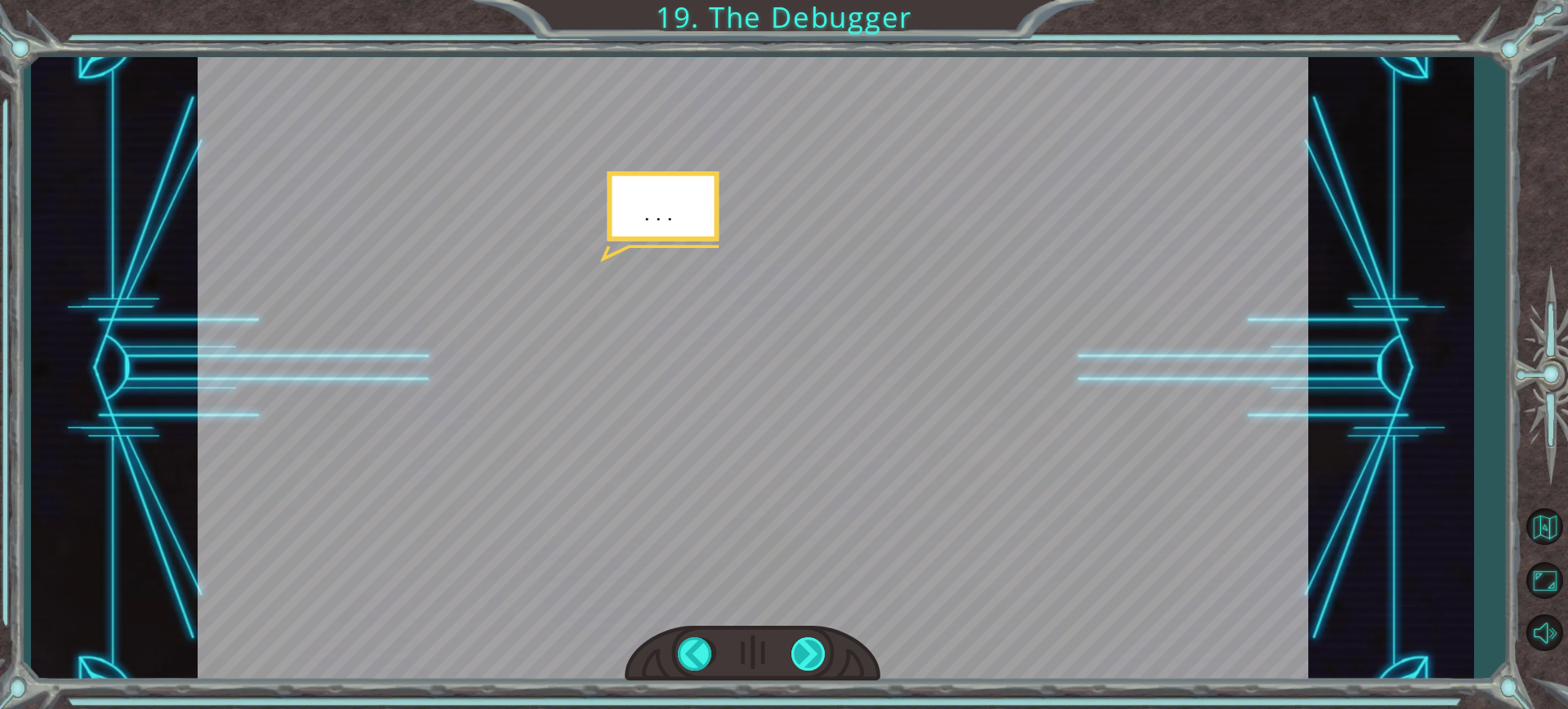
click at [814, 643] on div at bounding box center [809, 654] width 36 height 33
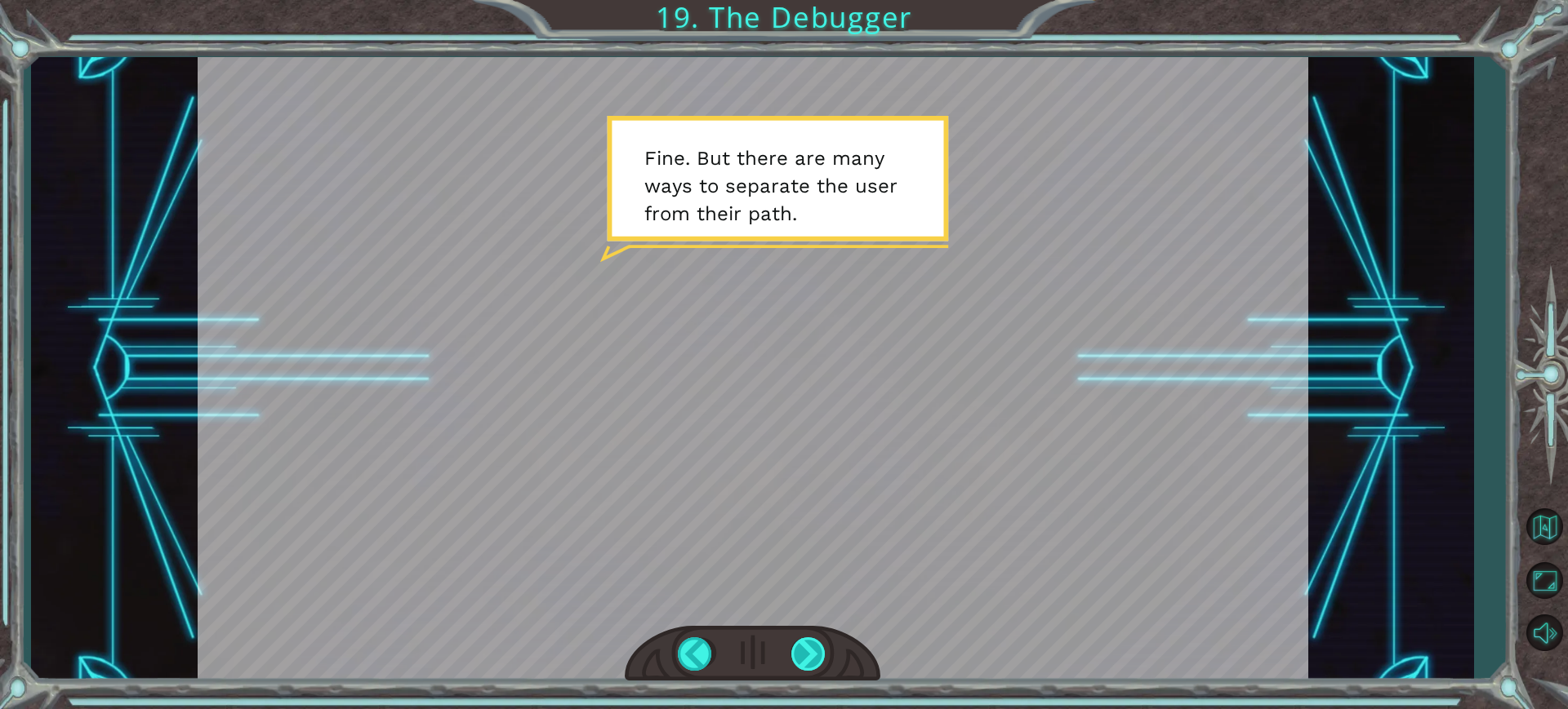
click at [814, 643] on div at bounding box center [809, 654] width 36 height 33
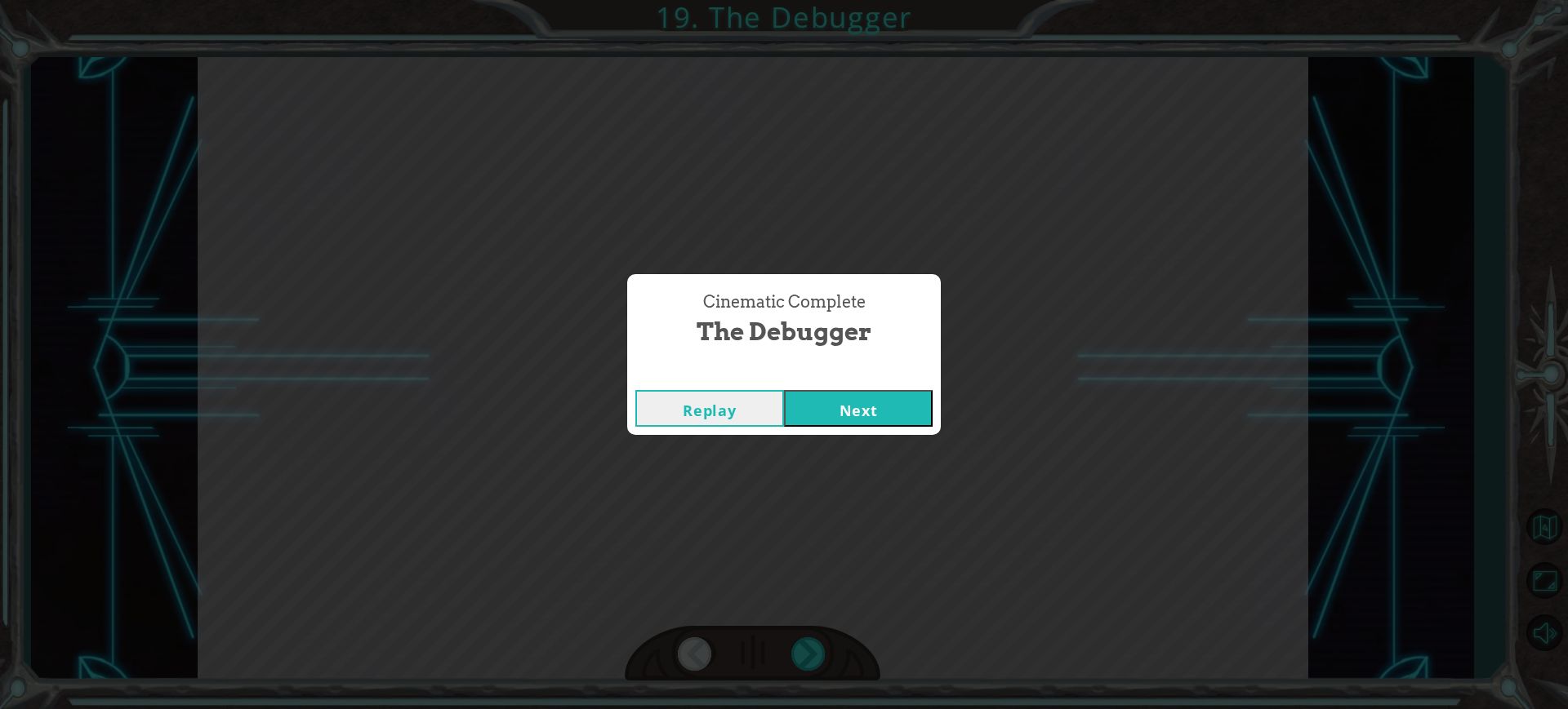
click at [911, 405] on button "Next" at bounding box center [859, 409] width 148 height 37
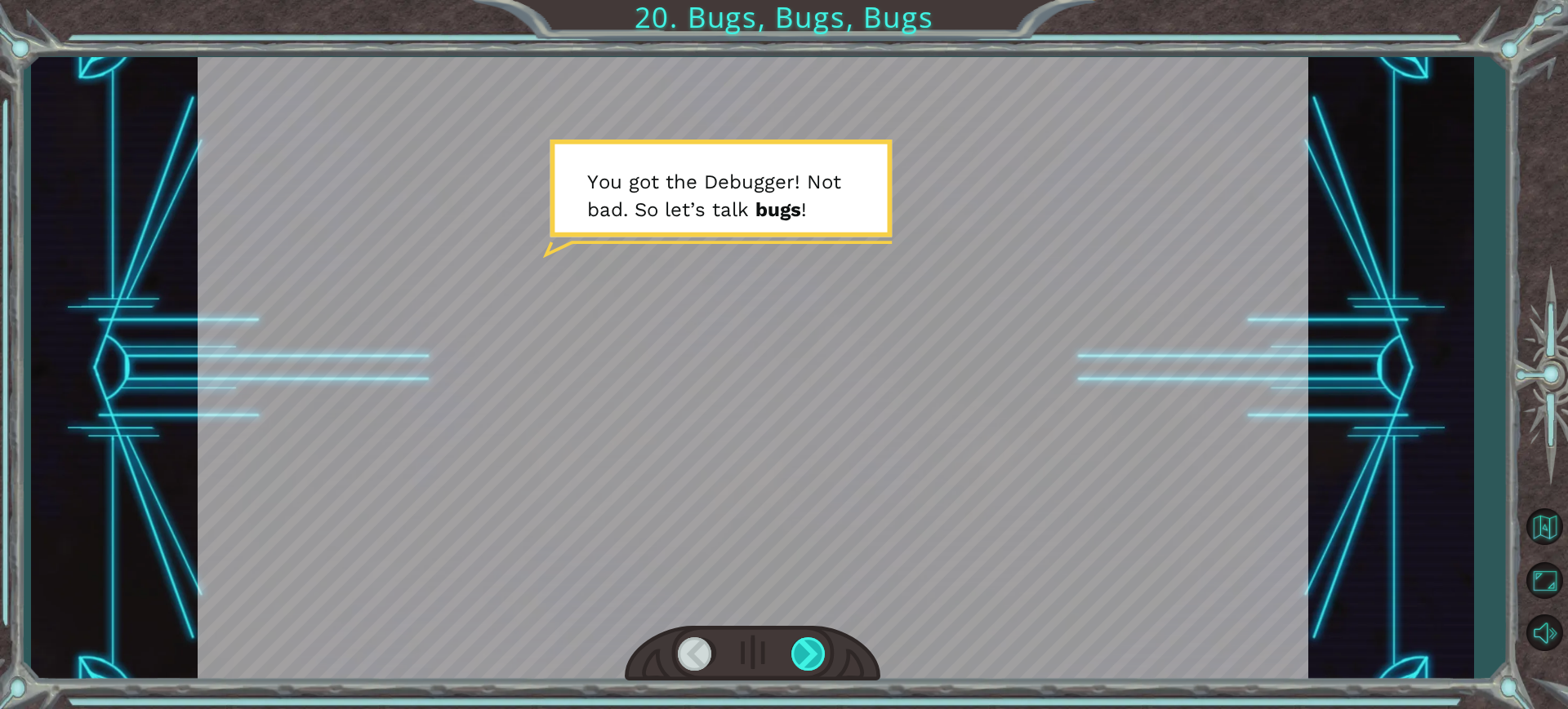
click at [814, 656] on div at bounding box center [809, 654] width 36 height 33
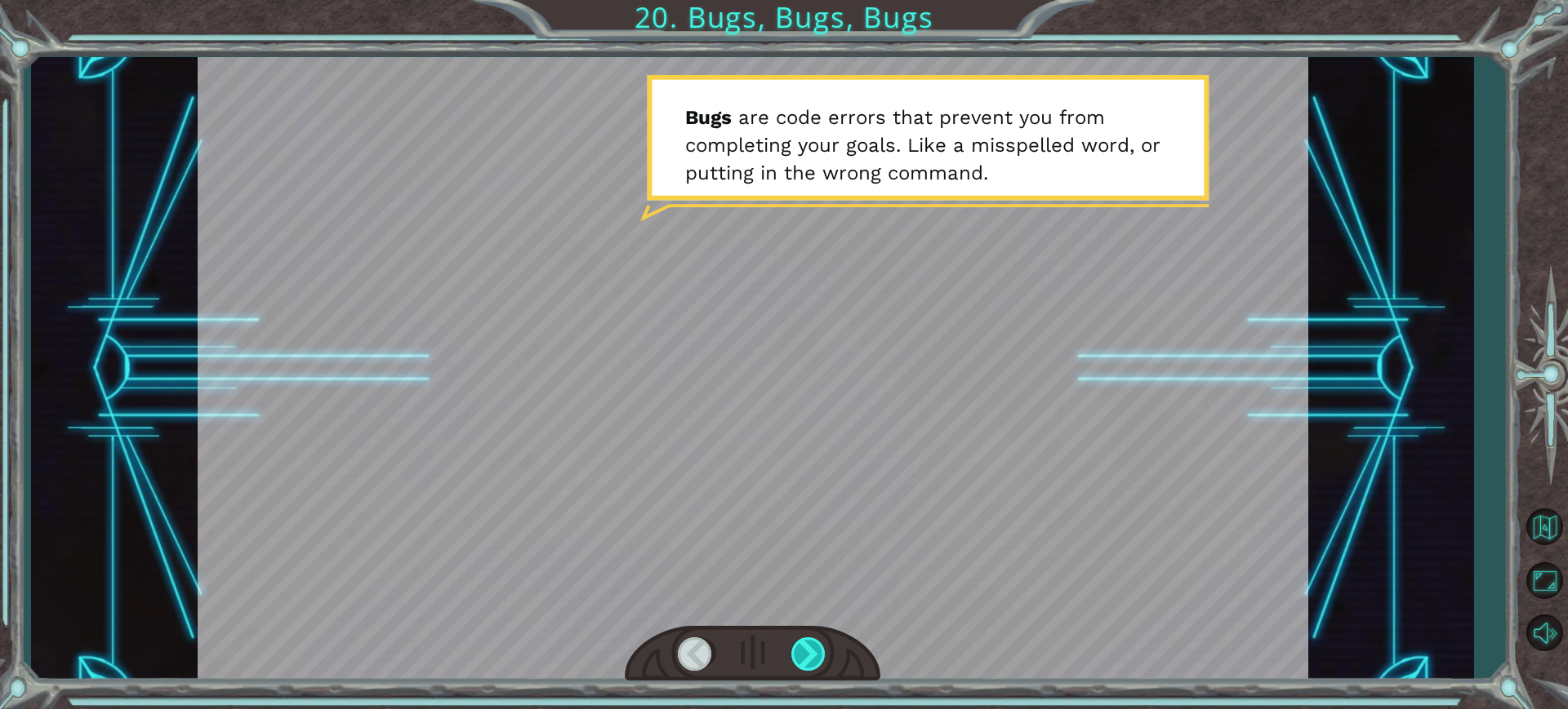
click at [812, 650] on div at bounding box center [809, 654] width 36 height 33
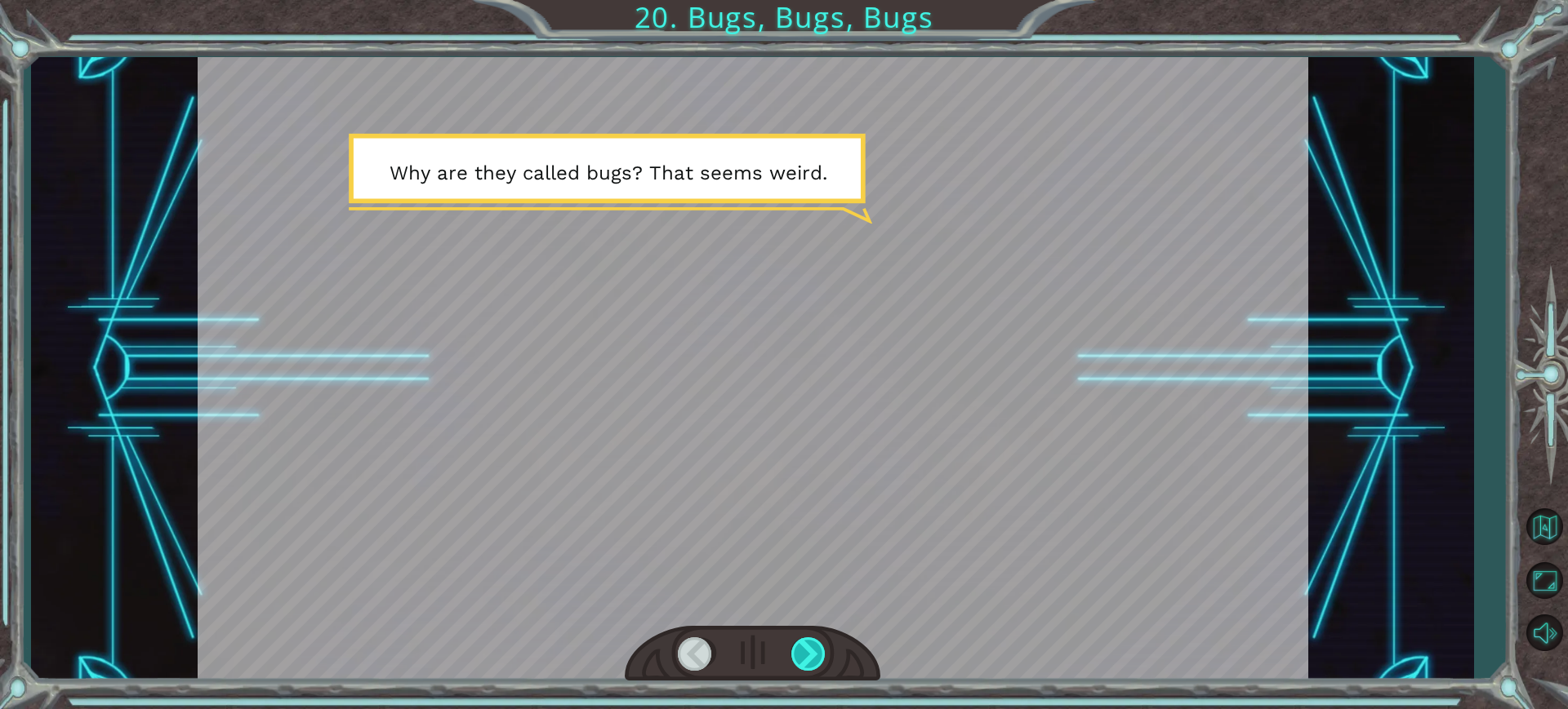
click at [812, 650] on div at bounding box center [809, 654] width 36 height 33
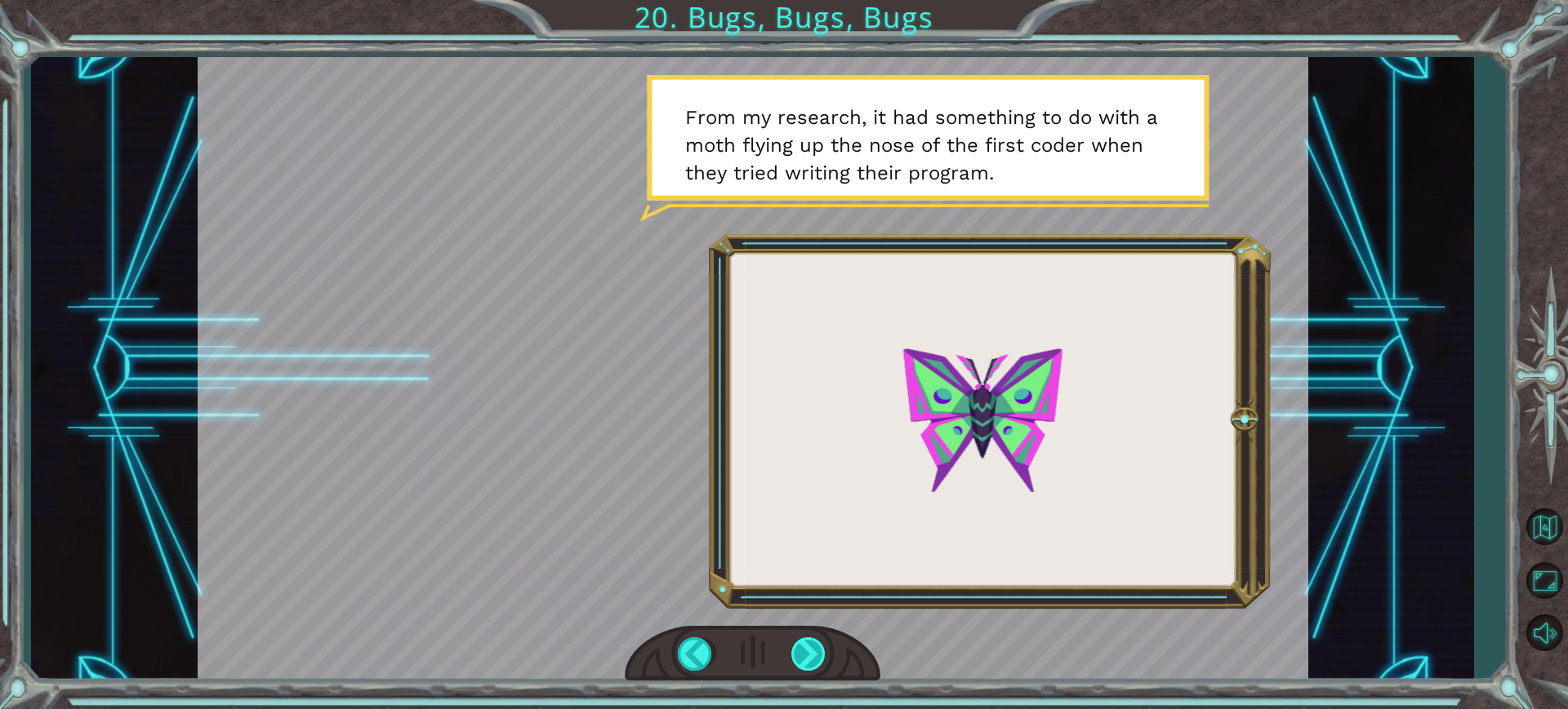
click at [811, 650] on div at bounding box center [809, 654] width 36 height 33
click at [808, 651] on div at bounding box center [809, 654] width 36 height 33
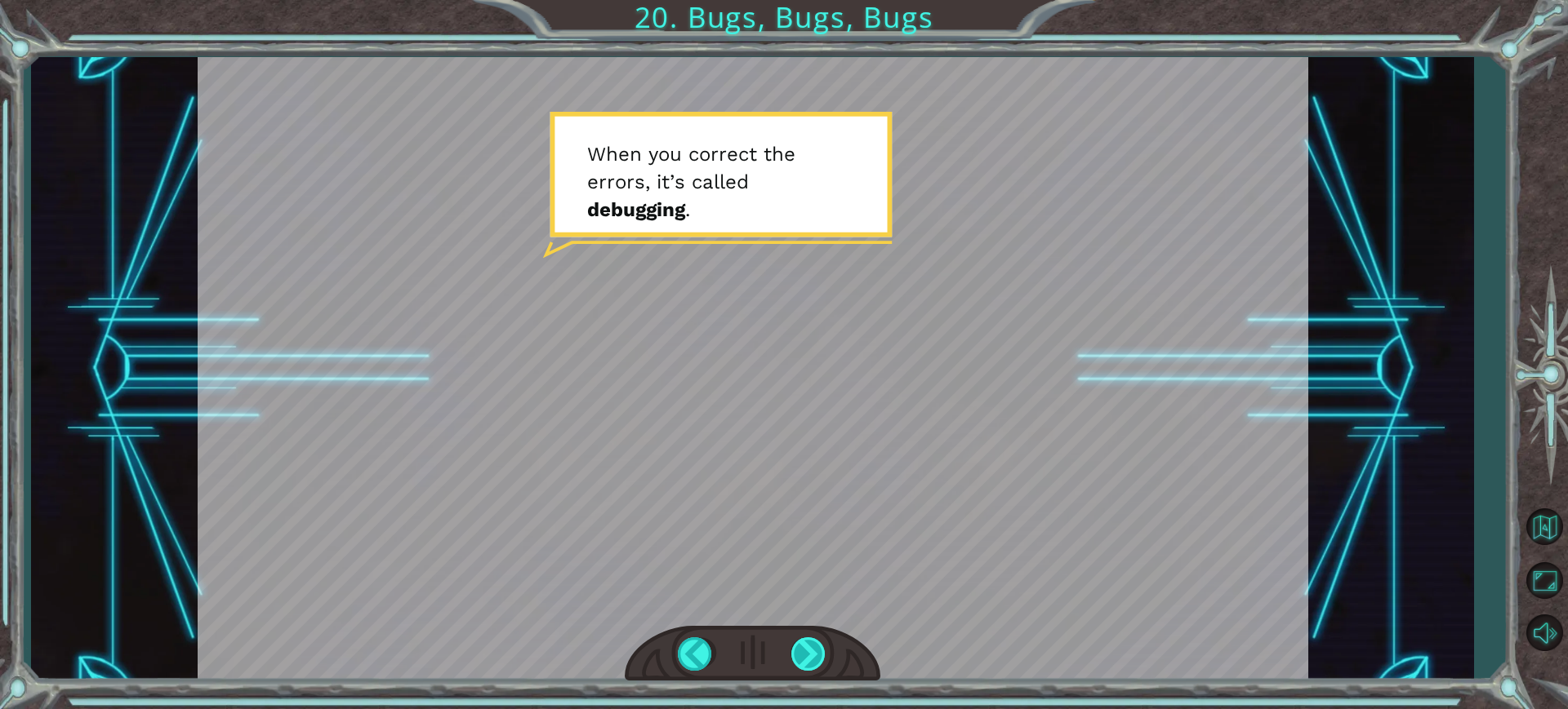
click at [808, 651] on div at bounding box center [809, 654] width 36 height 33
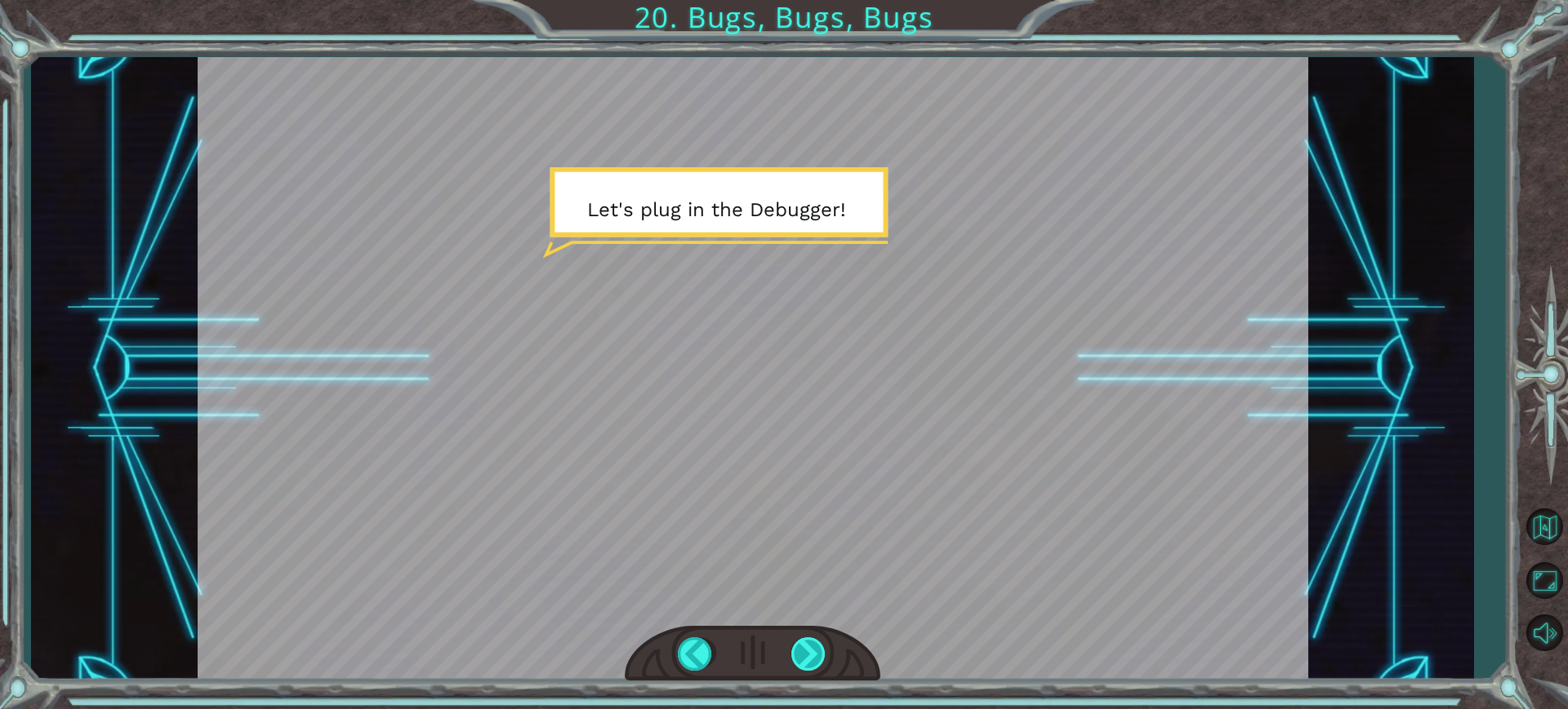
click at [808, 651] on div at bounding box center [809, 654] width 36 height 33
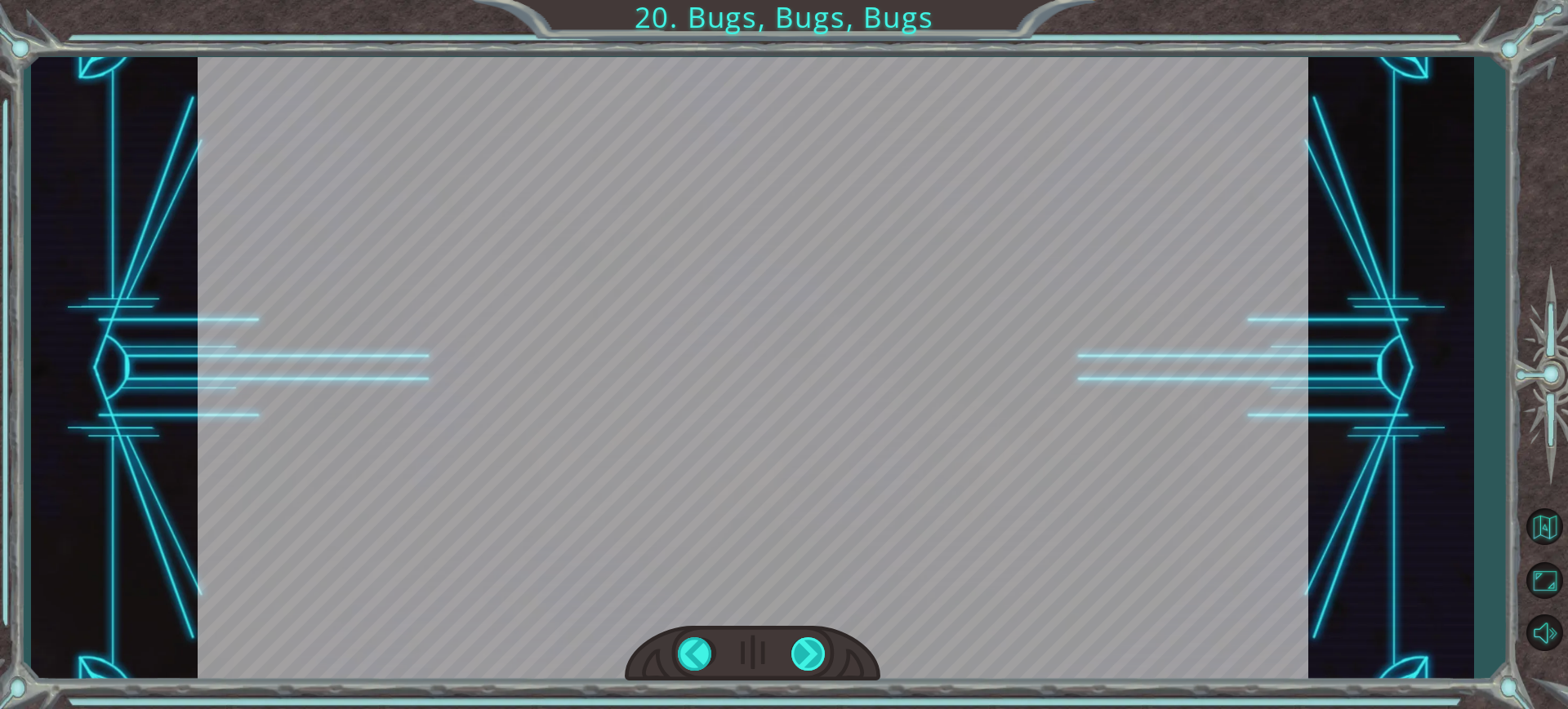
click at [808, 651] on div at bounding box center [809, 654] width 36 height 33
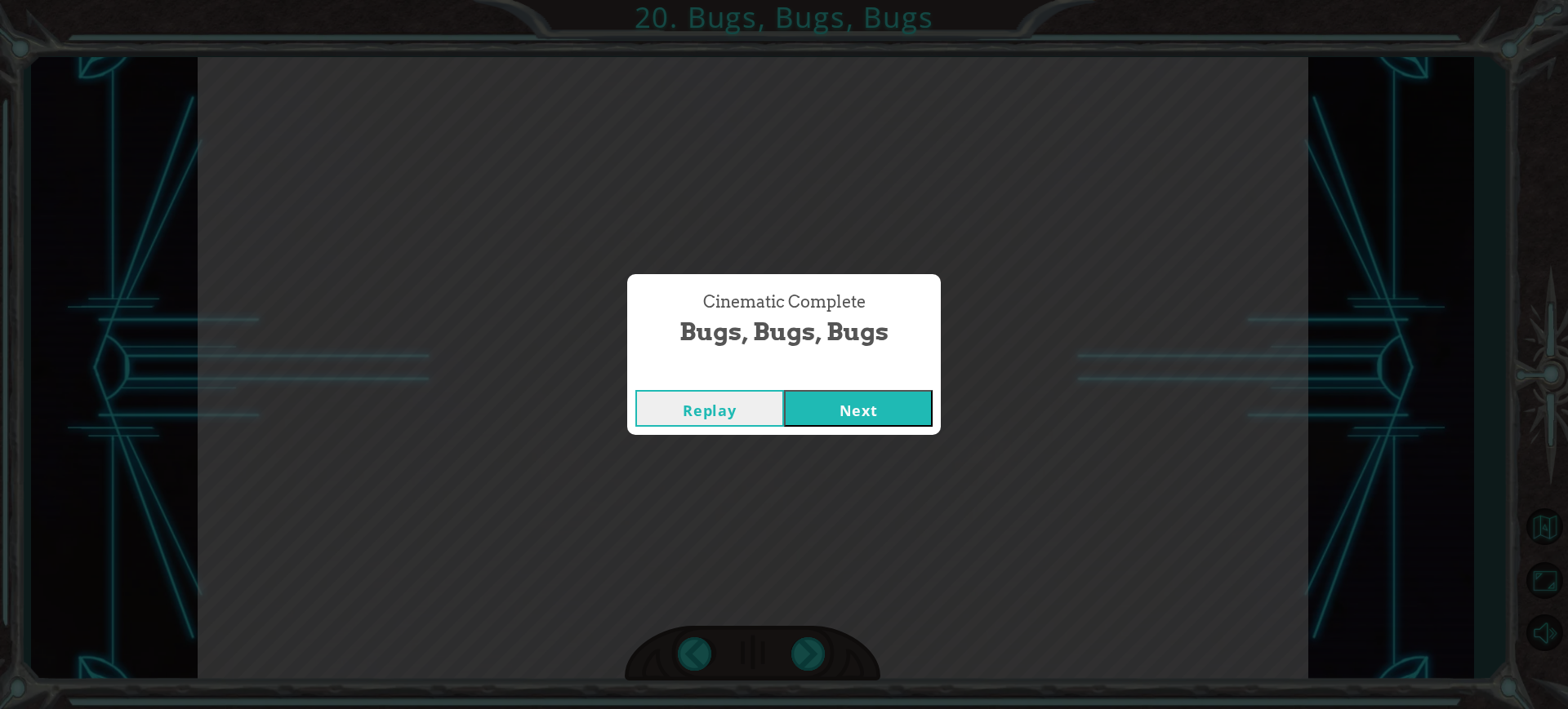
click at [869, 378] on div "Cinematic Complete" at bounding box center [784, 374] width 314 height 17
click at [875, 391] on button "Next" at bounding box center [859, 409] width 148 height 37
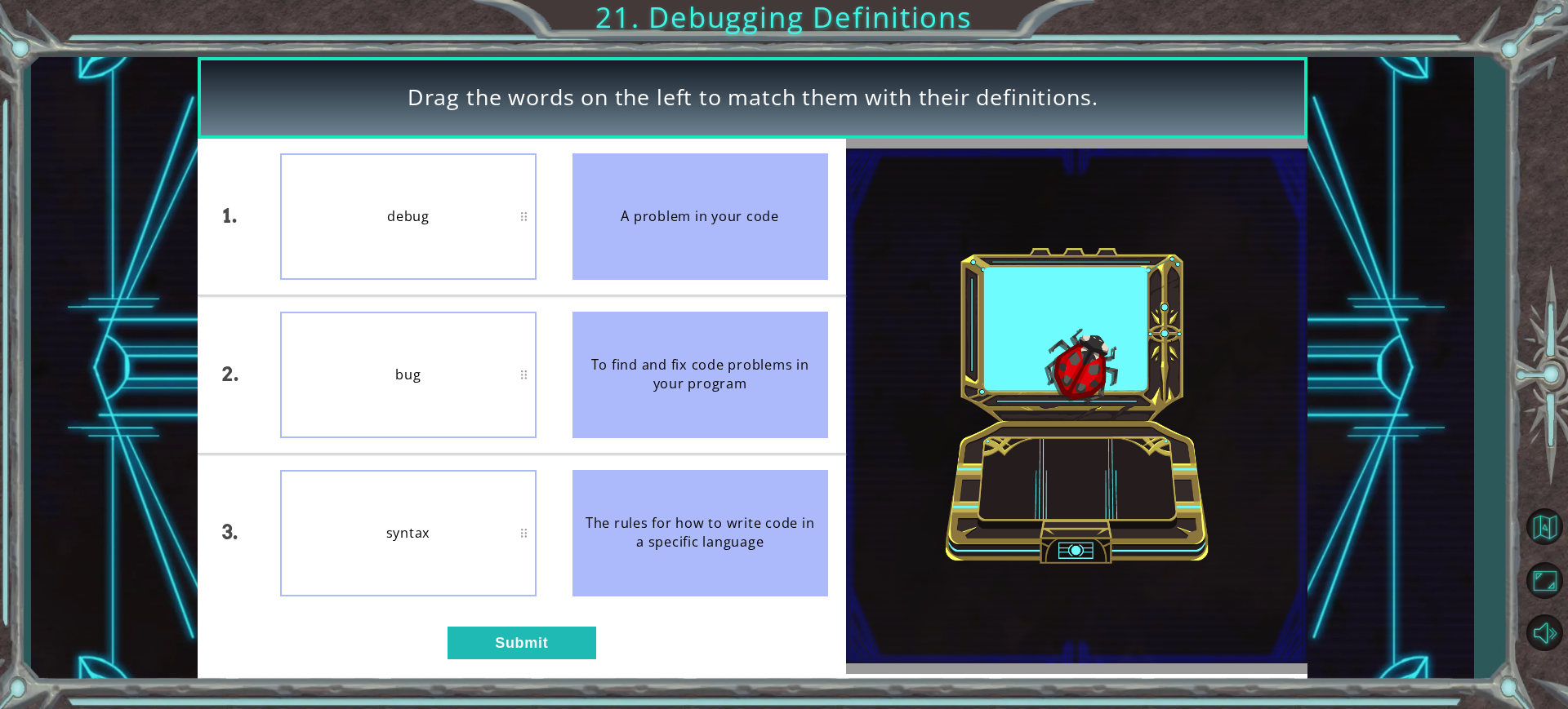
click at [552, 679] on div "Drag the words on the left to match them with their definitions. 1. 2. 3. debug…" at bounding box center [752, 370] width 1111 height 625
click at [544, 638] on button "Submit" at bounding box center [522, 643] width 148 height 32
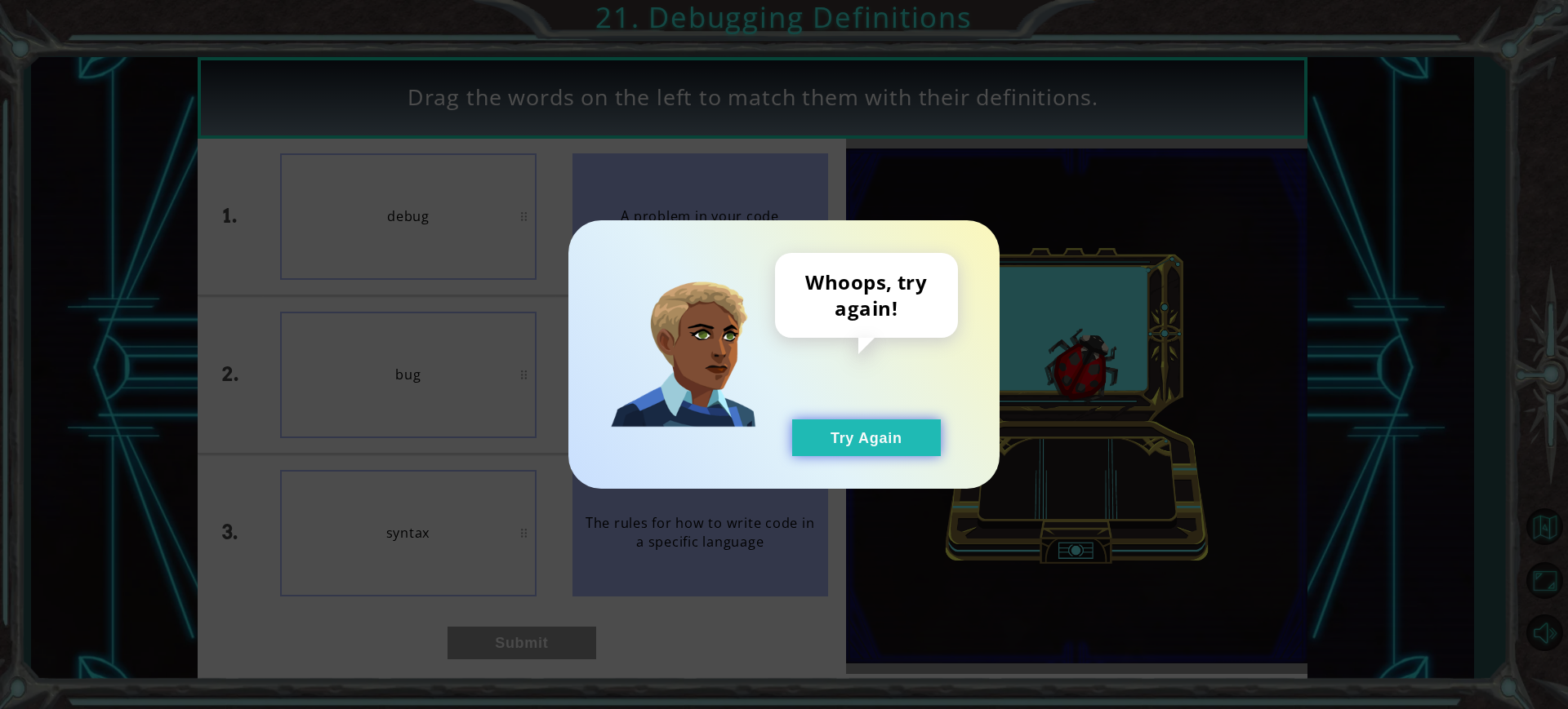
click at [844, 423] on button "Try Again" at bounding box center [867, 438] width 148 height 37
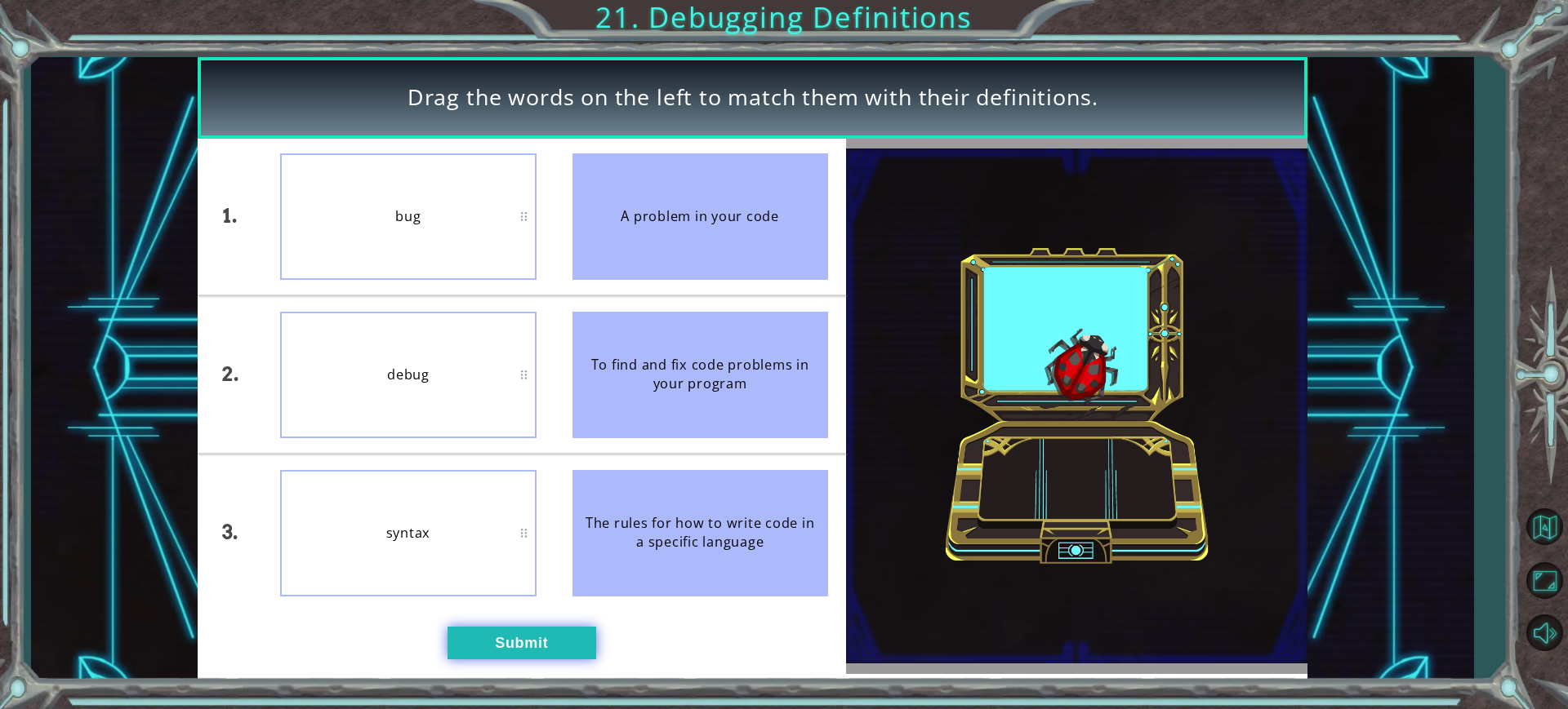
click at [505, 645] on button "Submit" at bounding box center [522, 643] width 148 height 32
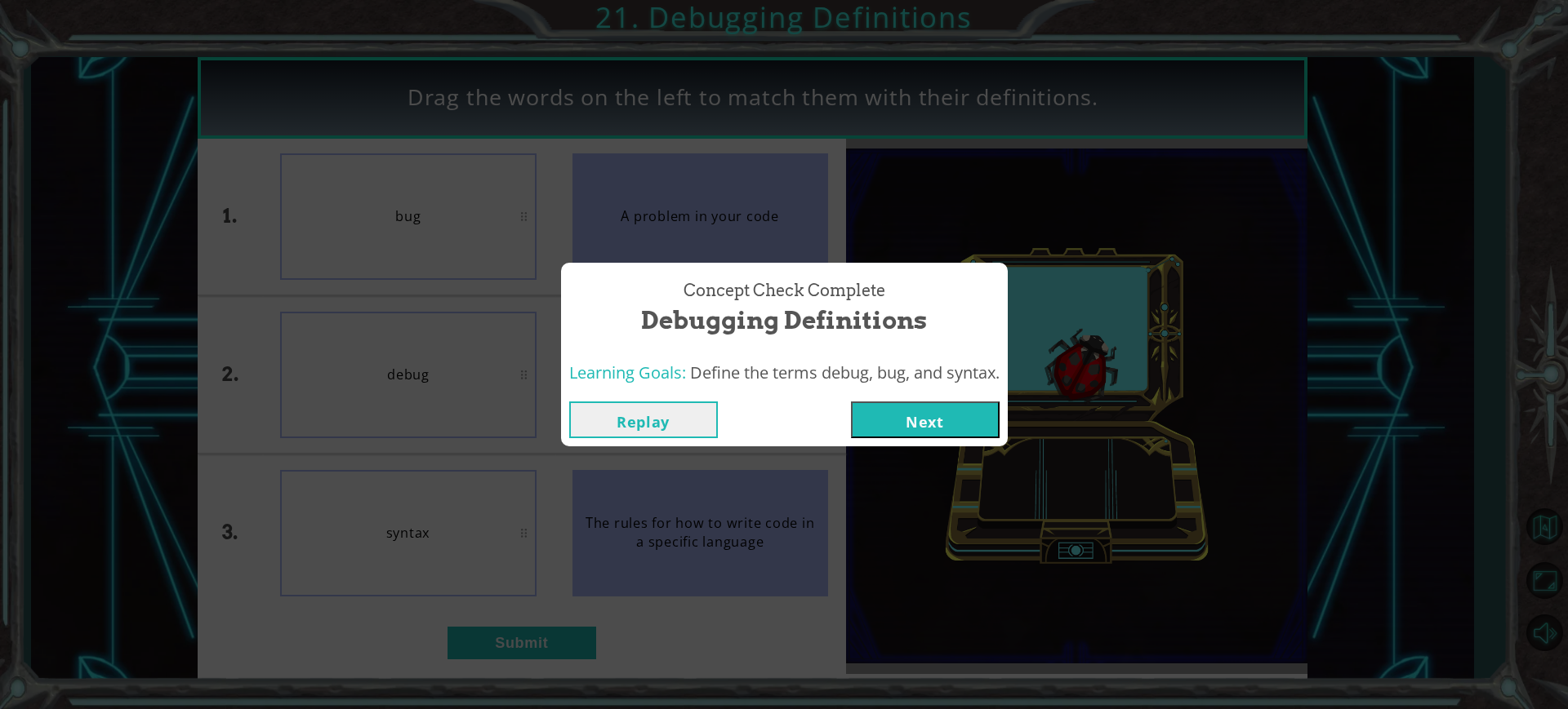
click at [925, 420] on button "Next" at bounding box center [925, 420] width 148 height 37
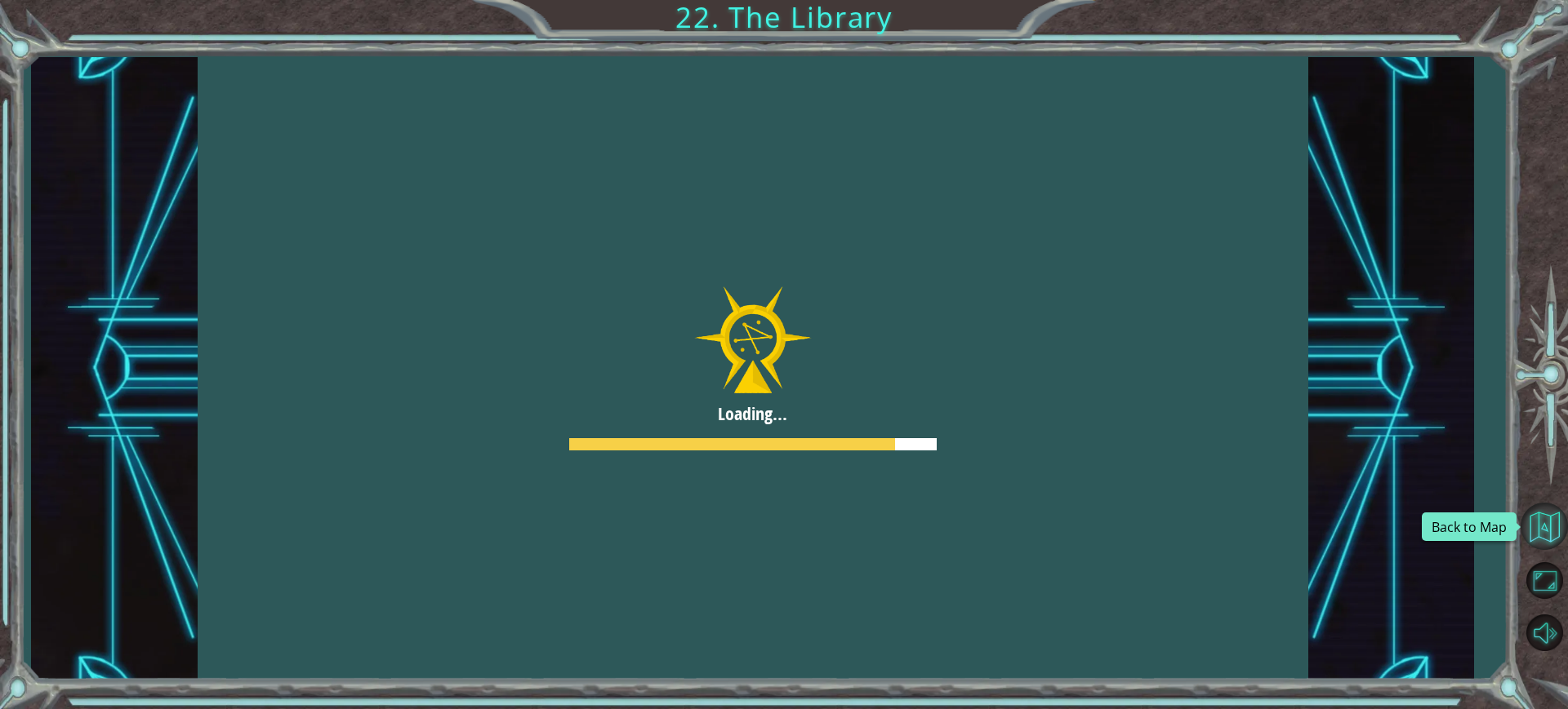
click at [1551, 513] on button "Back to Map" at bounding box center [1545, 526] width 47 height 47
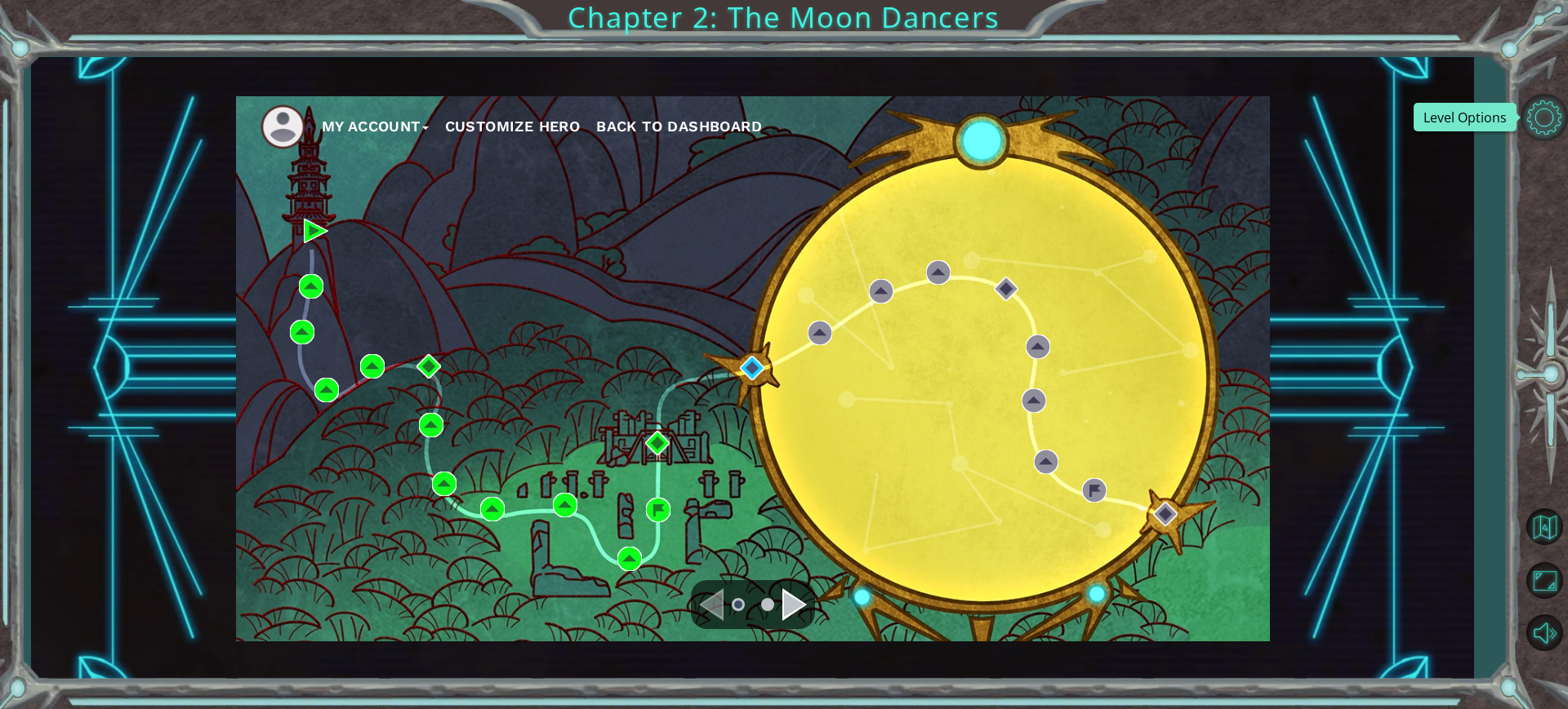
click at [1537, 112] on button "Level Options" at bounding box center [1545, 117] width 47 height 47
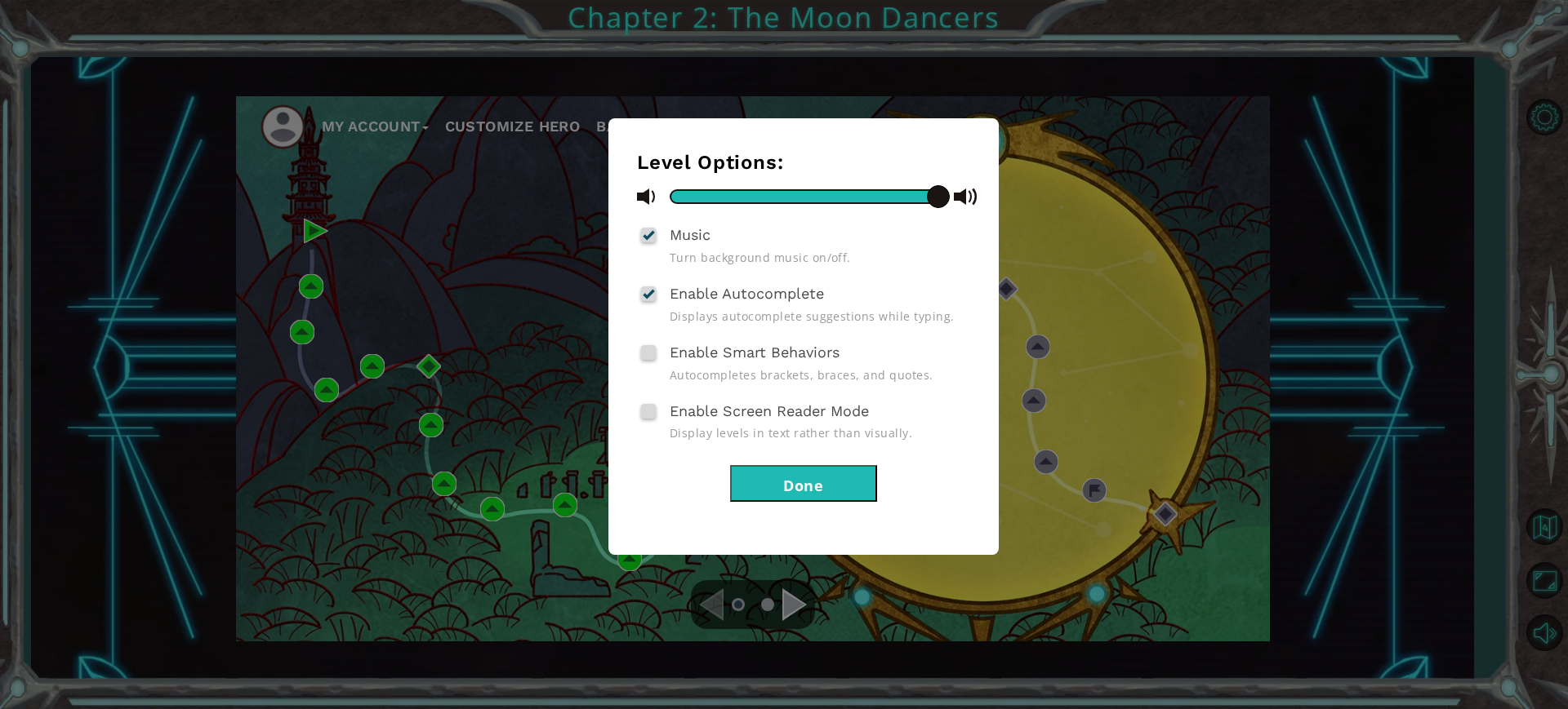
click at [790, 485] on button "Done" at bounding box center [803, 484] width 147 height 37
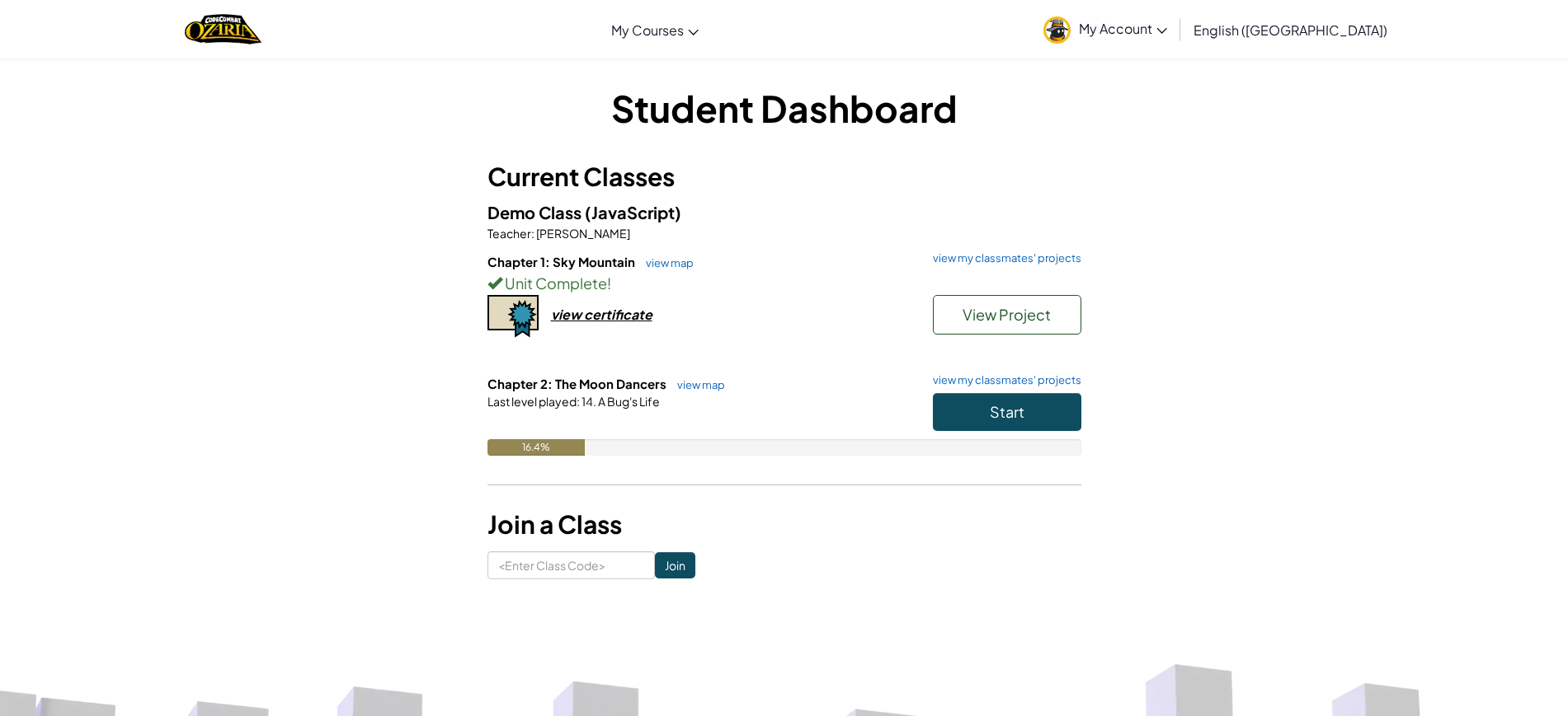
click at [1167, 32] on span "My Account" at bounding box center [1122, 29] width 88 height 18
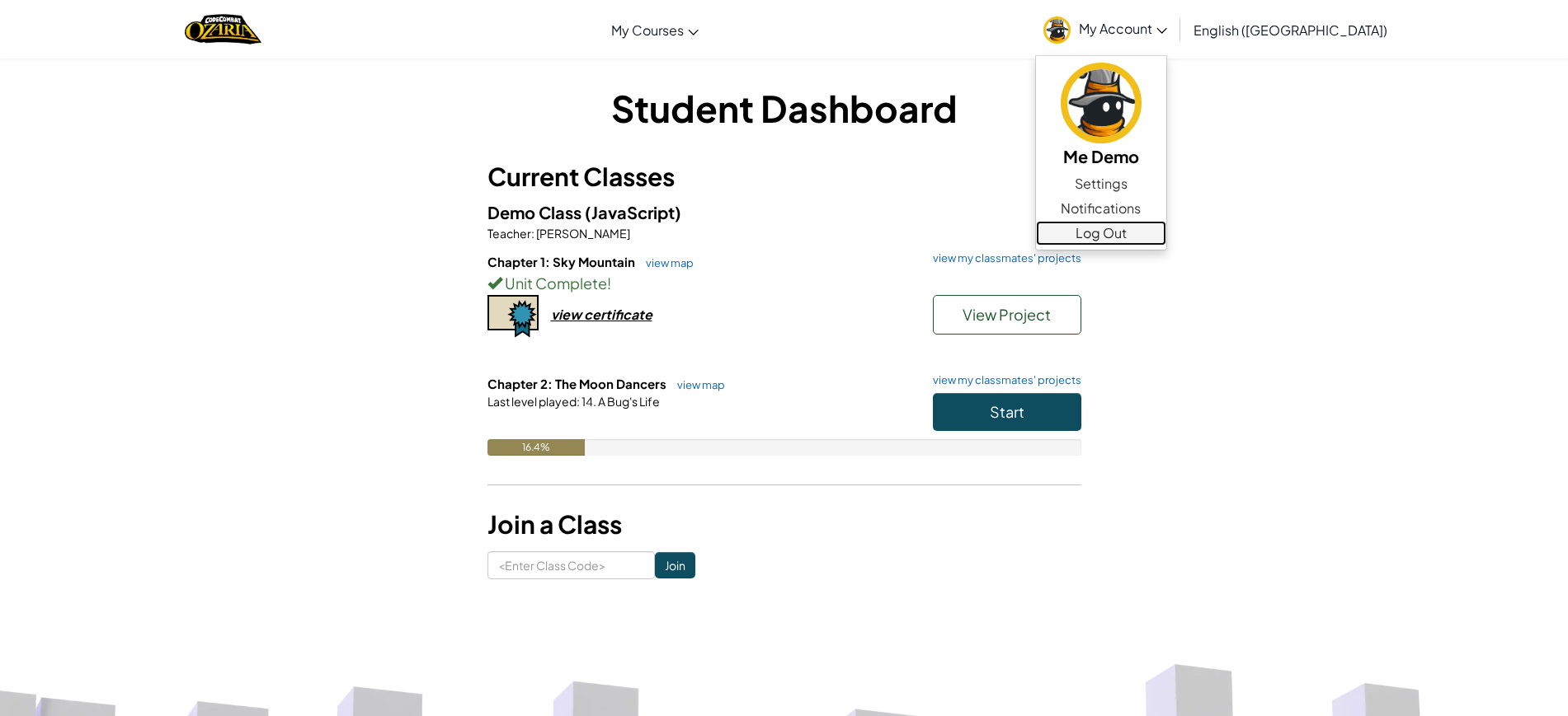
click at [1166, 238] on link "Log Out" at bounding box center [1101, 233] width 130 height 25
